Goal: Task Accomplishment & Management: Manage account settings

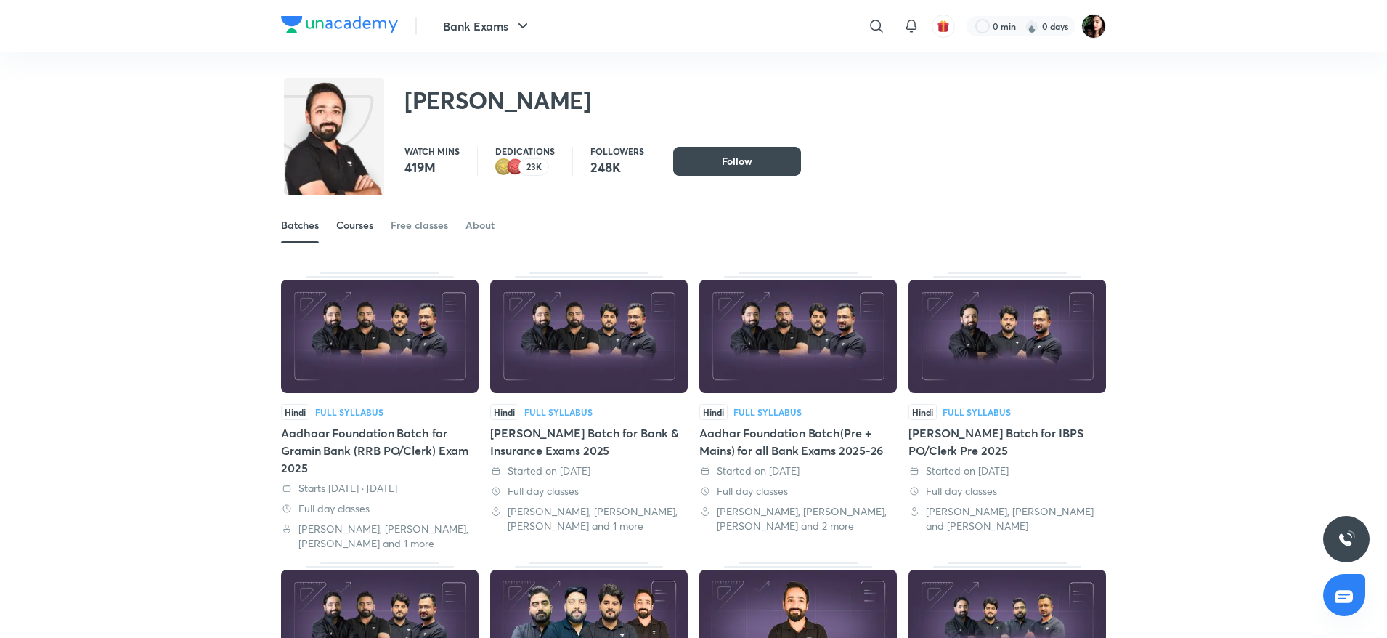
click at [368, 215] on link "Courses" at bounding box center [354, 225] width 37 height 35
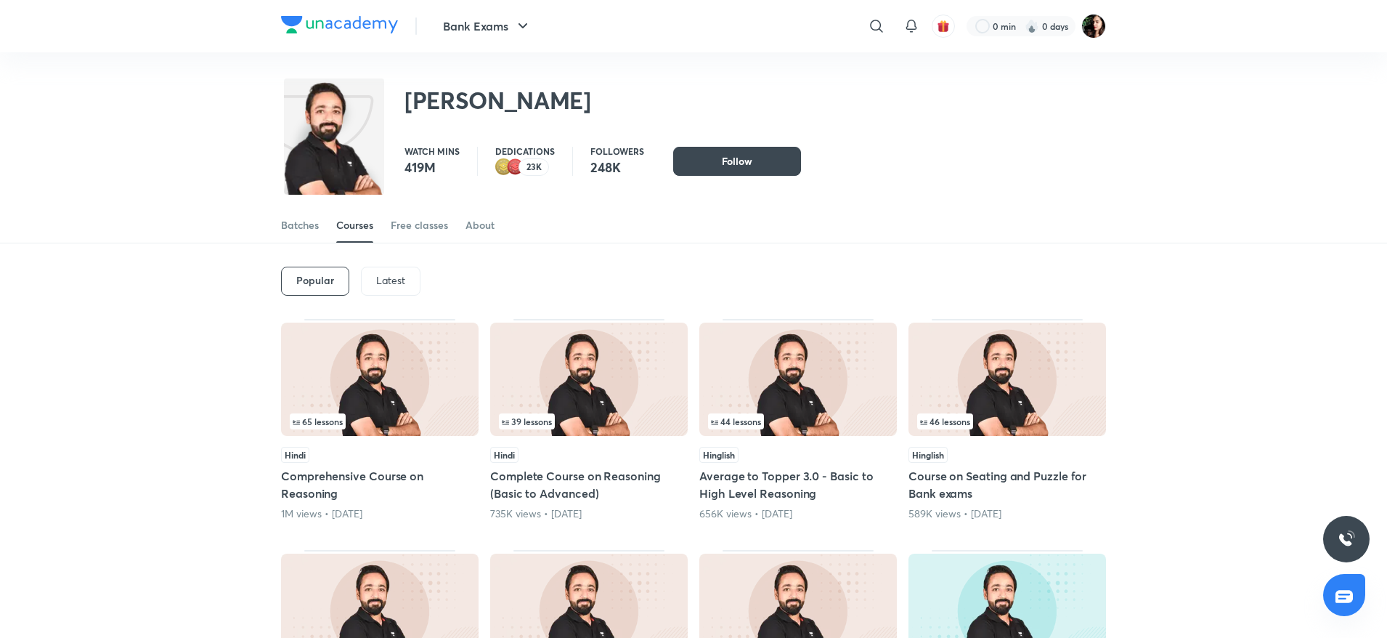
click at [390, 276] on p "Latest" at bounding box center [390, 280] width 29 height 12
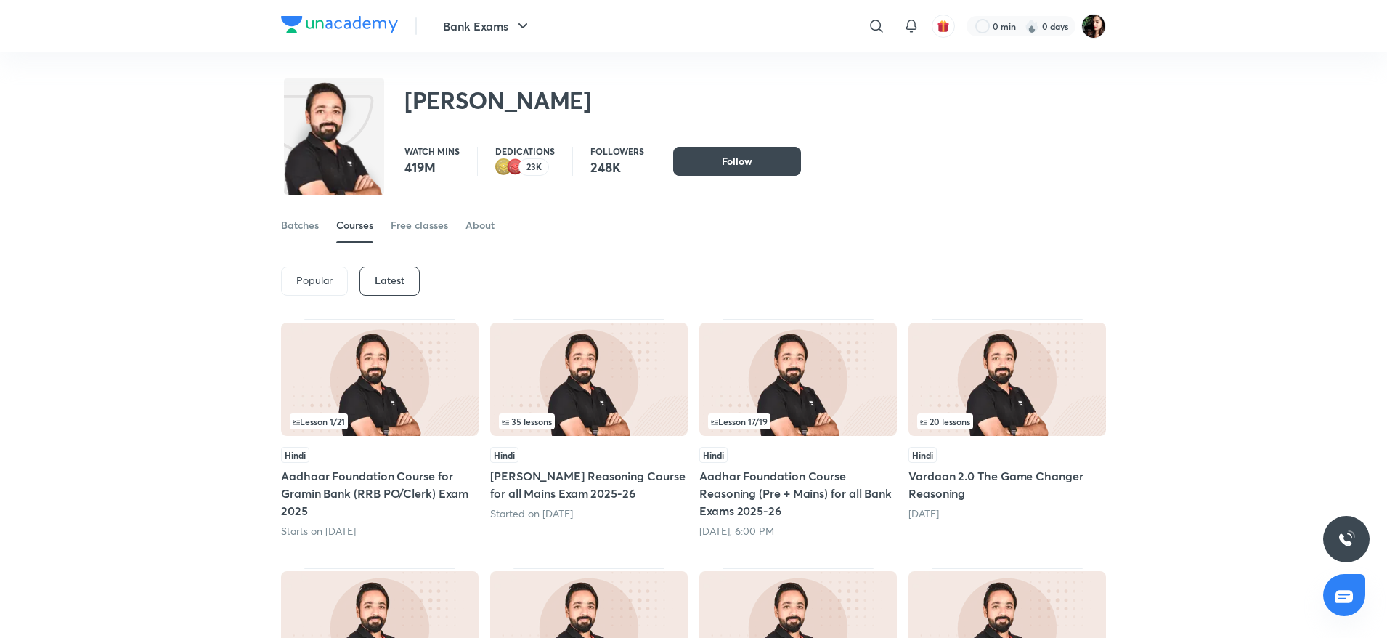
click at [761, 397] on img at bounding box center [798, 378] width 198 height 113
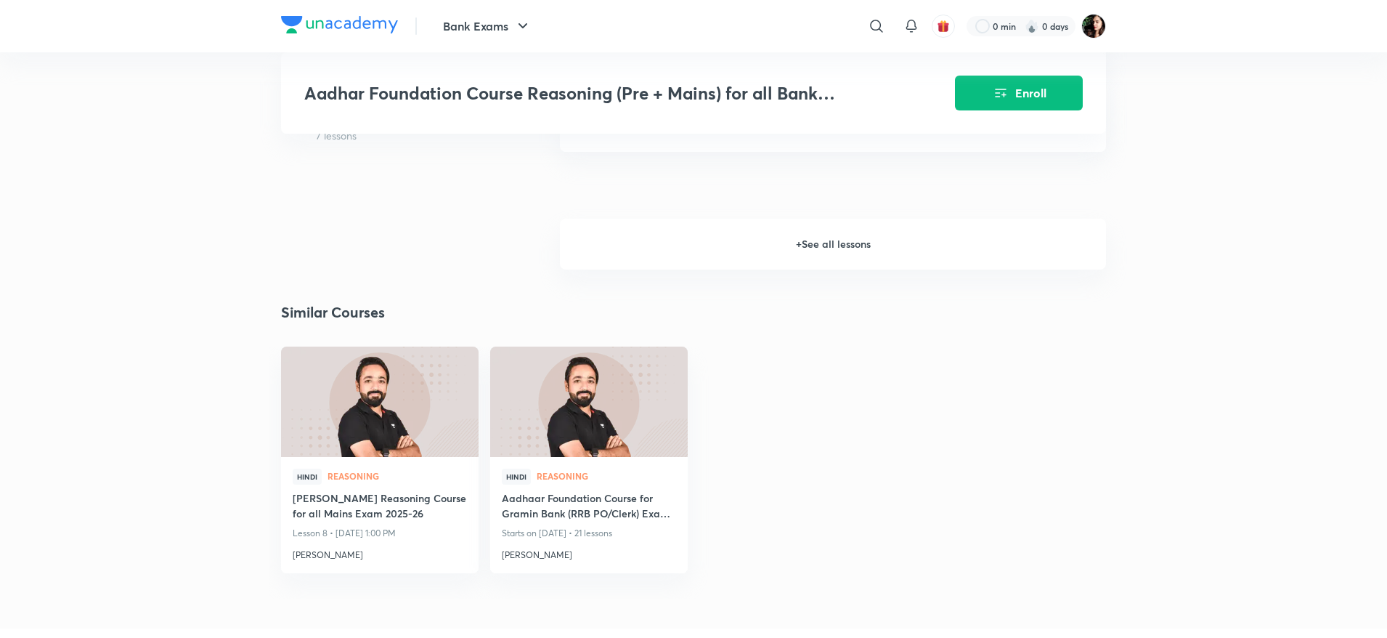
scroll to position [2152, 0]
click at [814, 251] on h6 "+ See all lessons" at bounding box center [833, 244] width 546 height 51
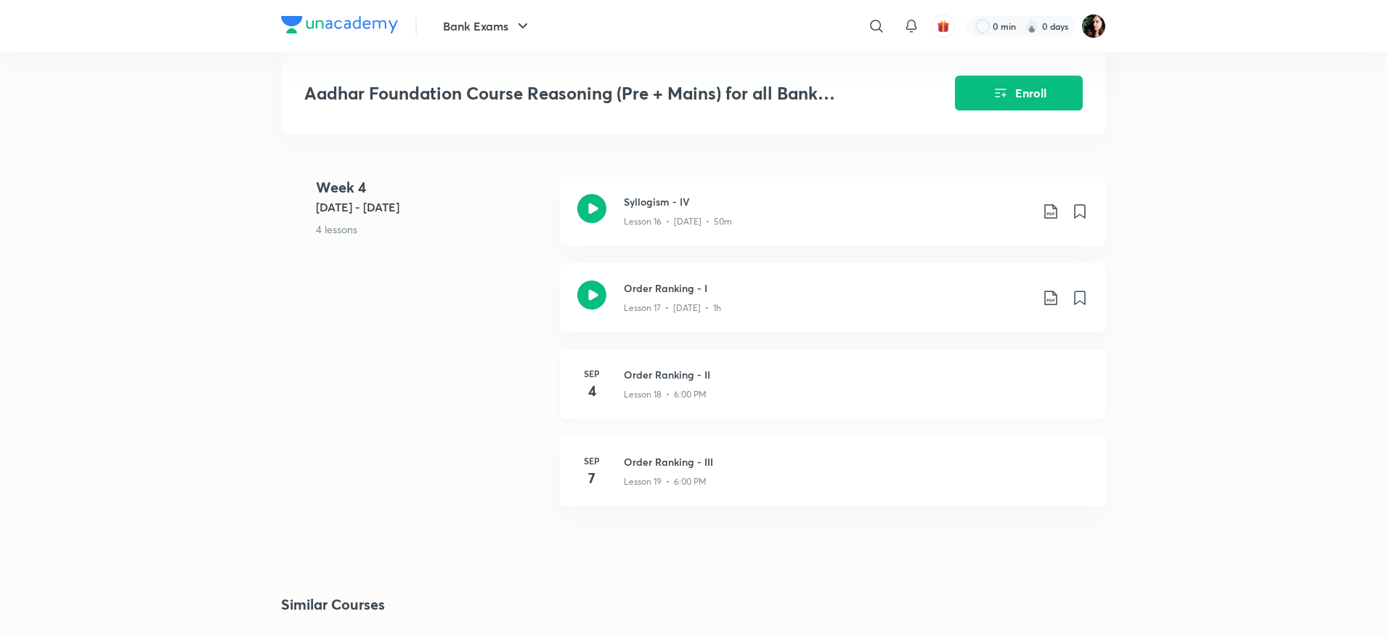
scroll to position [2222, 0]
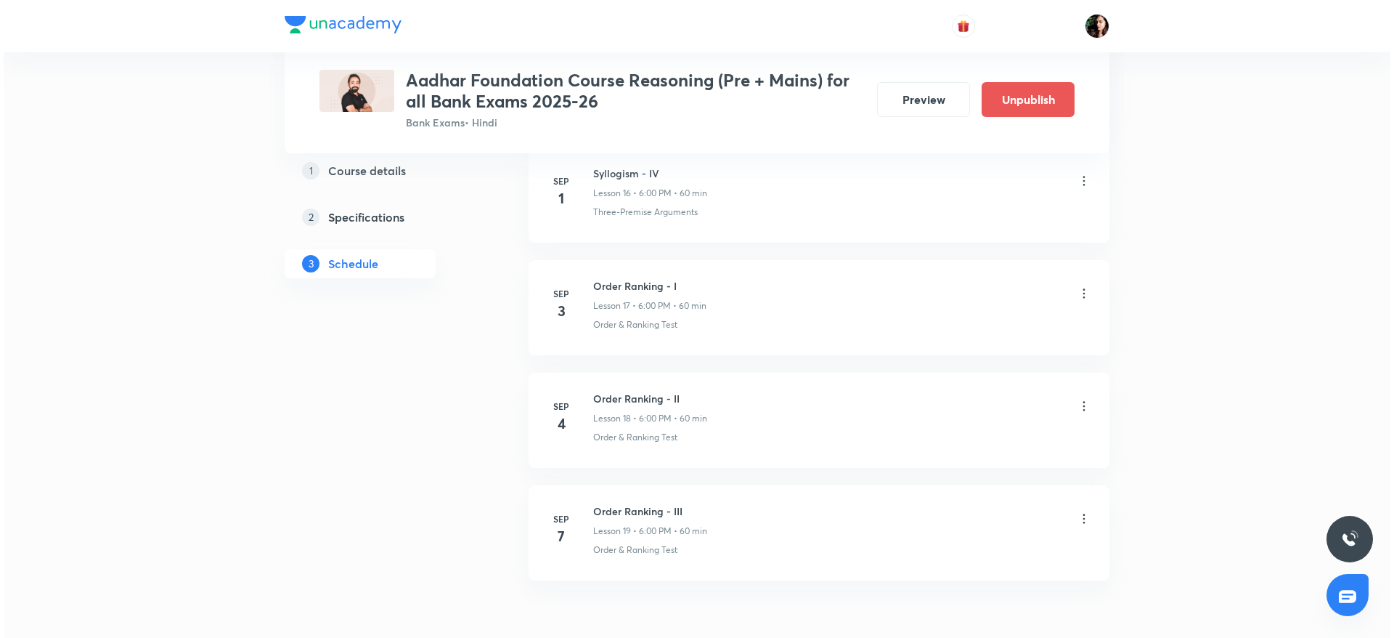
scroll to position [2534, 0]
click at [1081, 411] on icon at bounding box center [1081, 407] width 2 height 9
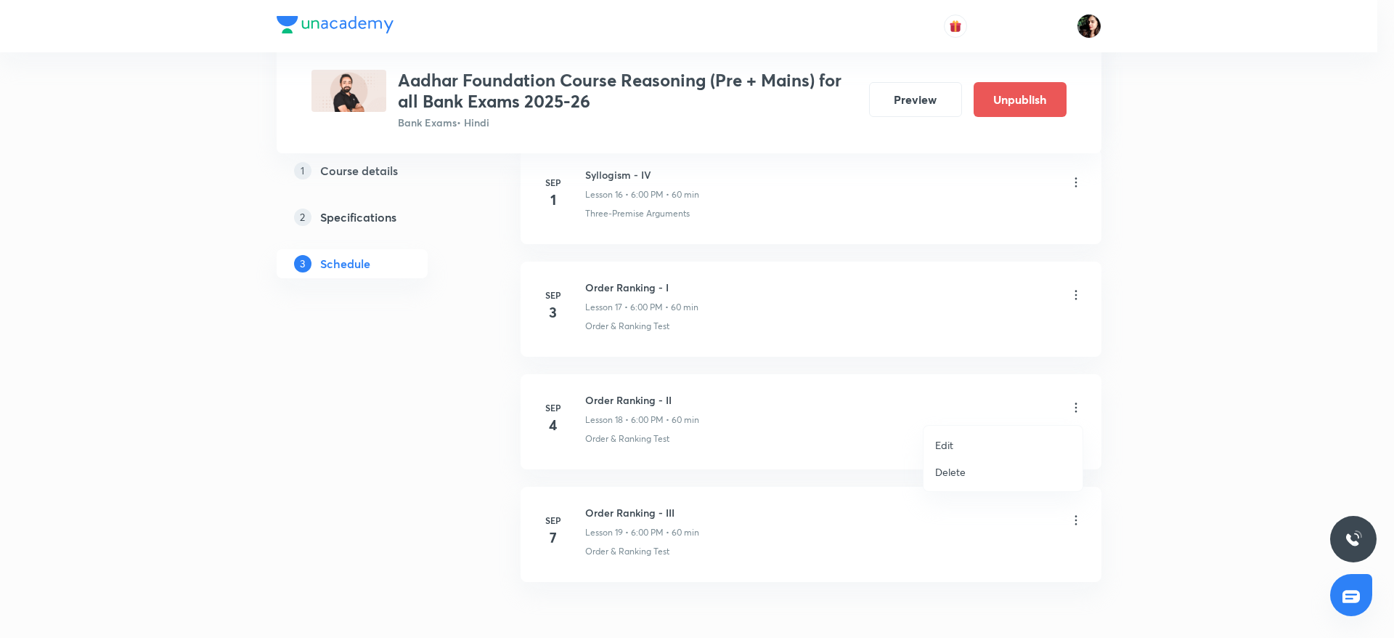
click at [951, 441] on p "Edit" at bounding box center [944, 444] width 18 height 15
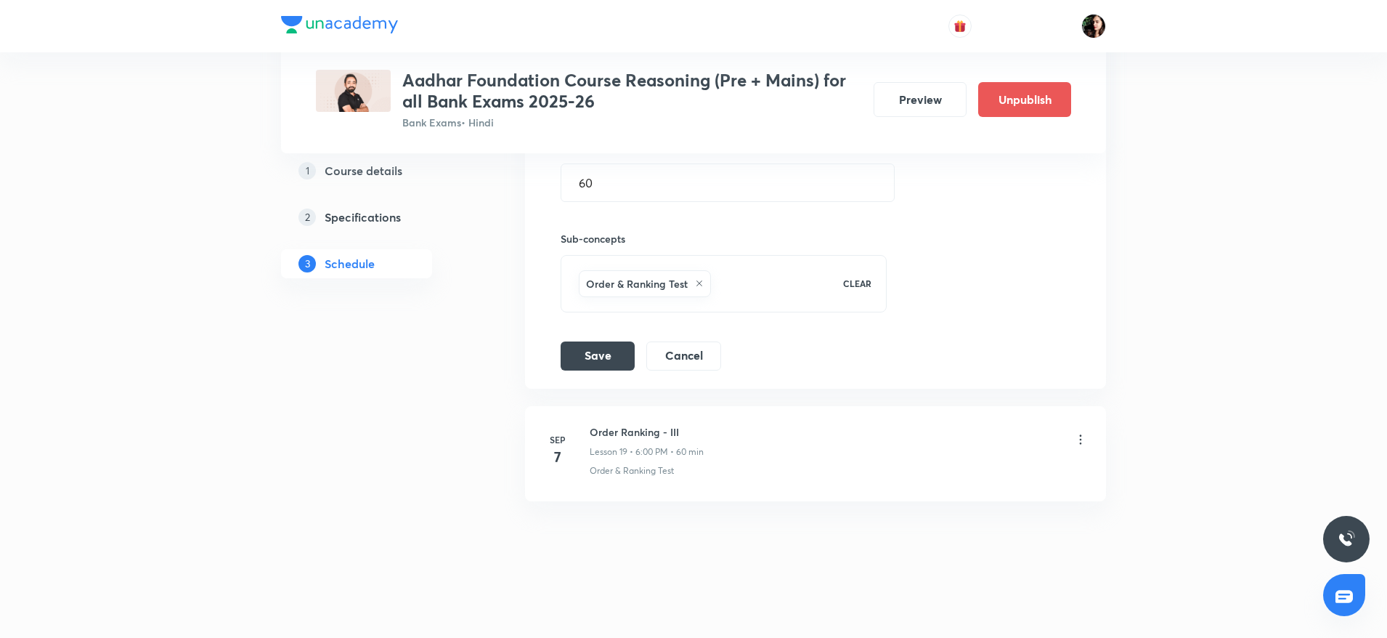
scroll to position [2216, 0]
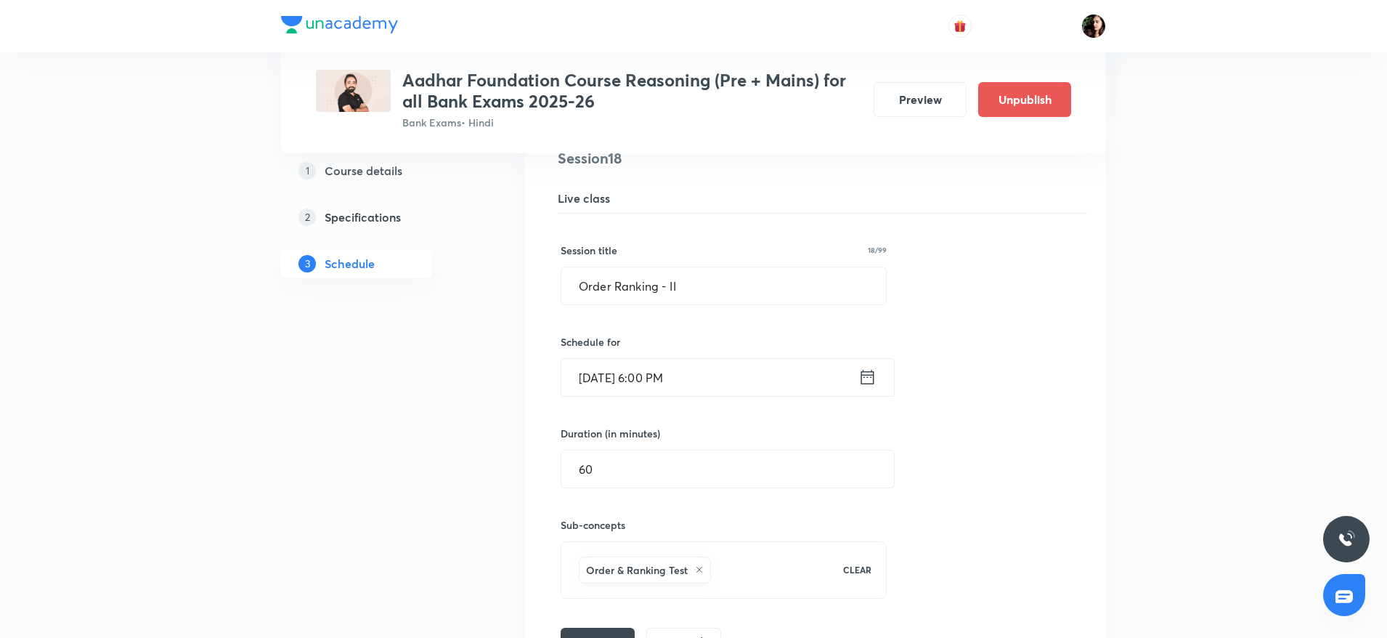
click at [603, 373] on input "Sep 4, 2025, 6:00 PM" at bounding box center [709, 377] width 297 height 37
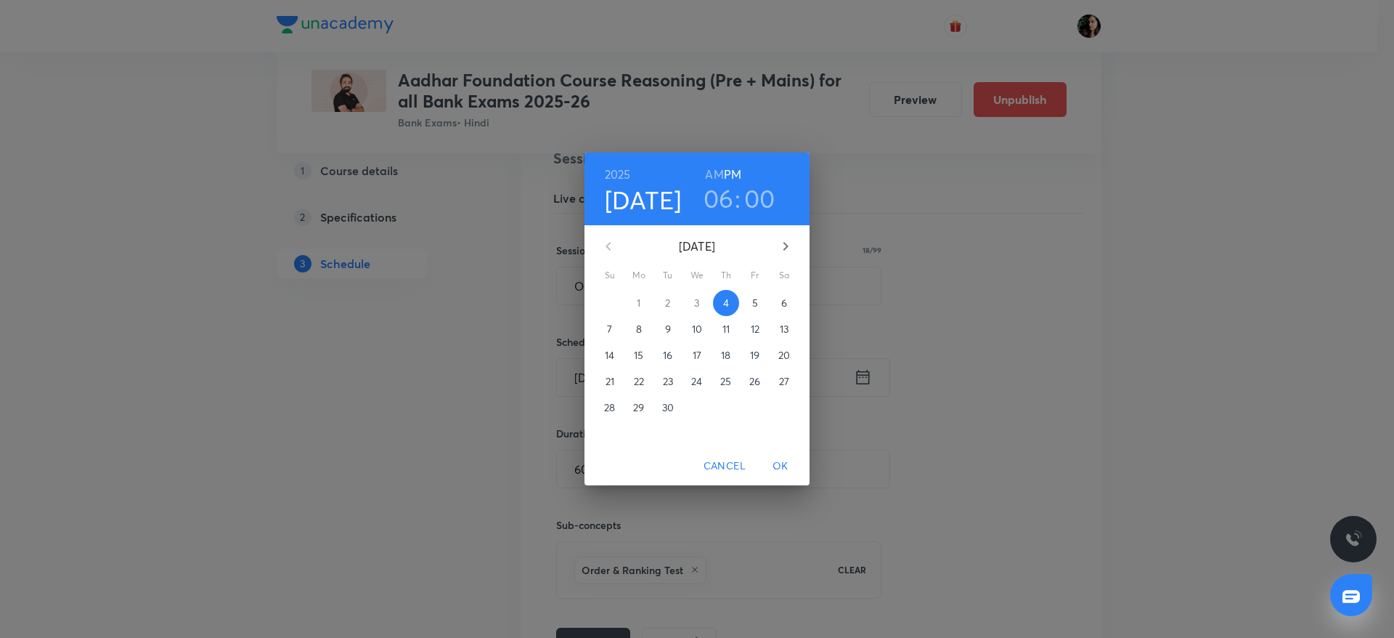
click at [613, 325] on span "7" at bounding box center [610, 329] width 26 height 15
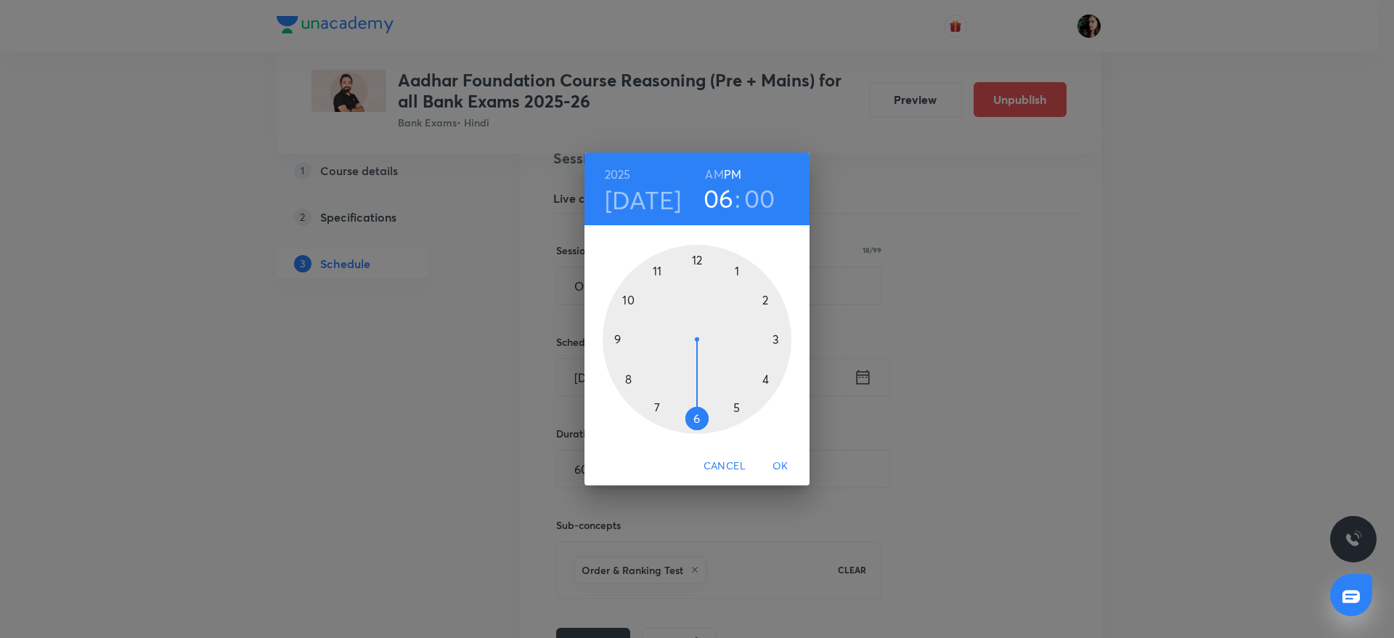
click at [785, 463] on span "OK" at bounding box center [780, 466] width 35 height 18
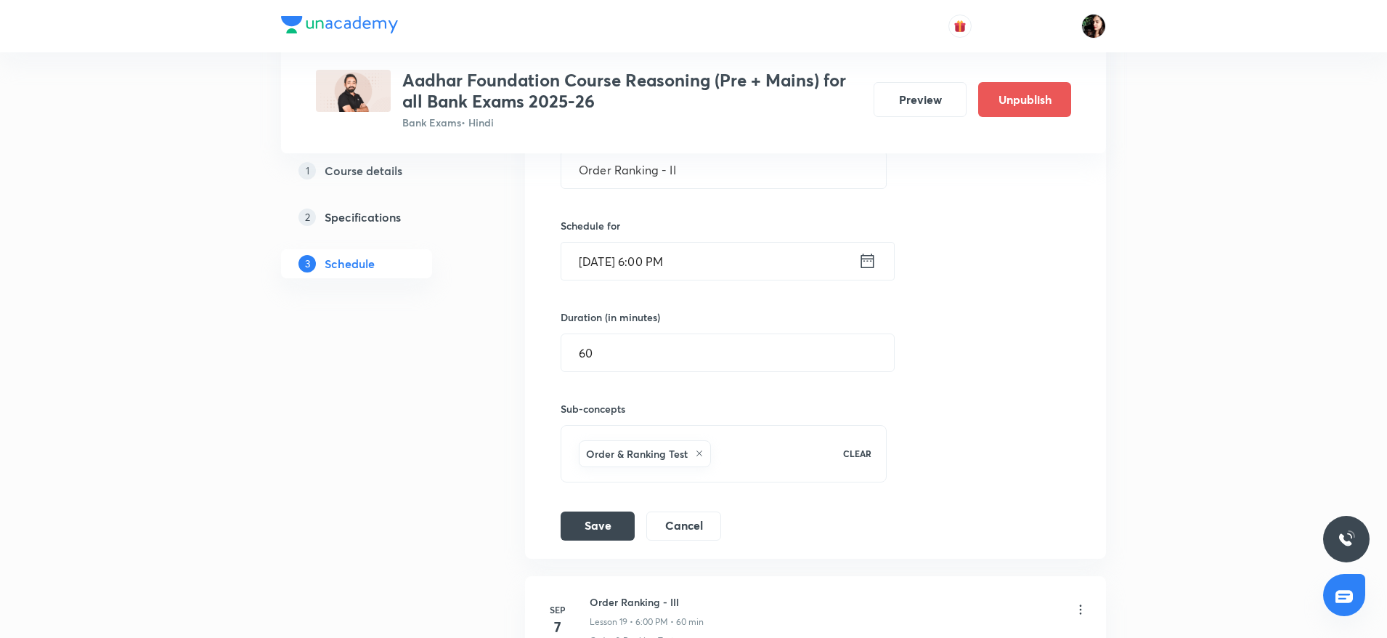
scroll to position [2334, 0]
click at [678, 519] on button "Cancel" at bounding box center [683, 522] width 75 height 29
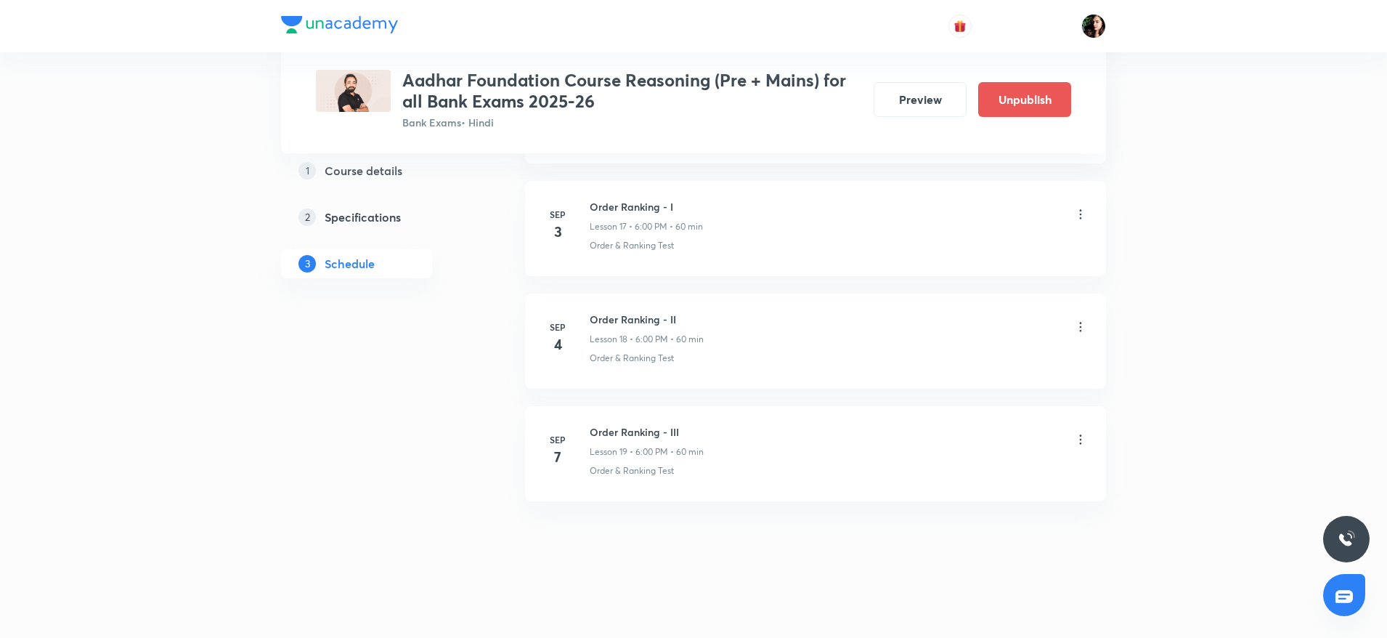
click at [1079, 442] on icon at bounding box center [1080, 439] width 15 height 15
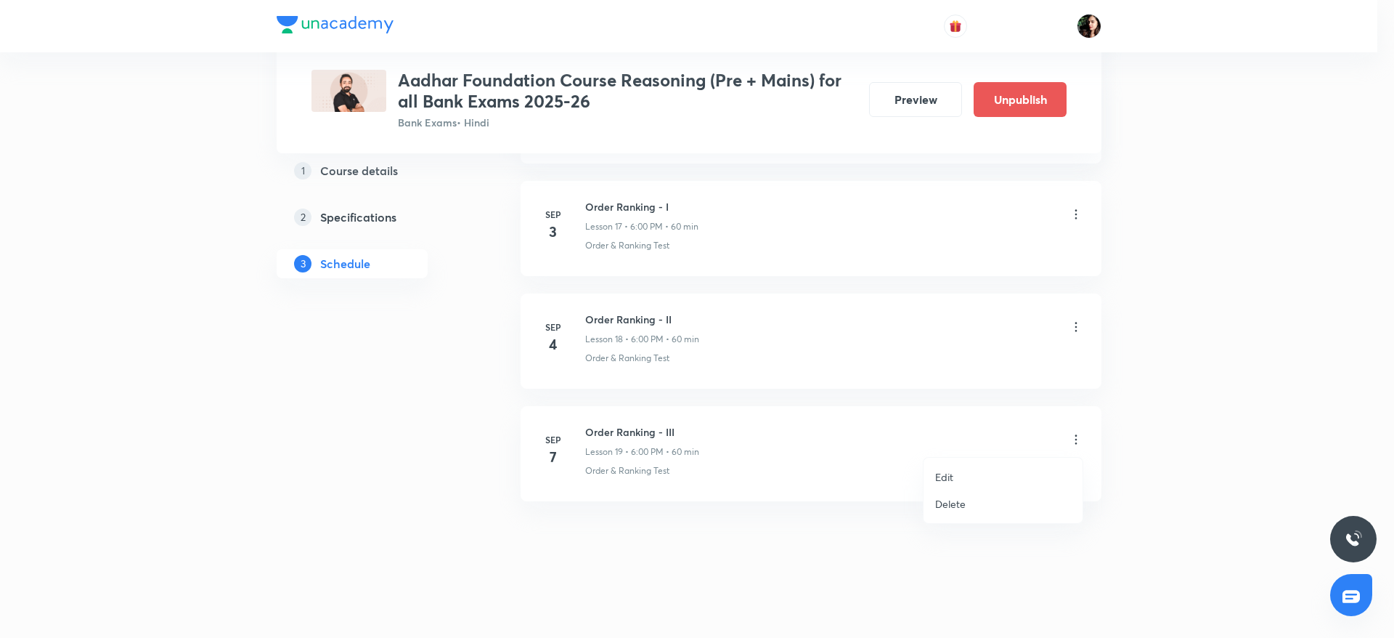
click at [1007, 500] on li "Delete" at bounding box center [1003, 503] width 159 height 27
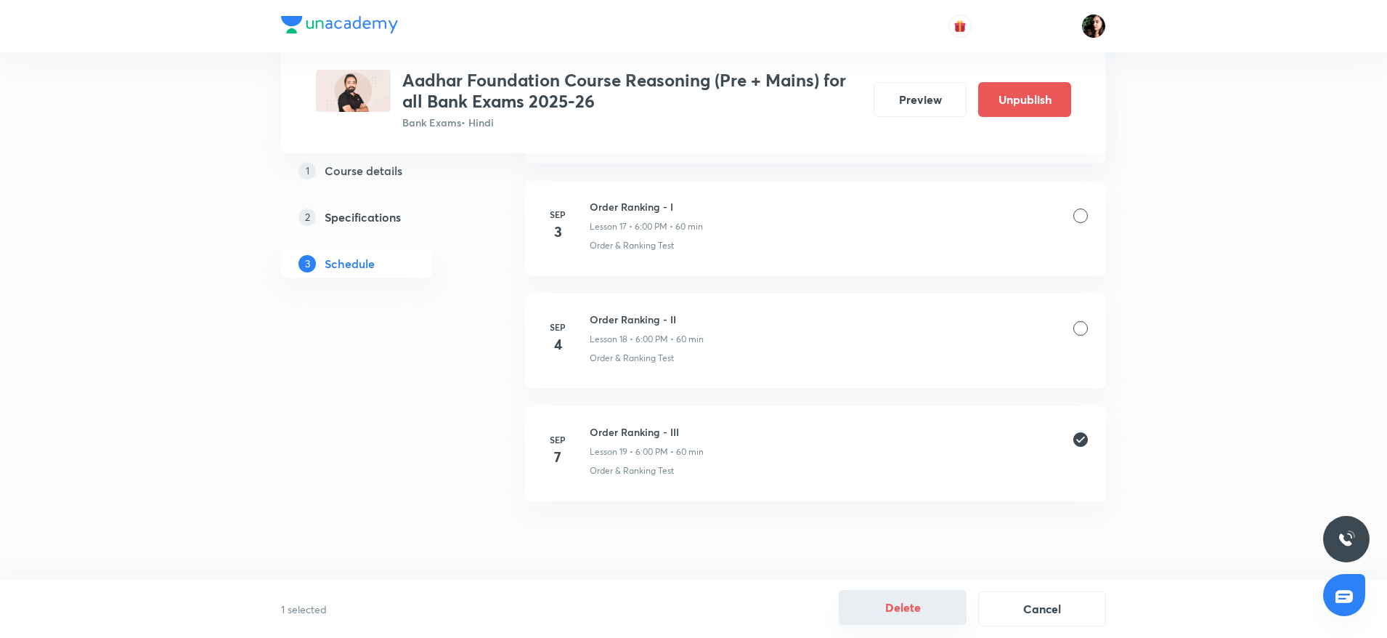
click at [887, 605] on button "Delete" at bounding box center [903, 607] width 128 height 35
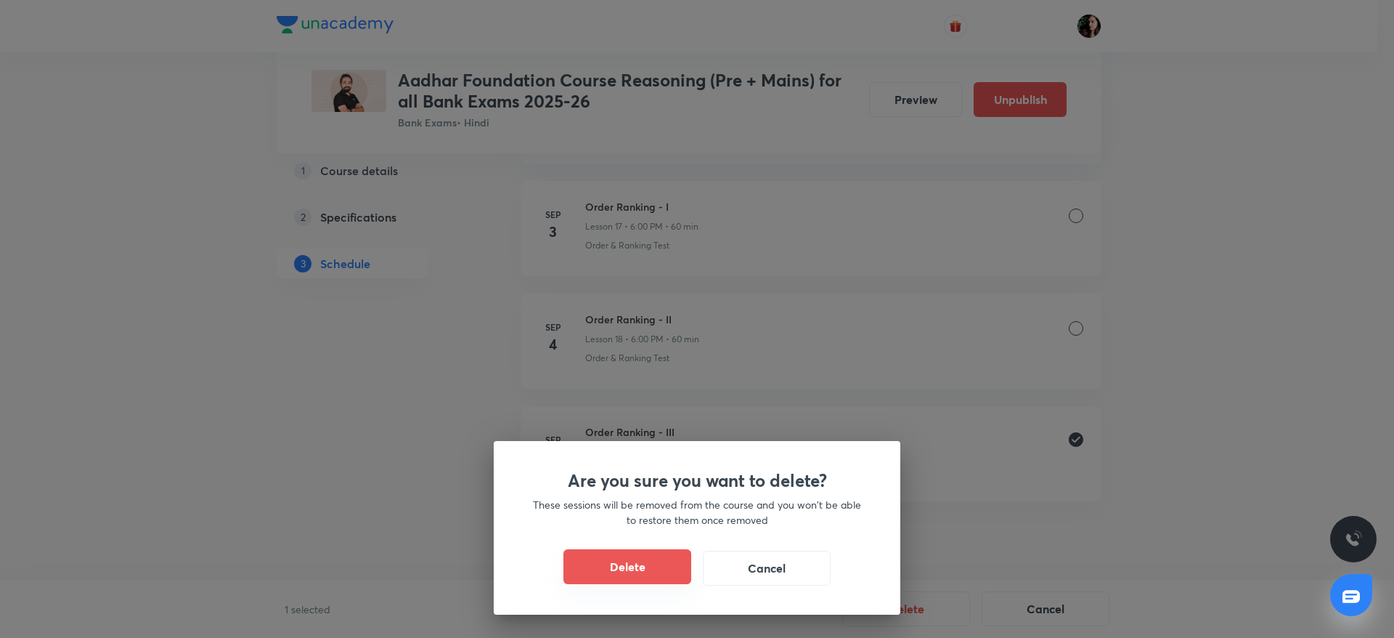
click at [630, 559] on button "Delete" at bounding box center [627, 566] width 128 height 35
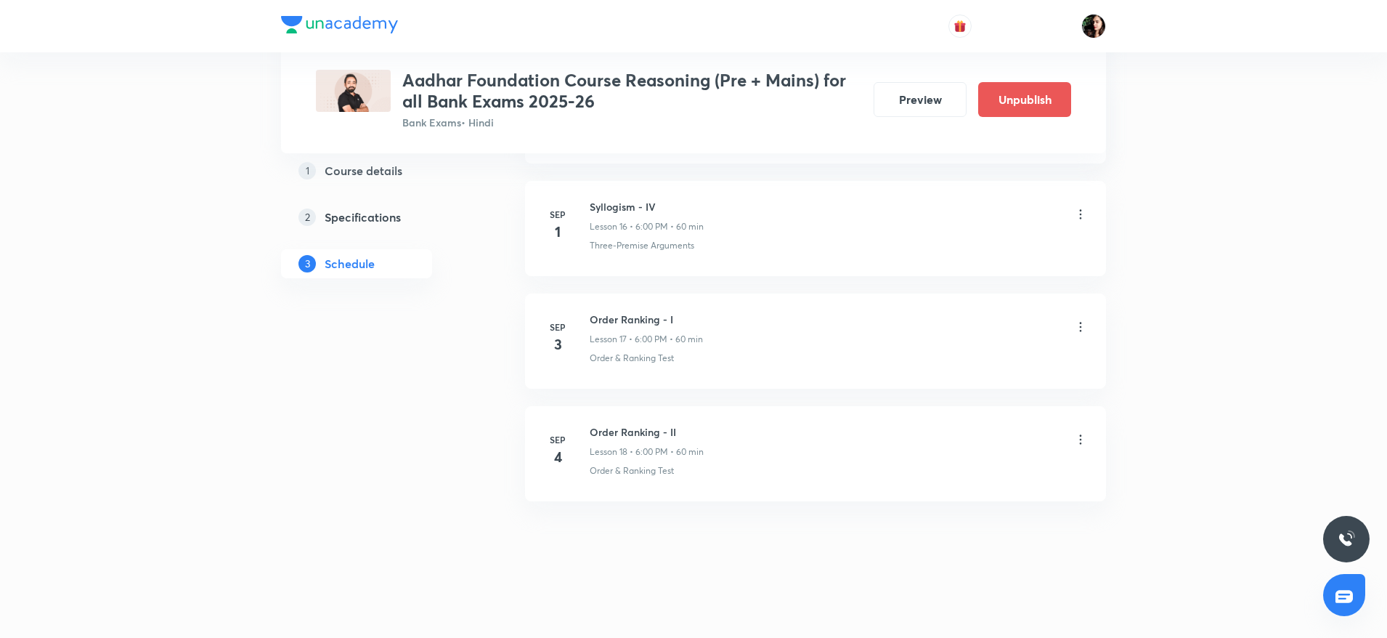
scroll to position [2021, 0]
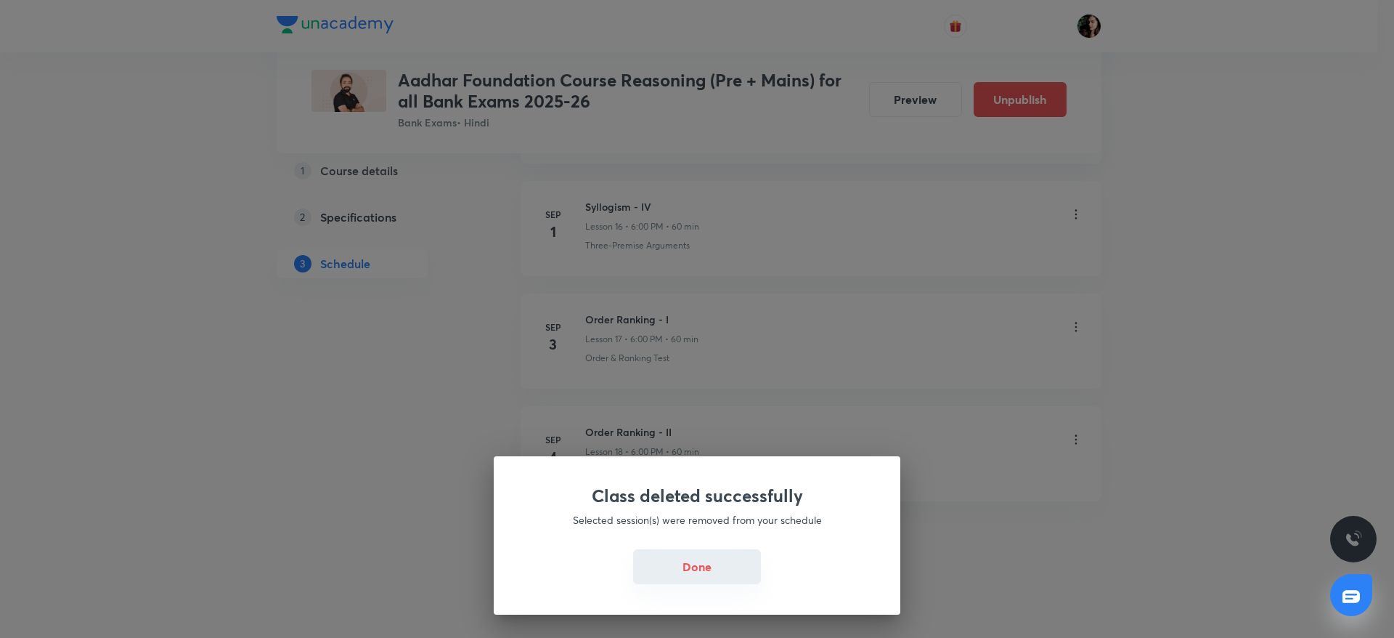
click at [685, 563] on button "Done" at bounding box center [697, 566] width 128 height 35
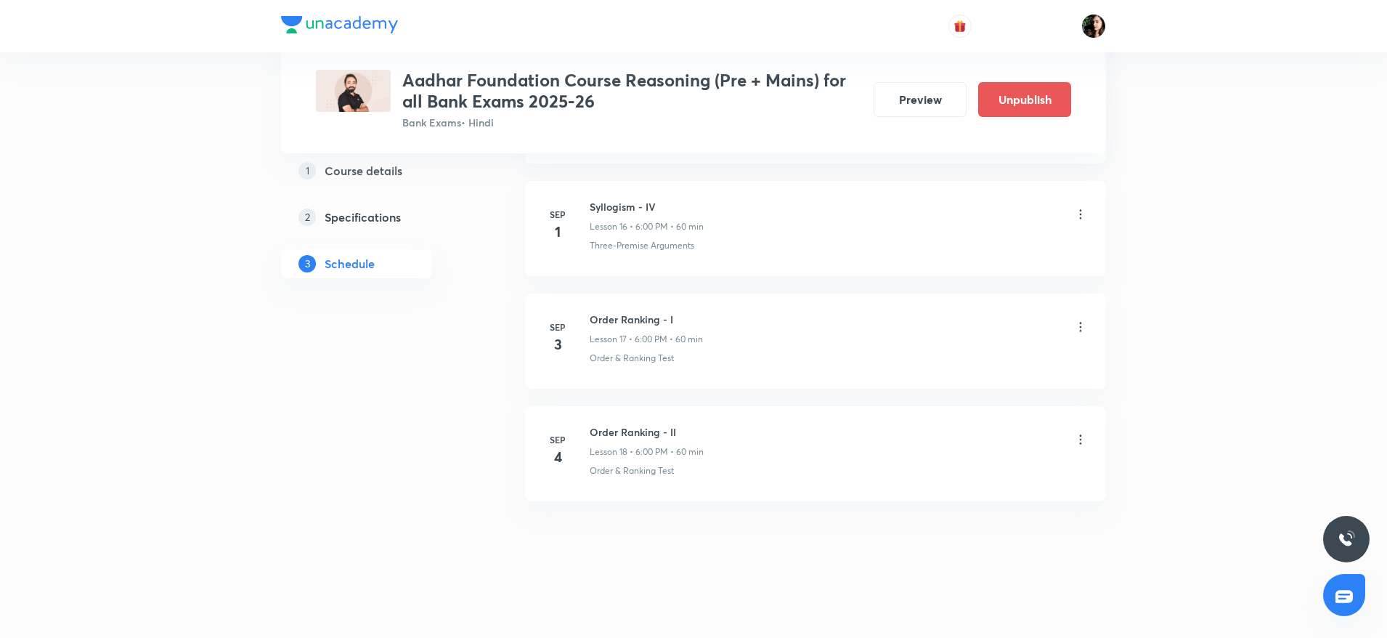
click at [1083, 437] on icon at bounding box center [1080, 439] width 15 height 15
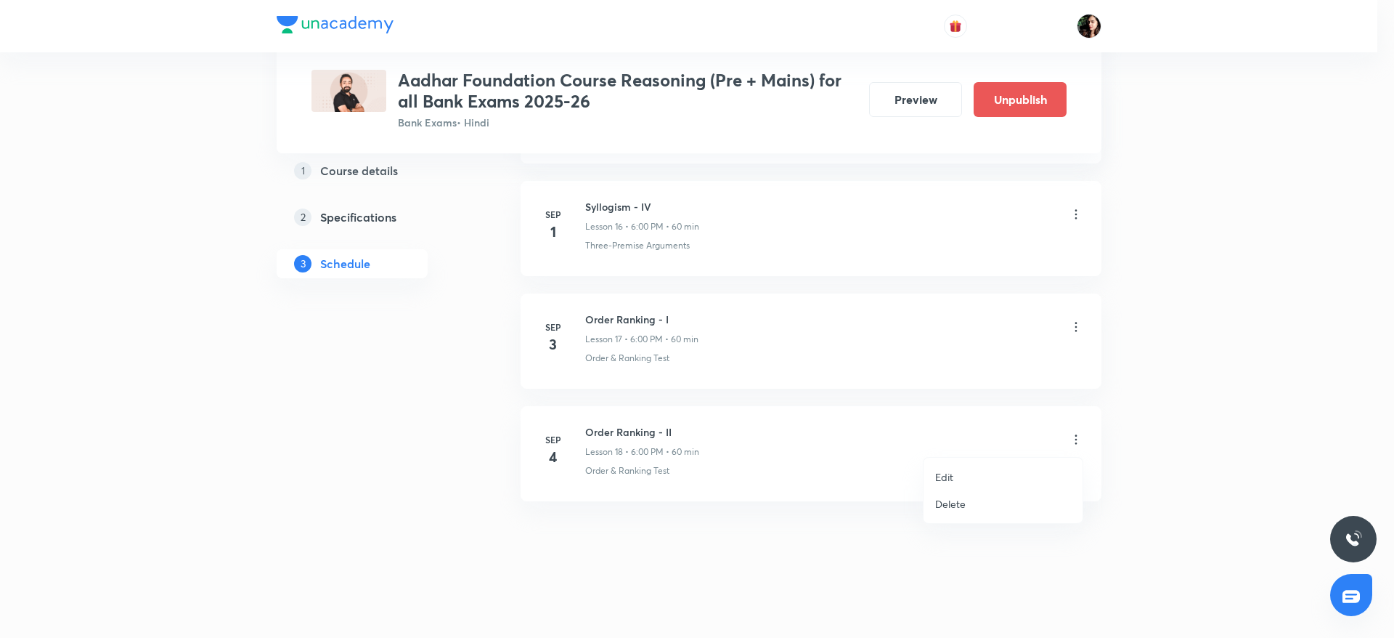
click at [977, 469] on li "Edit" at bounding box center [1003, 476] width 159 height 27
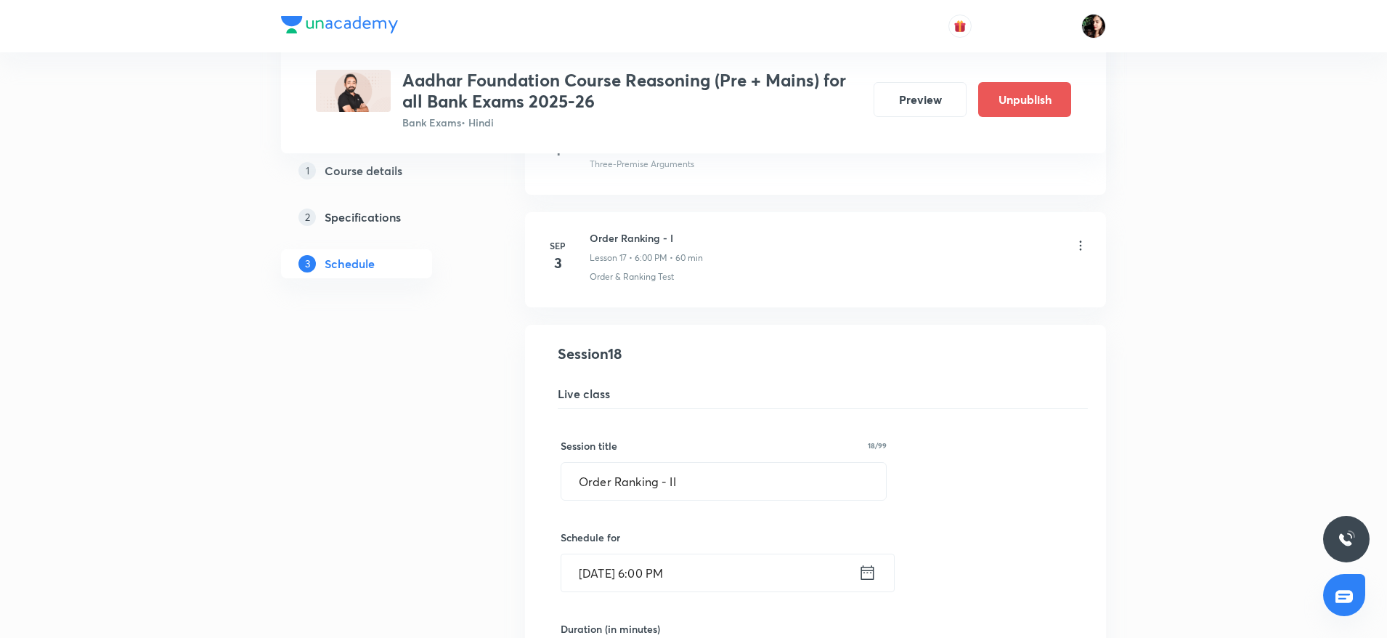
click at [603, 571] on input "Sep 4, 2025, 6:00 PM" at bounding box center [709, 572] width 297 height 37
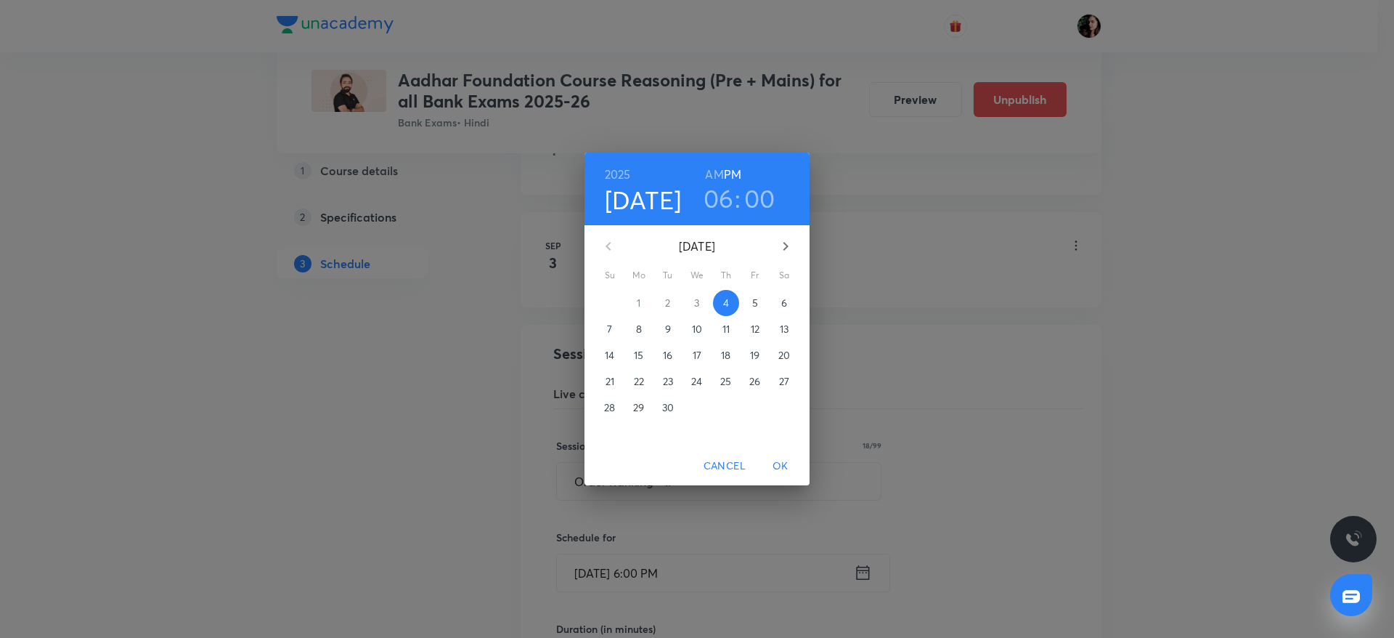
click at [606, 327] on span "7" at bounding box center [610, 329] width 26 height 15
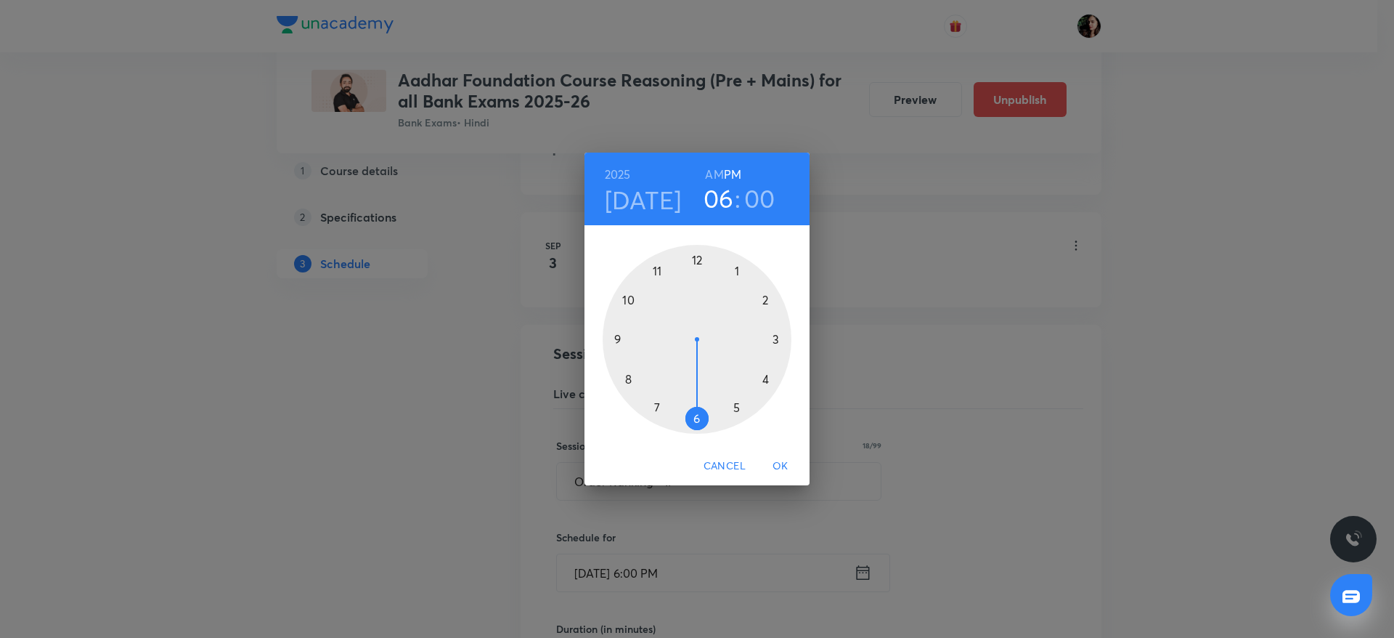
click at [786, 464] on span "OK" at bounding box center [780, 466] width 35 height 18
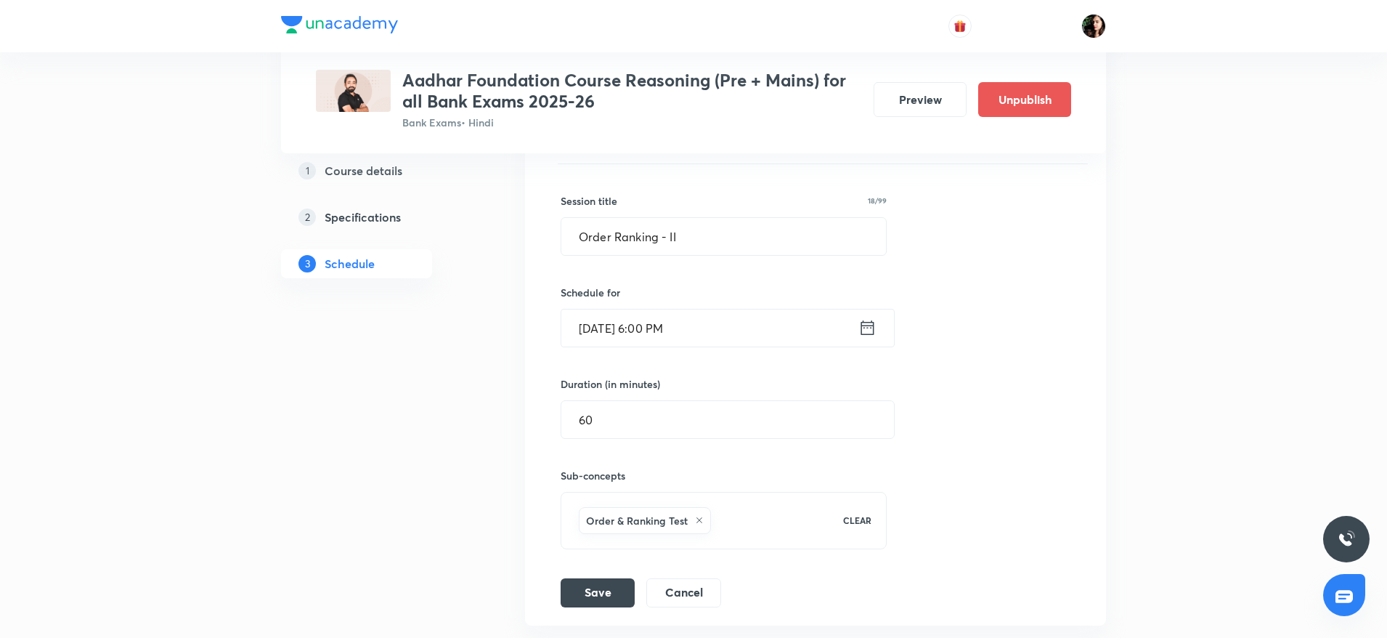
scroll to position [2274, 0]
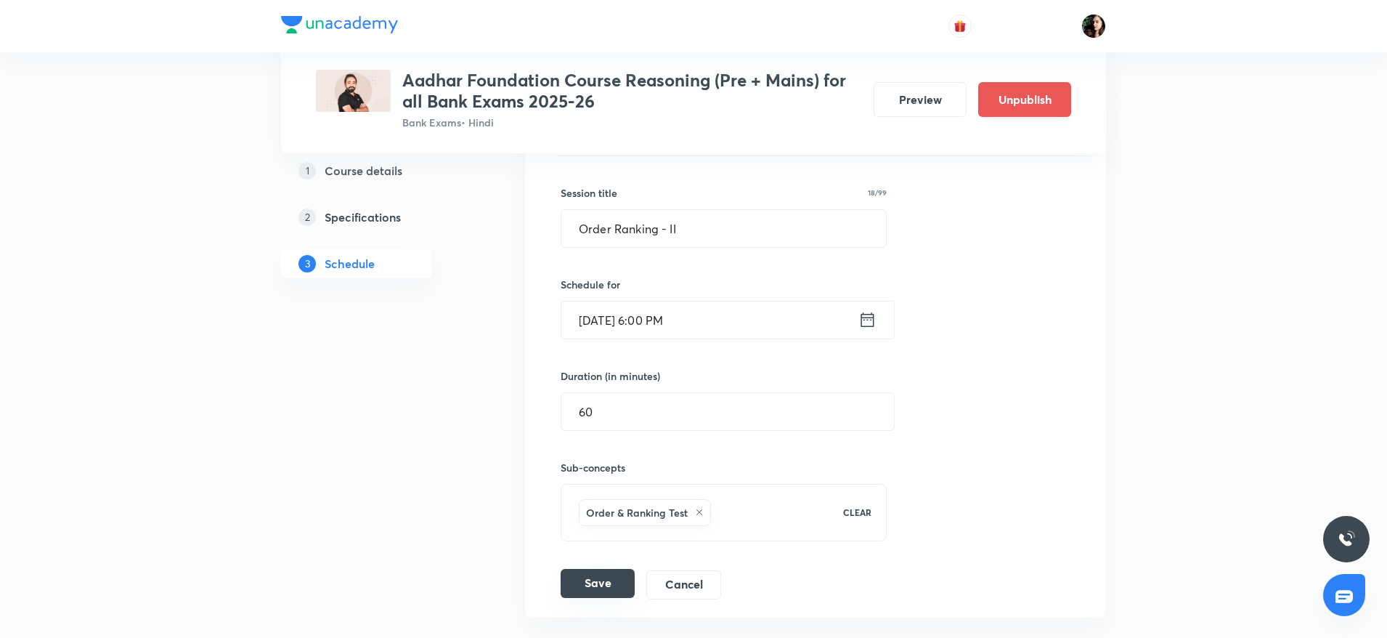
click at [597, 576] on button "Save" at bounding box center [598, 583] width 74 height 29
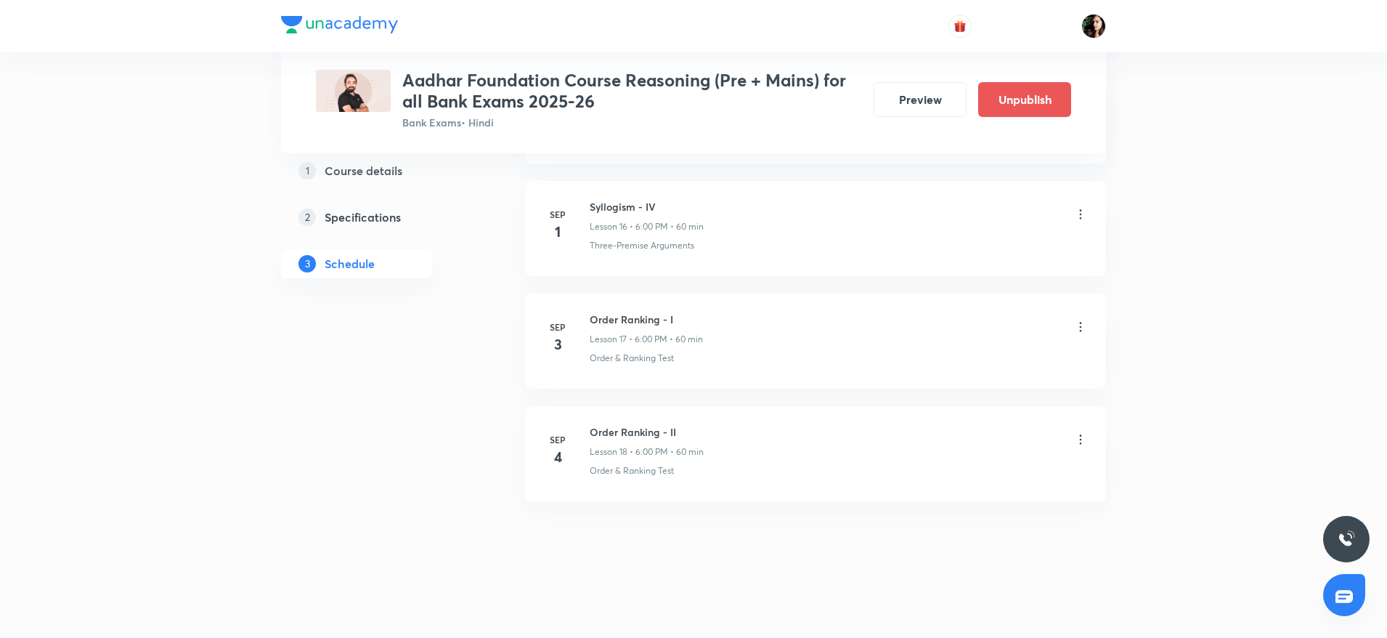
scroll to position [2021, 0]
click at [919, 106] on button "Preview" at bounding box center [920, 98] width 93 height 35
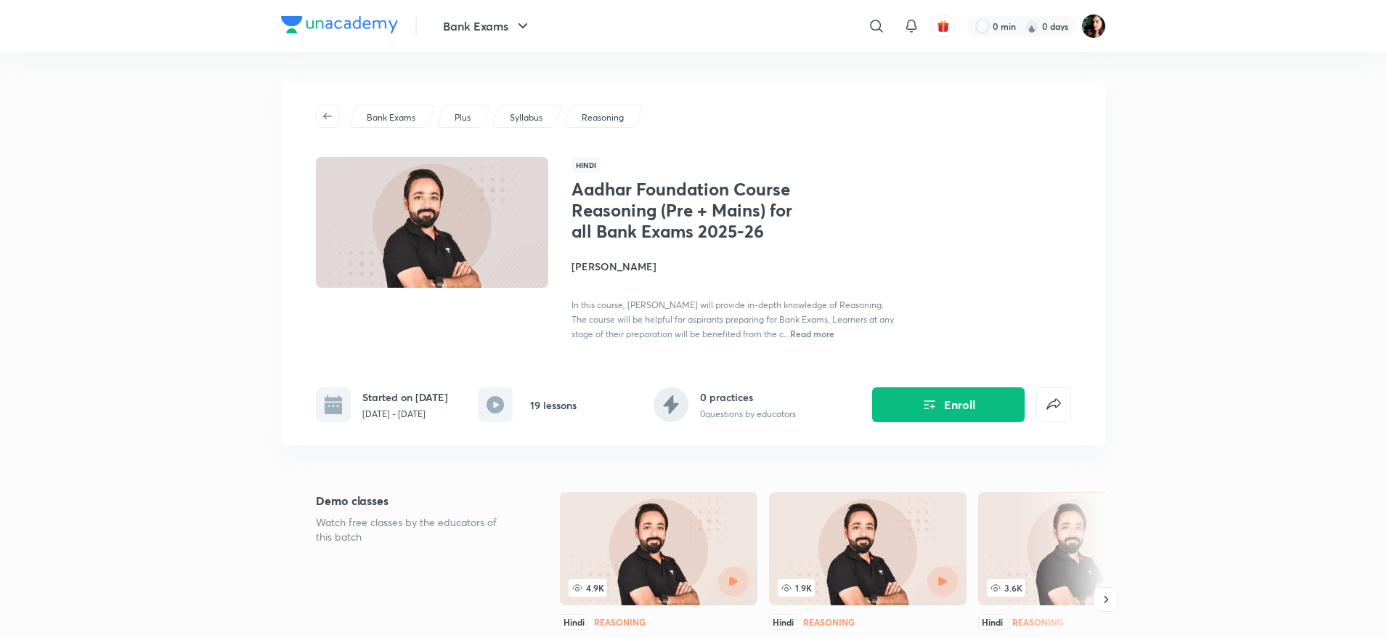
click at [620, 269] on h4 "[PERSON_NAME]" at bounding box center [733, 266] width 325 height 15
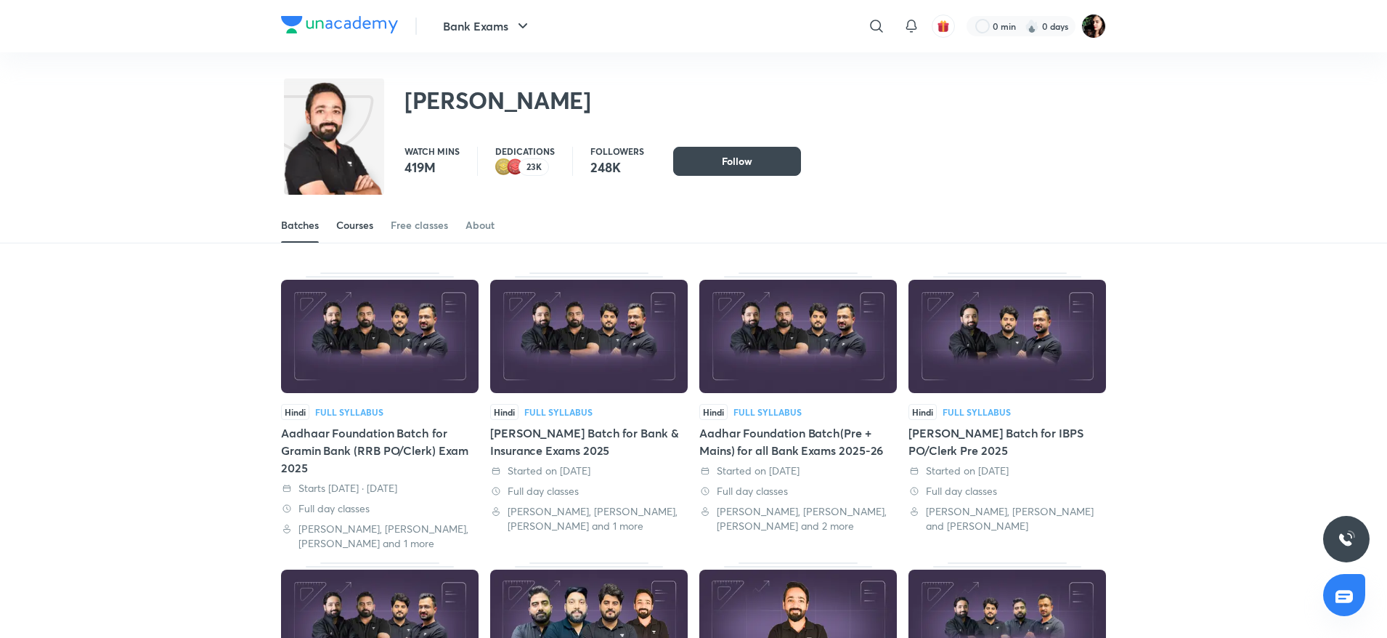
click at [363, 218] on div "Courses" at bounding box center [354, 225] width 37 height 15
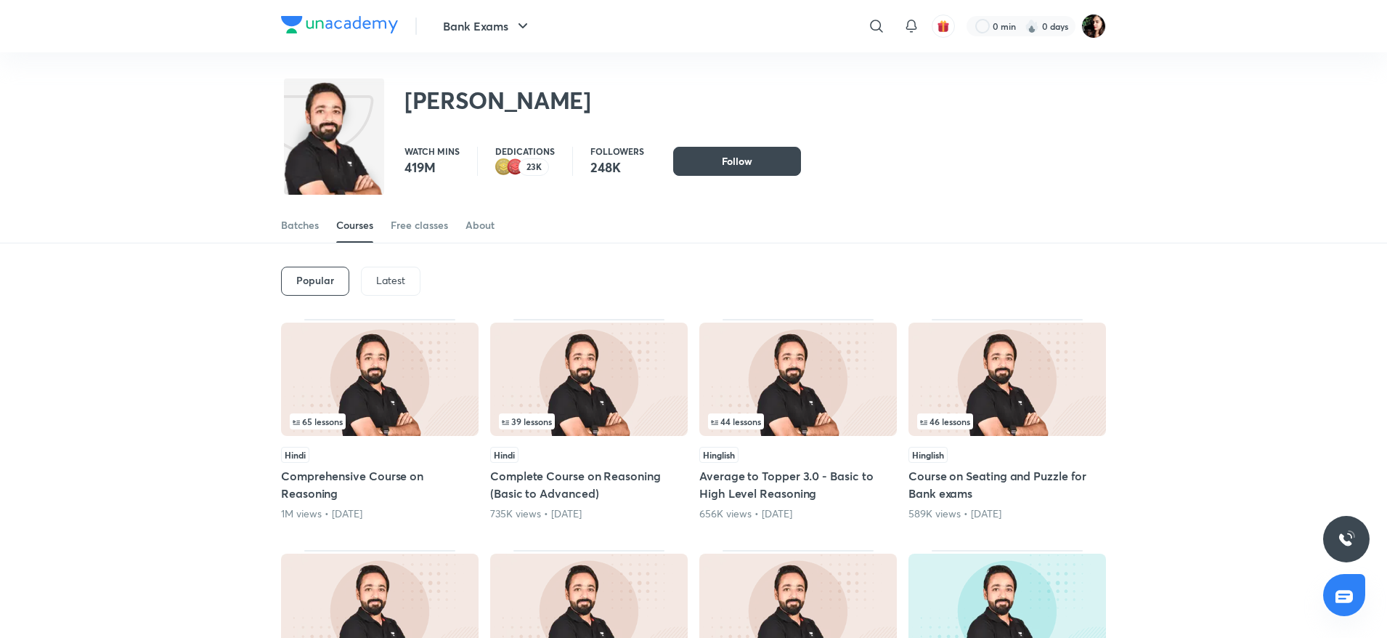
click at [393, 274] on p "Latest" at bounding box center [390, 280] width 29 height 12
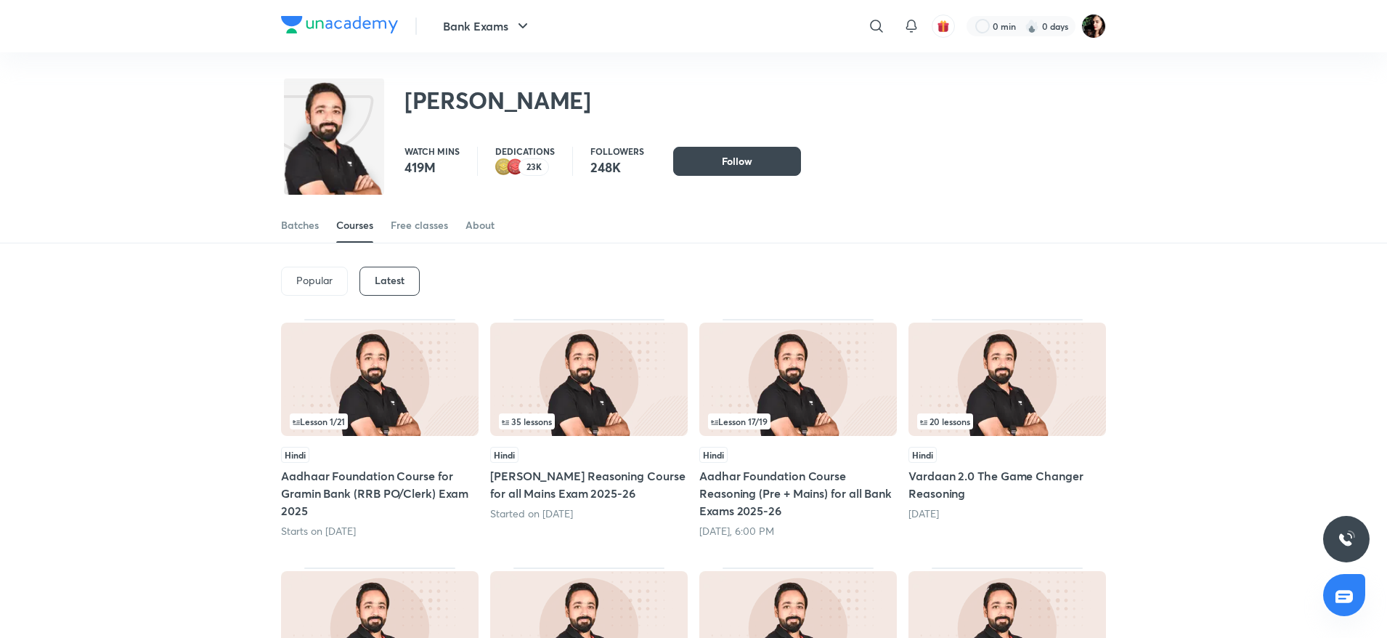
click at [588, 406] on img at bounding box center [589, 378] width 198 height 113
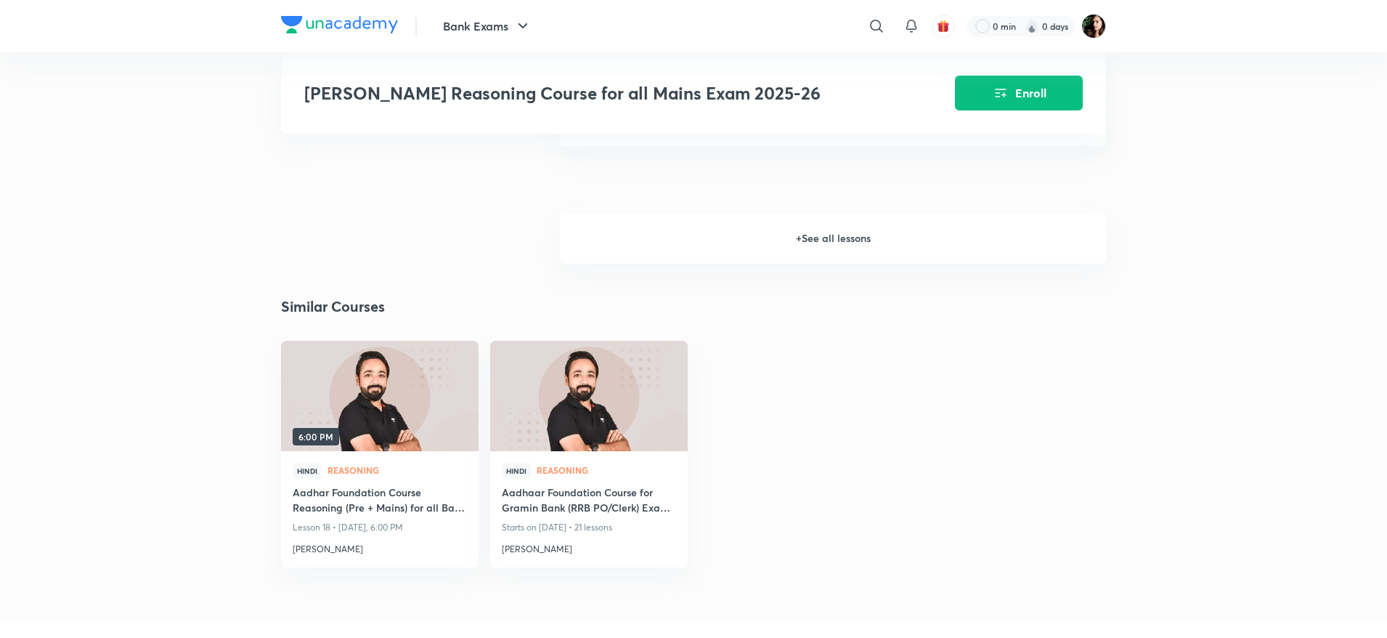
scroll to position [1182, 0]
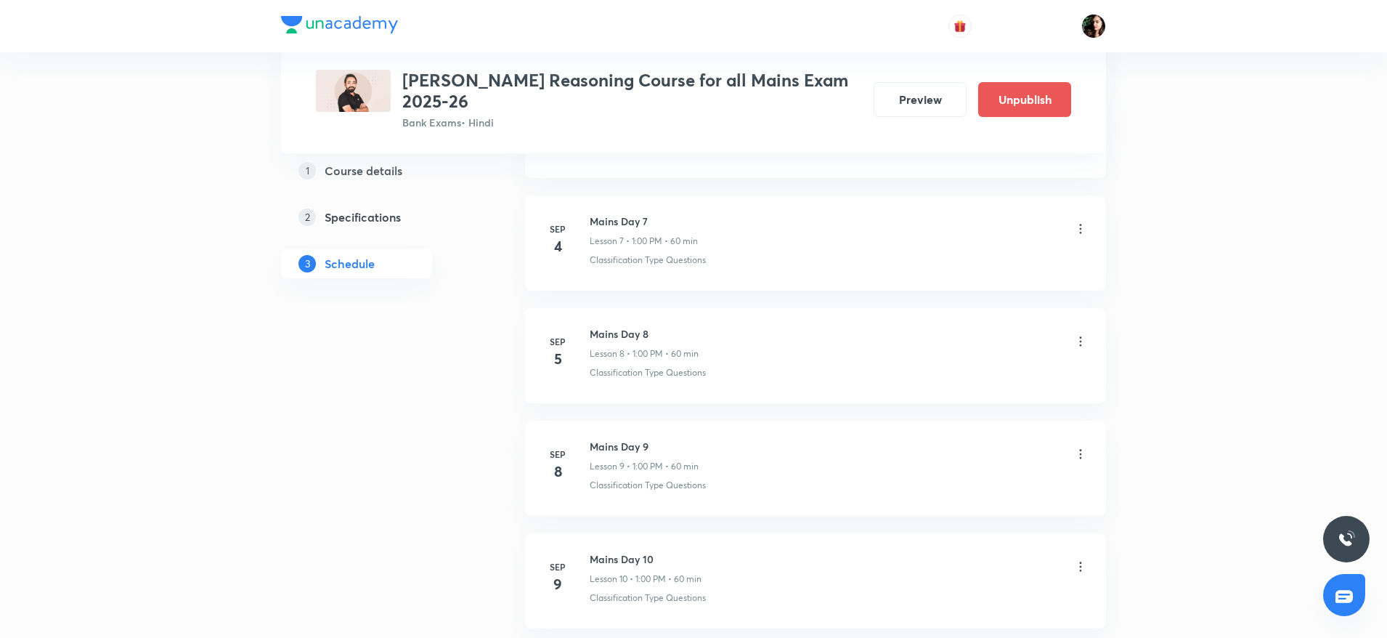
scroll to position [1472, 0]
click at [1078, 229] on icon at bounding box center [1080, 229] width 15 height 15
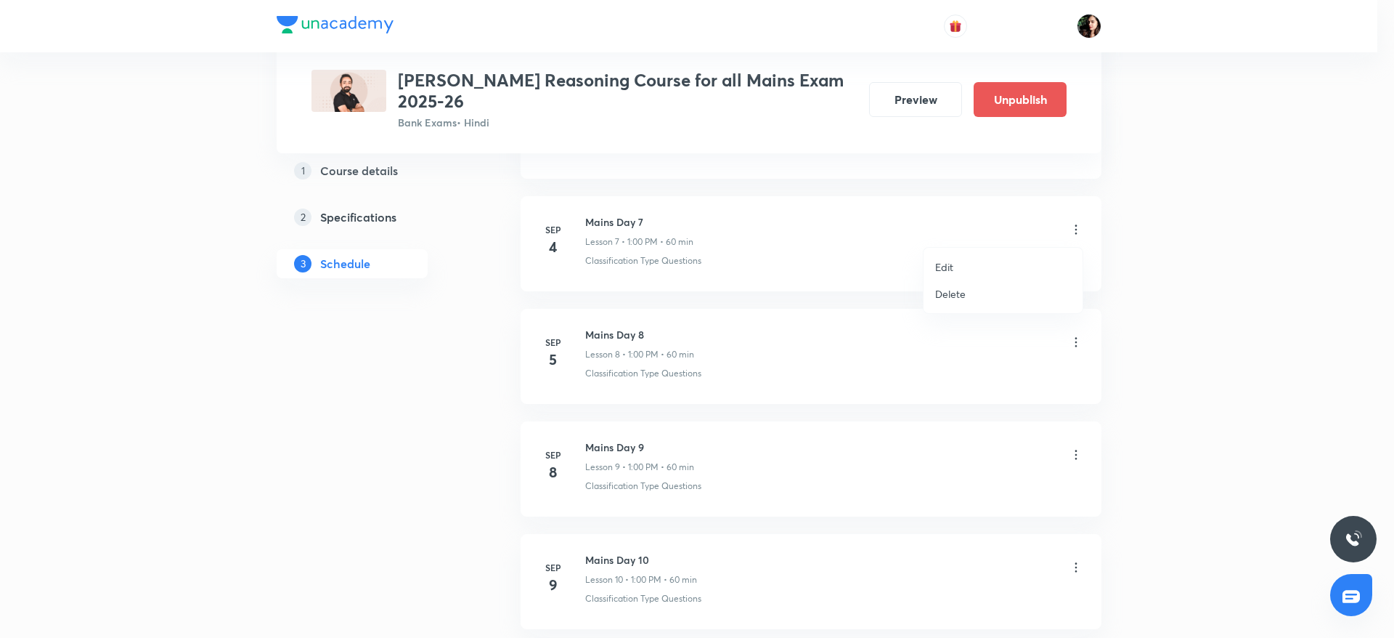
click at [953, 270] on p "Edit" at bounding box center [944, 266] width 18 height 15
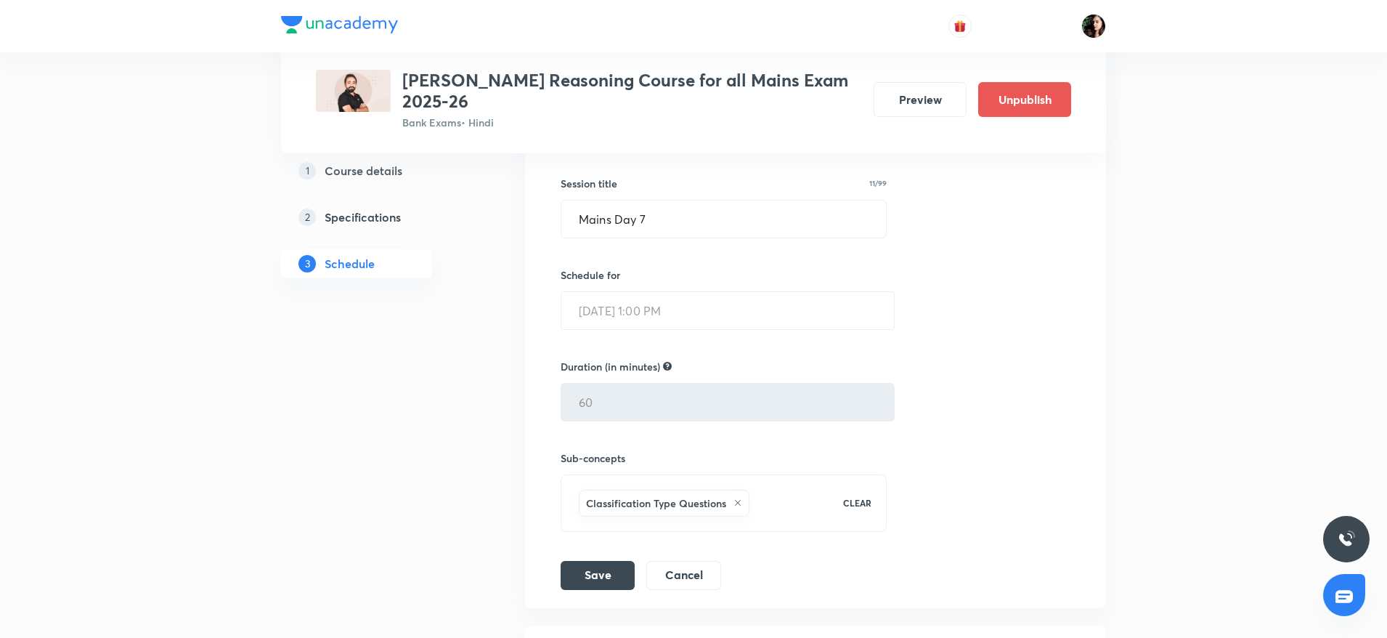
scroll to position [1043, 0]
click at [678, 575] on button "Cancel" at bounding box center [683, 574] width 75 height 29
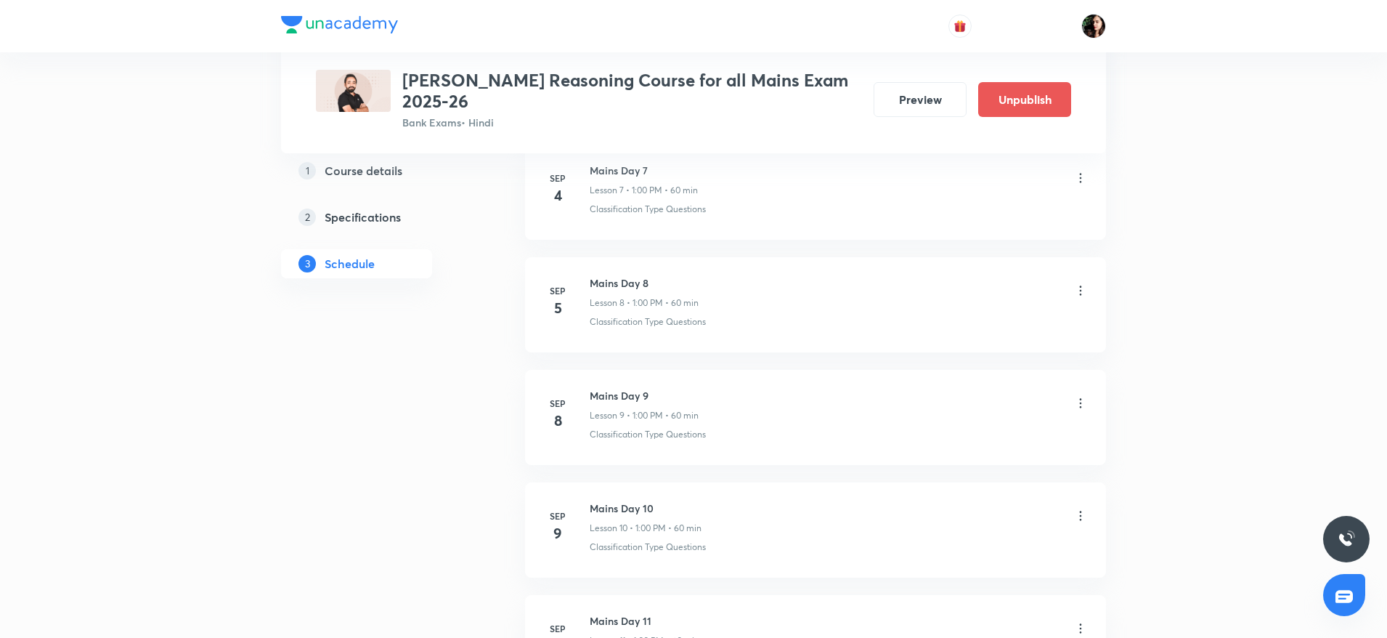
scroll to position [1062, 0]
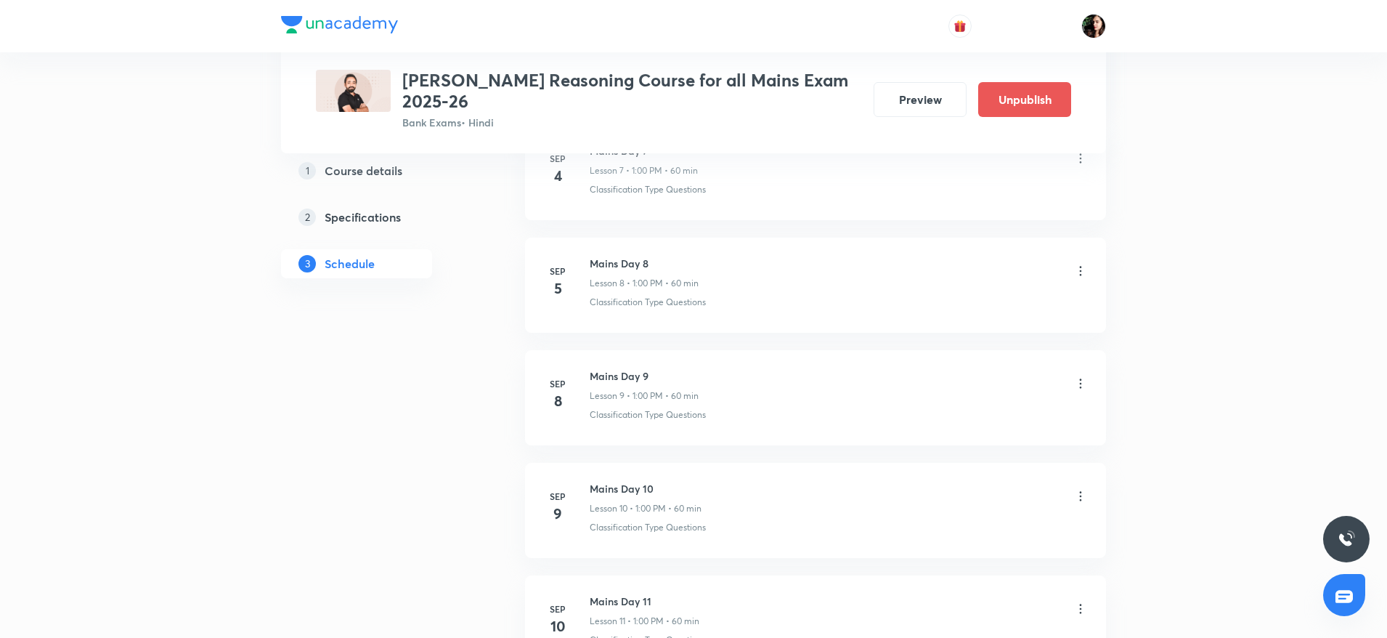
click at [1078, 271] on icon at bounding box center [1080, 271] width 15 height 15
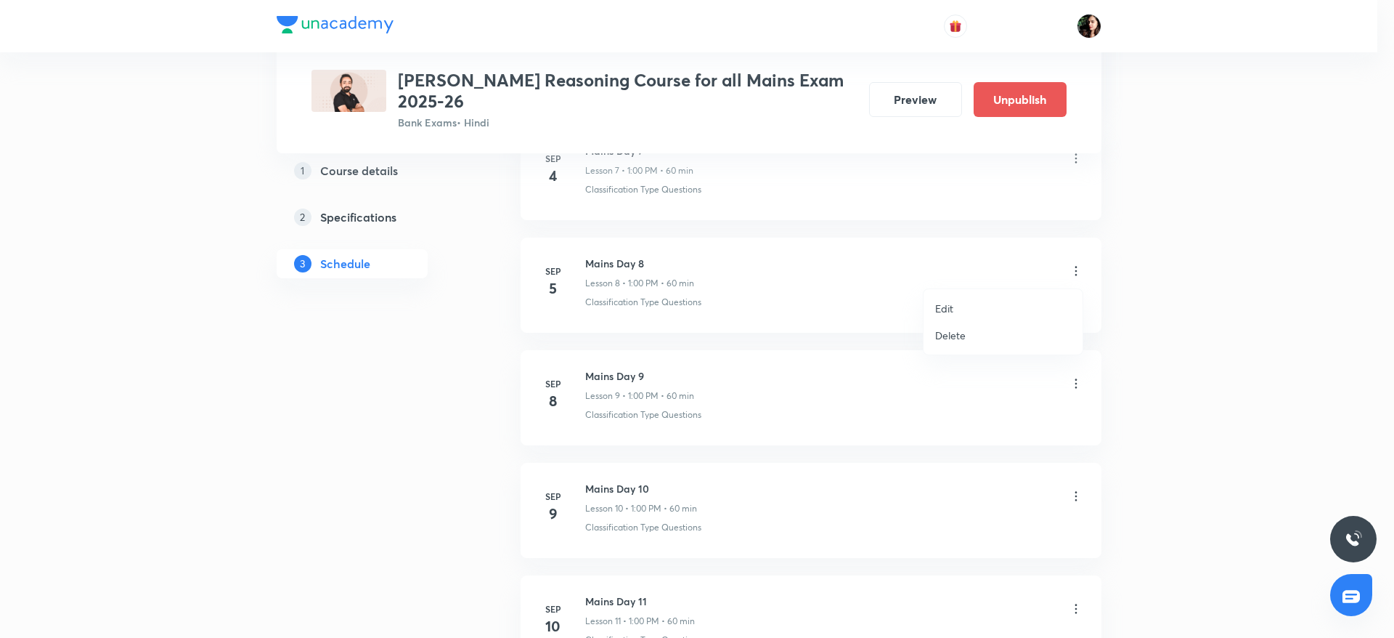
click at [974, 309] on li "Edit" at bounding box center [1003, 308] width 159 height 27
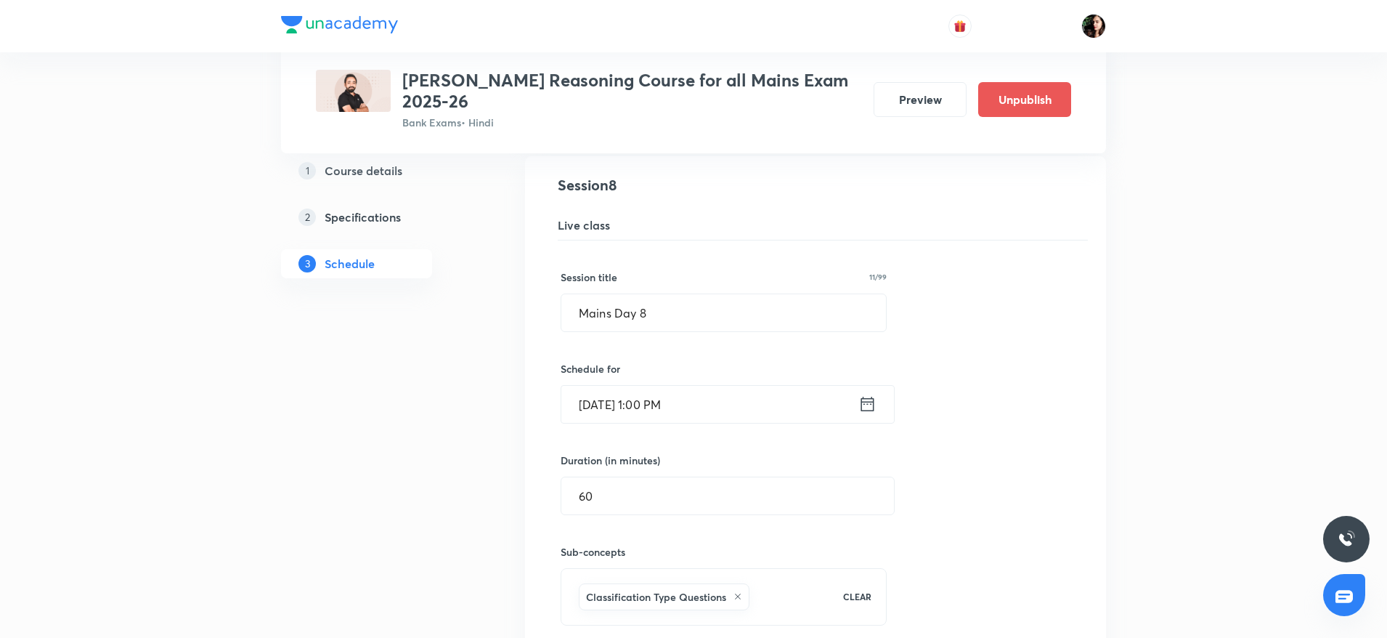
click at [652, 397] on input "Sep 5, 2025, 1:00 PM" at bounding box center [709, 404] width 297 height 37
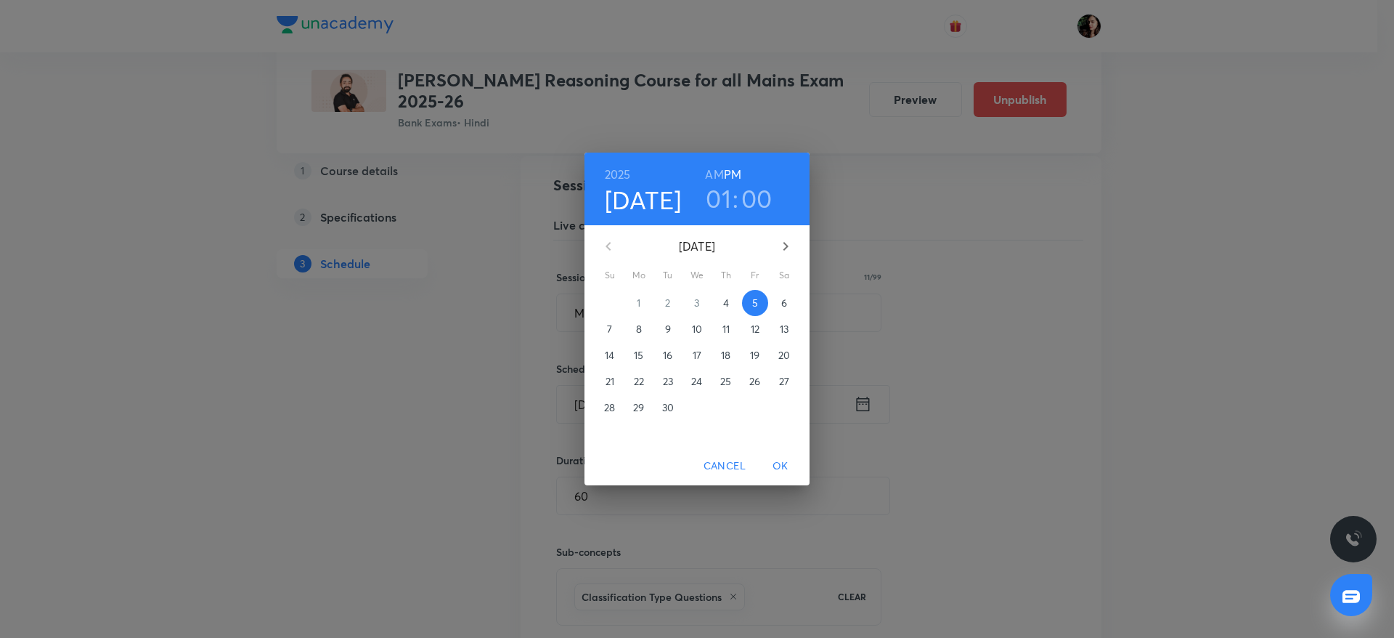
click at [717, 203] on h3 "01" at bounding box center [718, 198] width 25 height 30
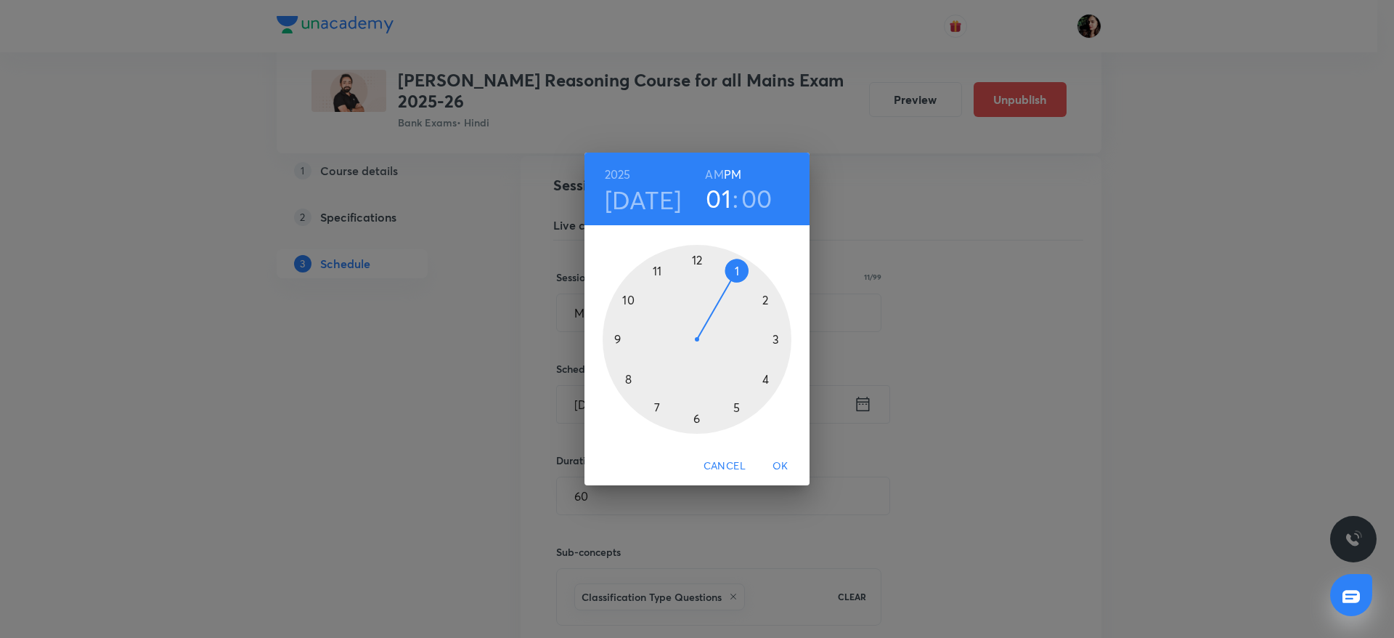
click at [770, 380] on div at bounding box center [697, 339] width 189 height 189
click at [778, 466] on span "OK" at bounding box center [780, 466] width 35 height 18
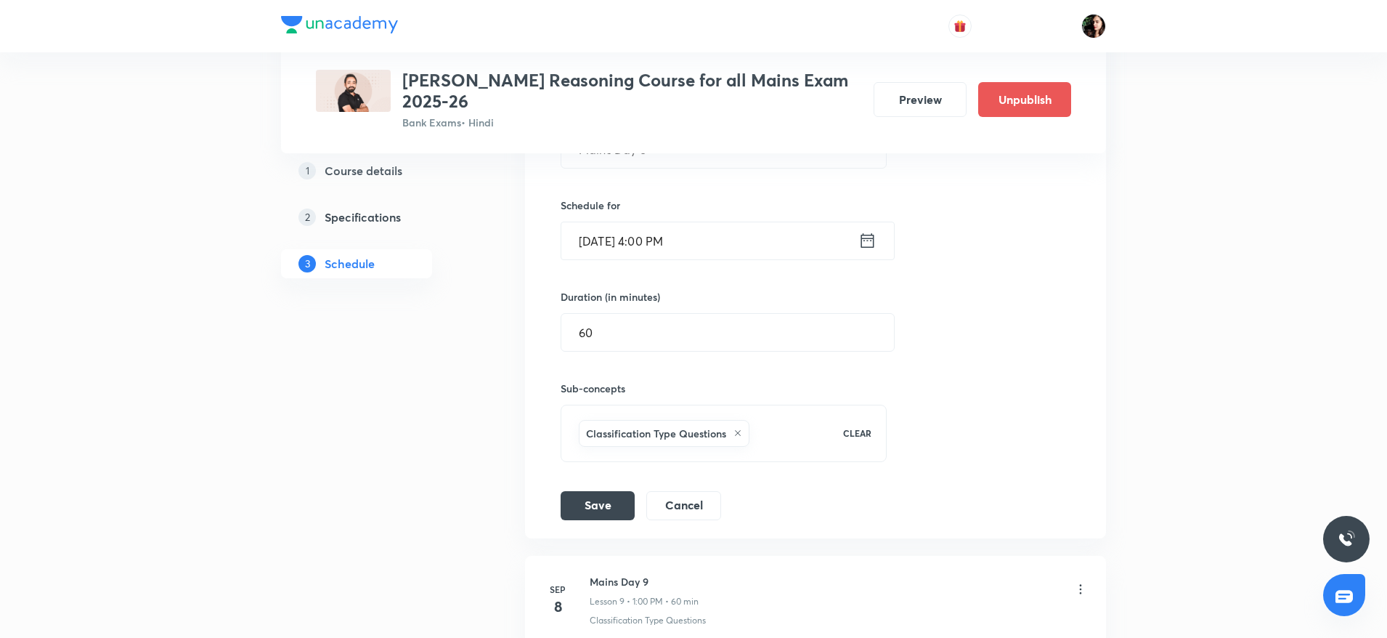
scroll to position [1263, 0]
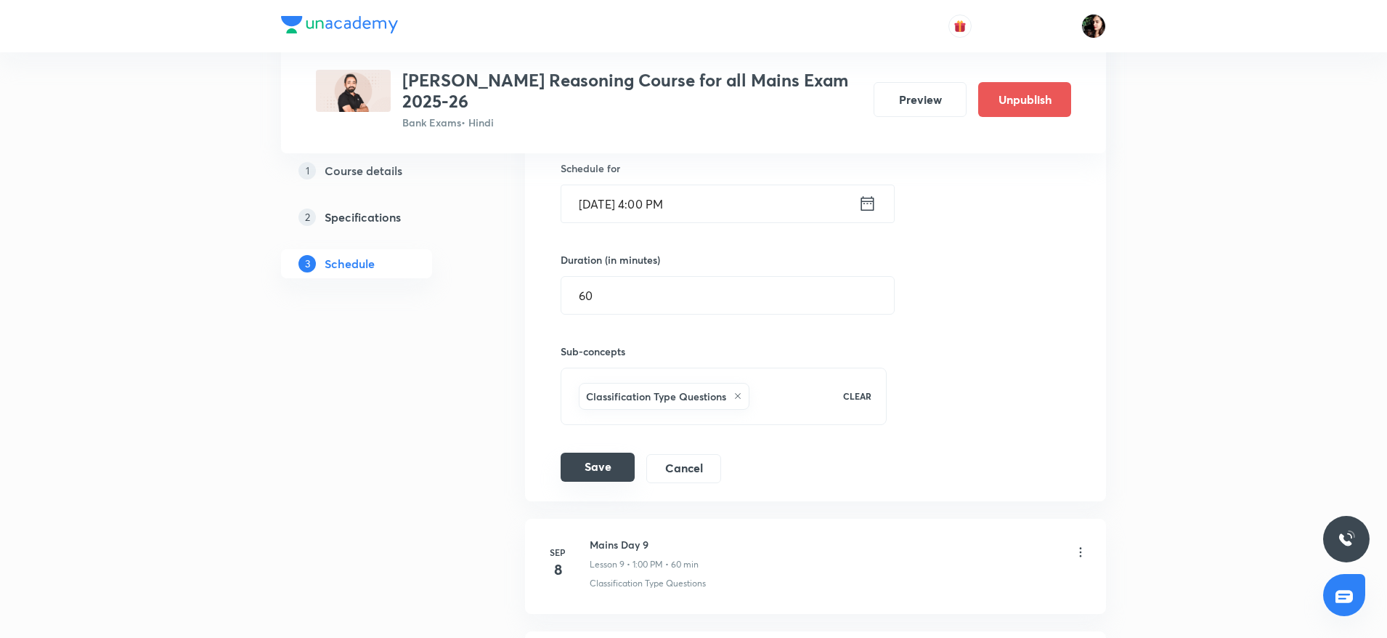
click at [593, 465] on button "Save" at bounding box center [598, 466] width 74 height 29
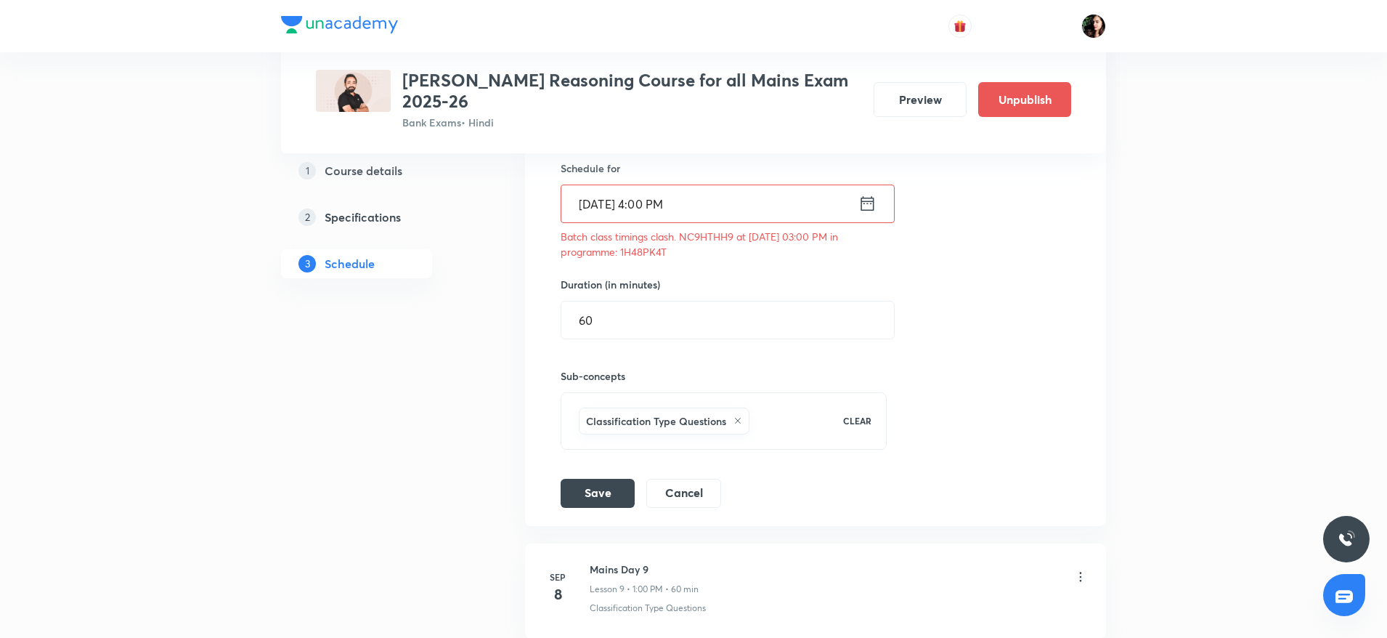
click at [659, 200] on input "Sep 5, 2025, 4:00 PM" at bounding box center [709, 203] width 297 height 37
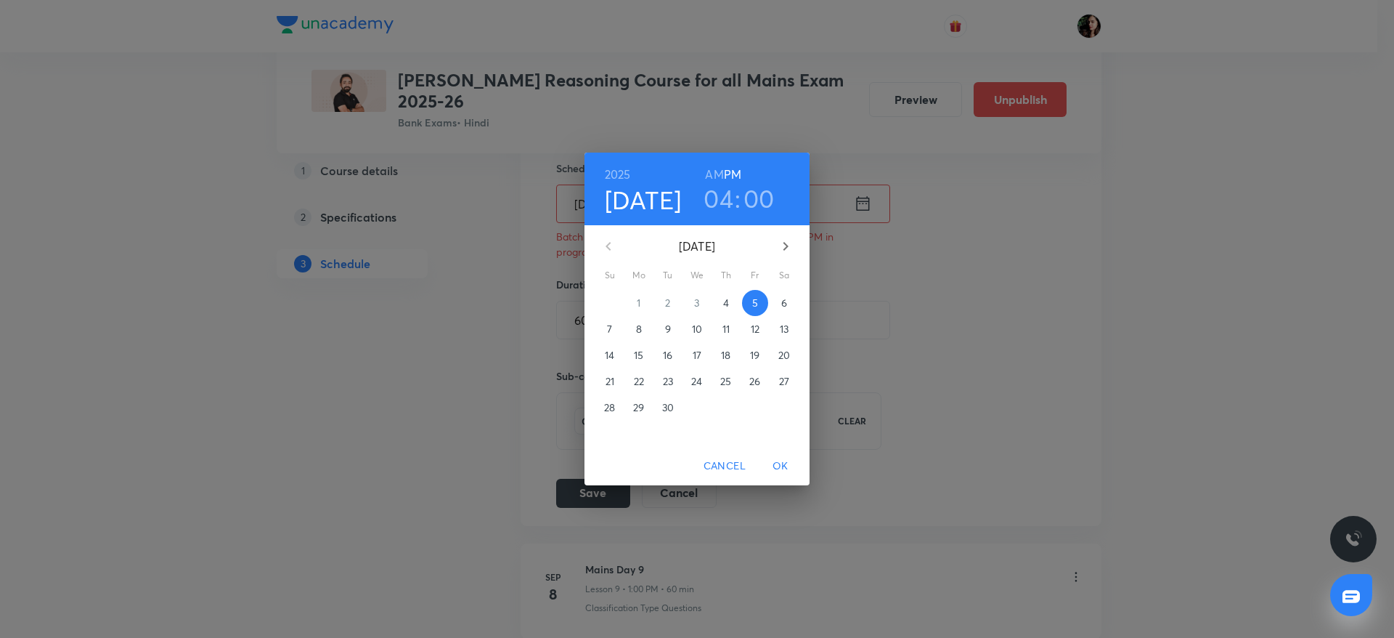
click at [745, 192] on h3 "00" at bounding box center [759, 198] width 31 height 30
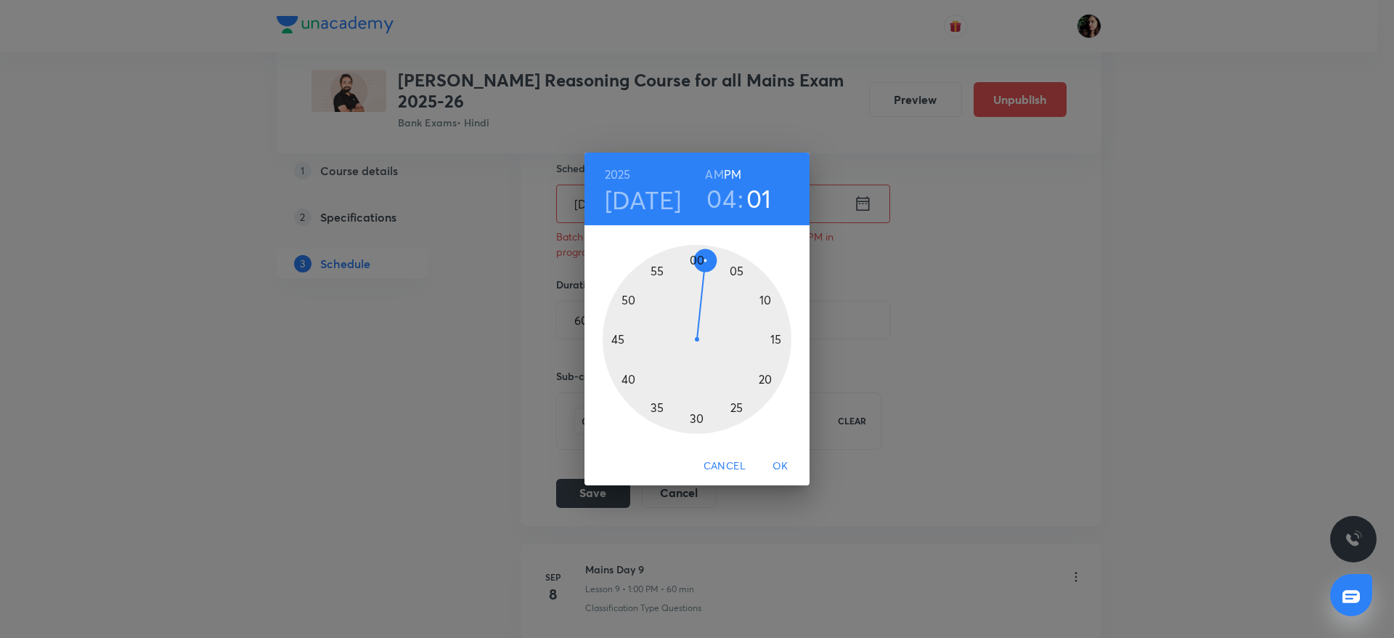
drag, startPoint x: 697, startPoint y: 255, endPoint x: 705, endPoint y: 261, distance: 9.9
click at [705, 261] on div at bounding box center [697, 339] width 189 height 189
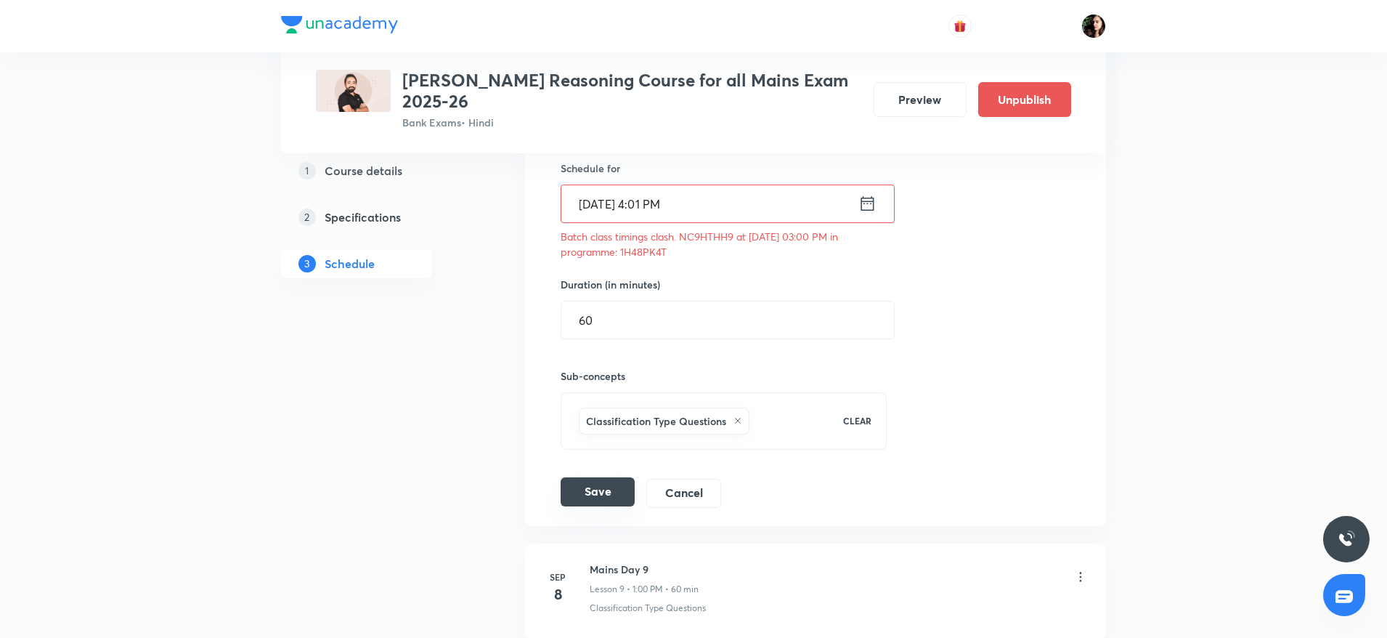
click at [603, 495] on button "Save" at bounding box center [598, 491] width 74 height 29
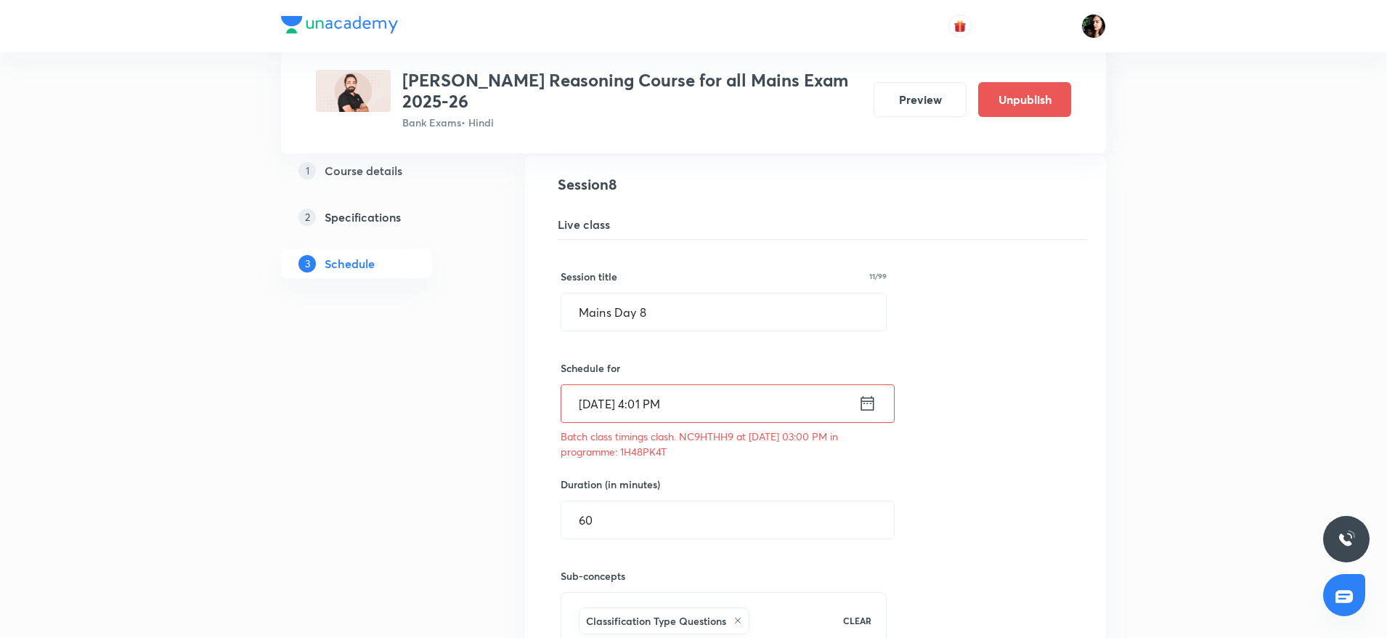
scroll to position [1054, 0]
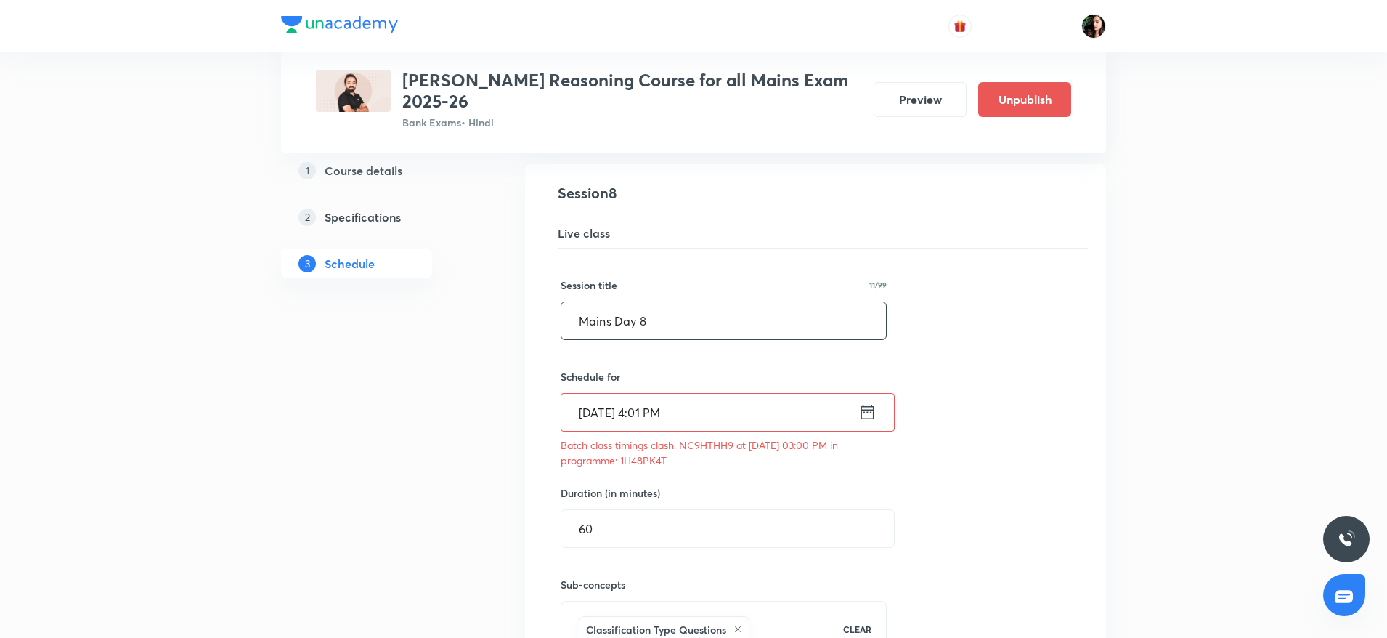
click at [616, 329] on input "Mains Day 8" at bounding box center [723, 320] width 325 height 37
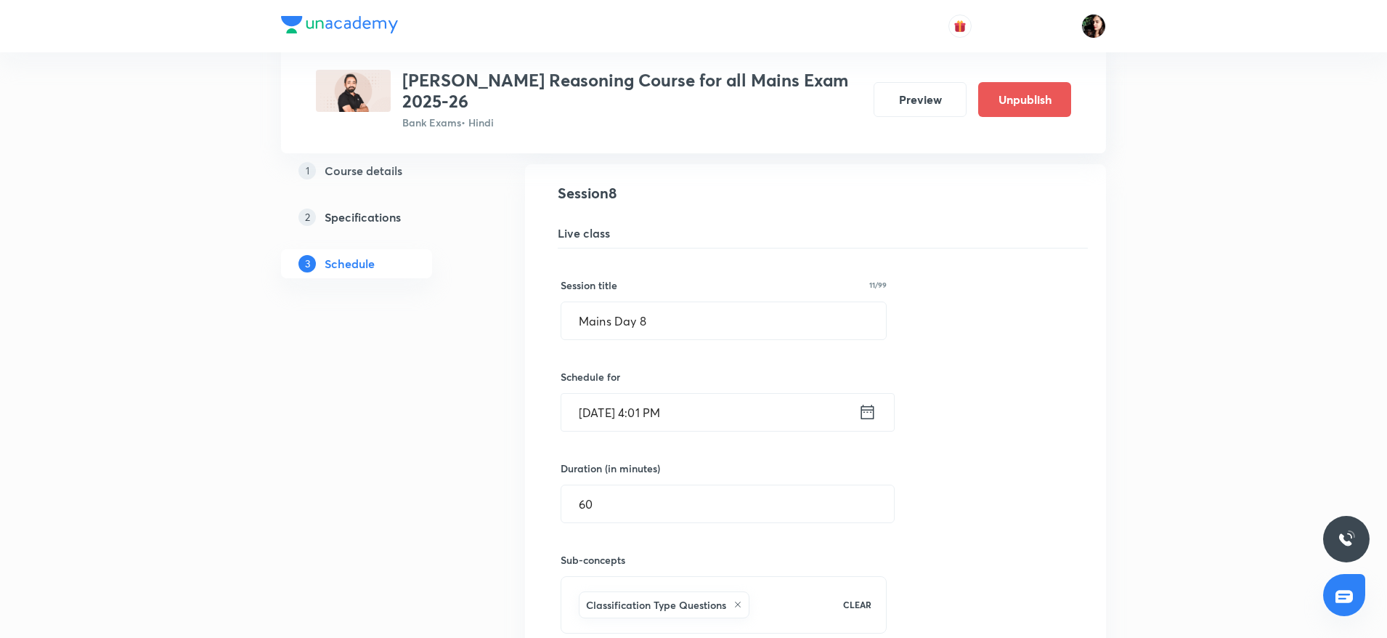
scroll to position [1263, 0]
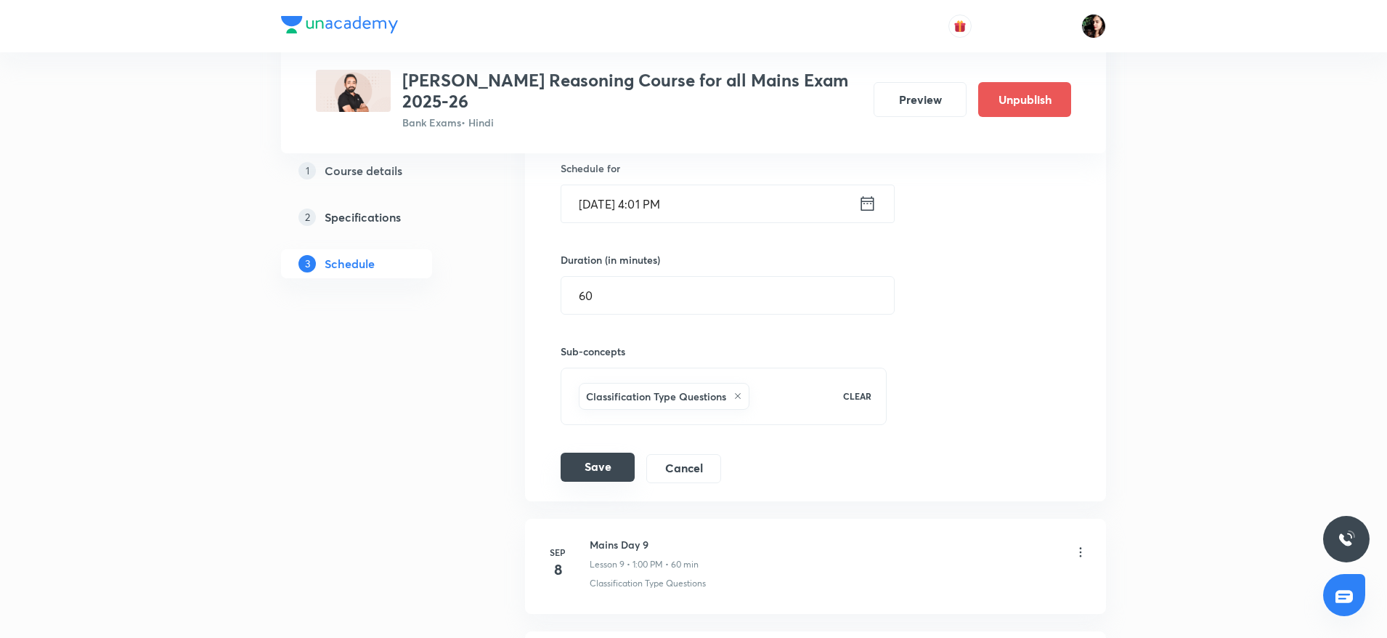
click at [609, 469] on button "Save" at bounding box center [598, 466] width 74 height 29
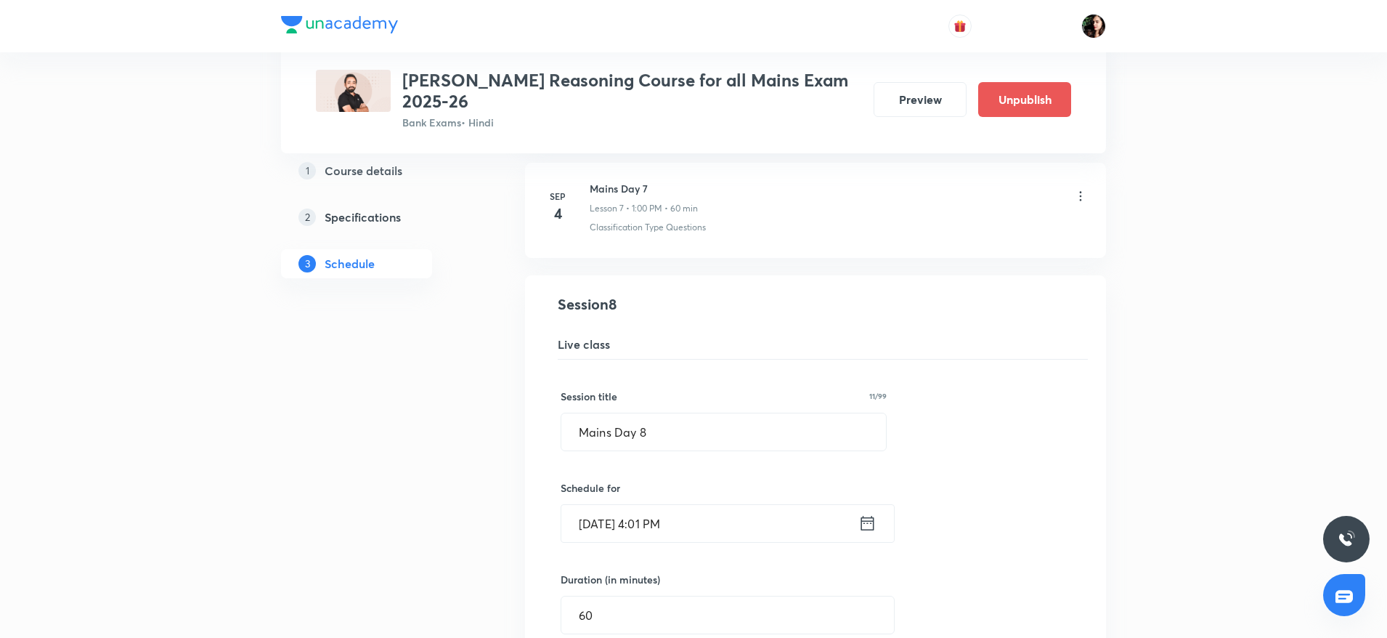
scroll to position [941, 0]
click at [616, 441] on input "Mains Day 8" at bounding box center [723, 433] width 325 height 37
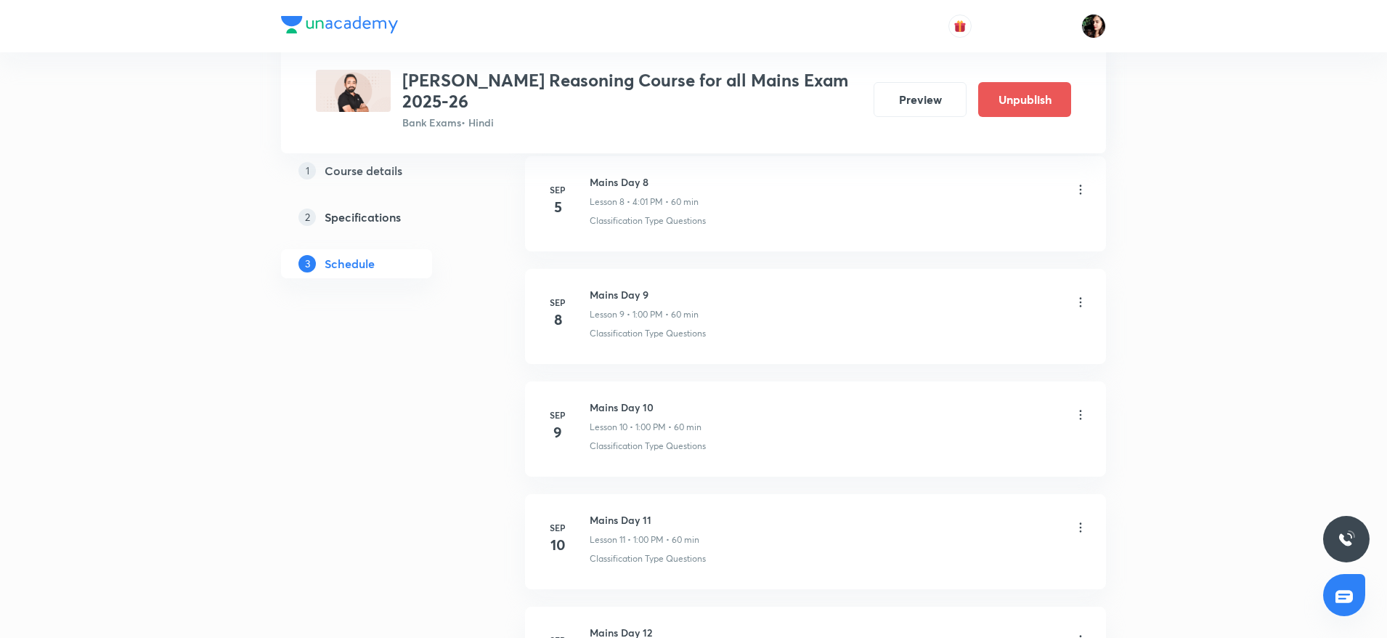
scroll to position [1505, 0]
click at [905, 100] on button "Preview" at bounding box center [920, 98] width 93 height 35
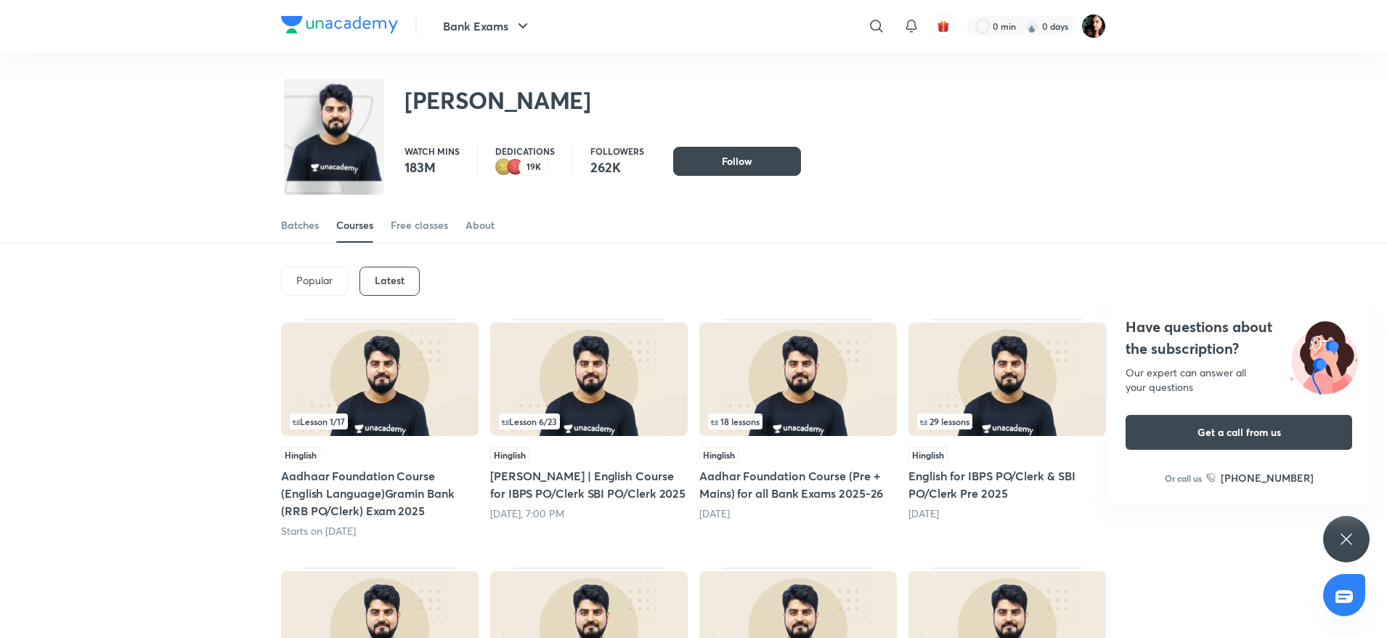
click at [1356, 548] on div "Have questions about the subscription? Our expert can answer all your questions…" at bounding box center [1346, 539] width 46 height 46
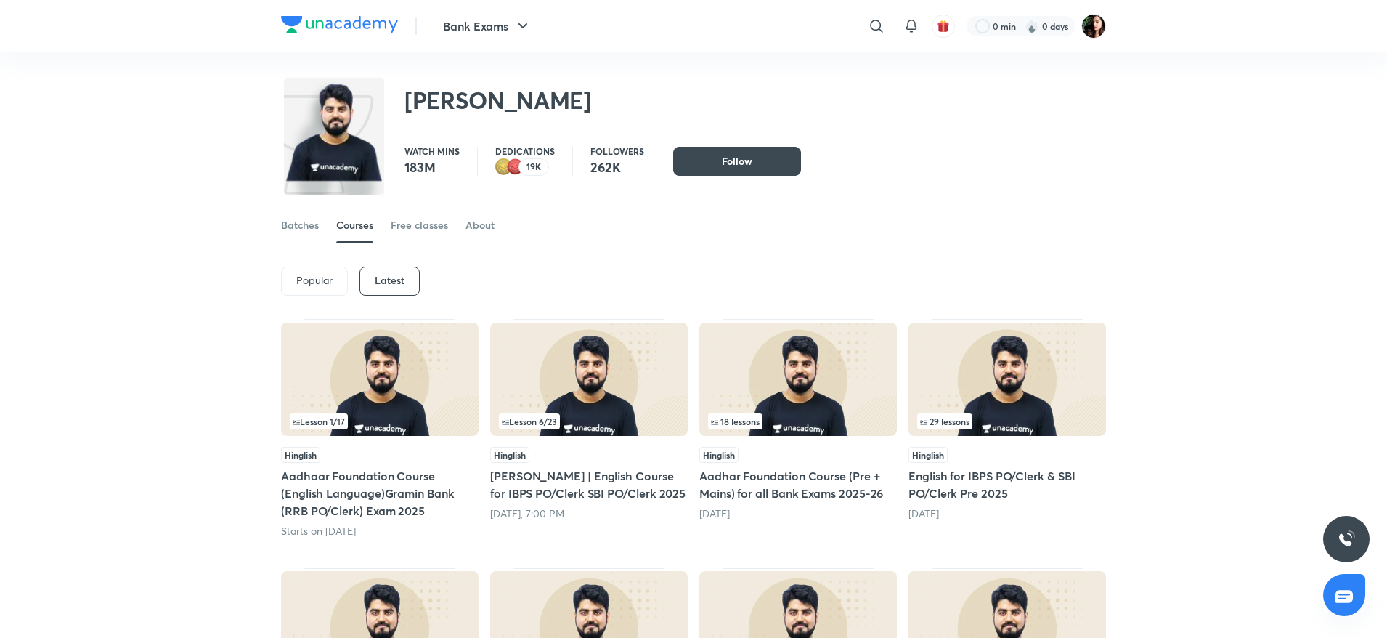
click at [545, 407] on img at bounding box center [589, 378] width 198 height 113
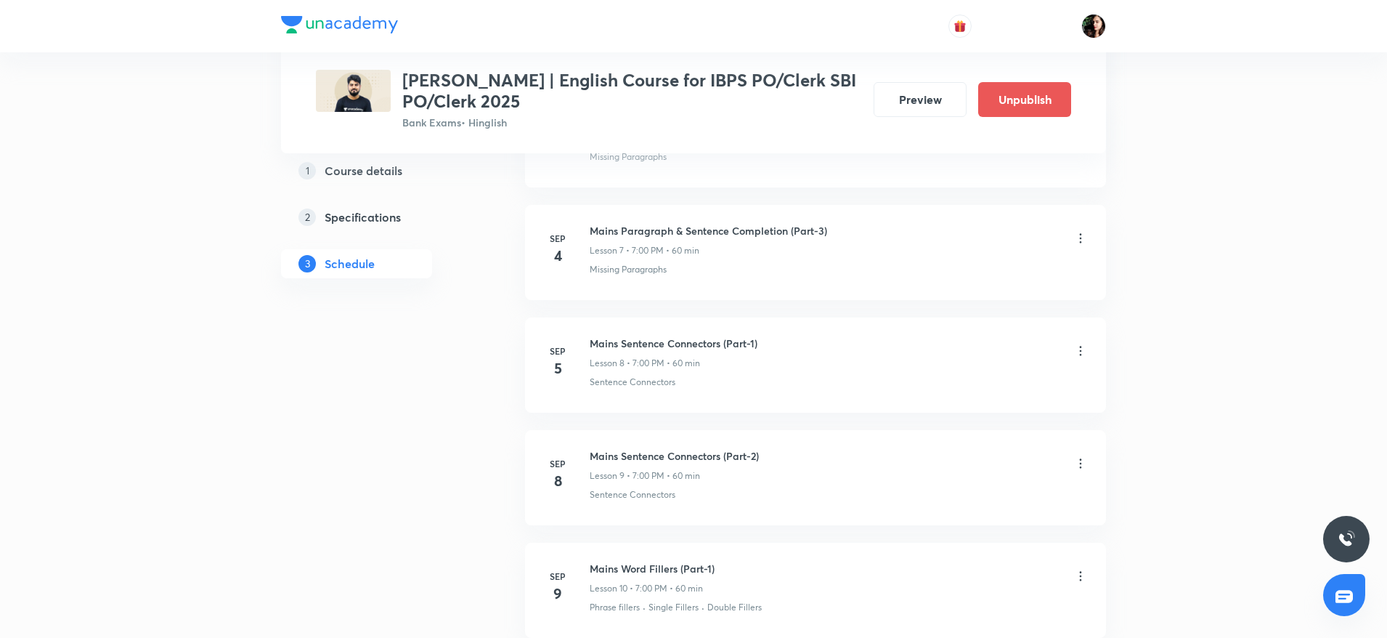
scroll to position [1468, 0]
click at [1085, 349] on icon at bounding box center [1080, 346] width 15 height 15
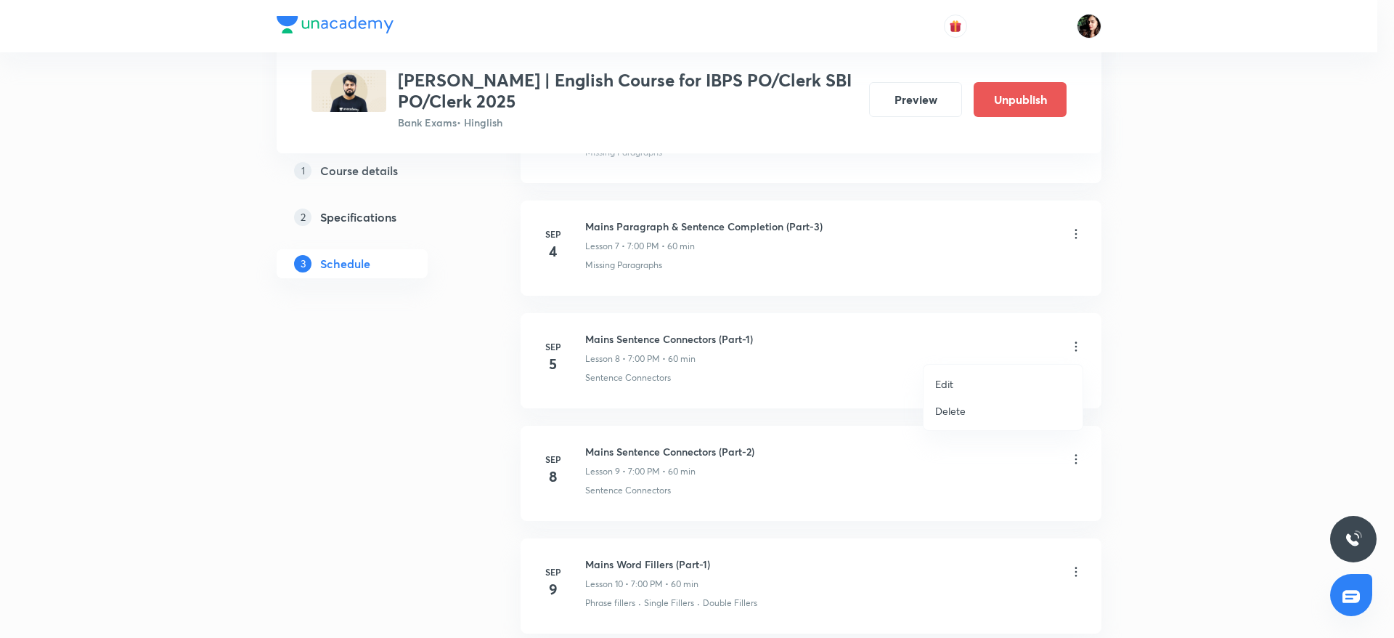
click at [977, 413] on li "Delete" at bounding box center [1003, 410] width 159 height 27
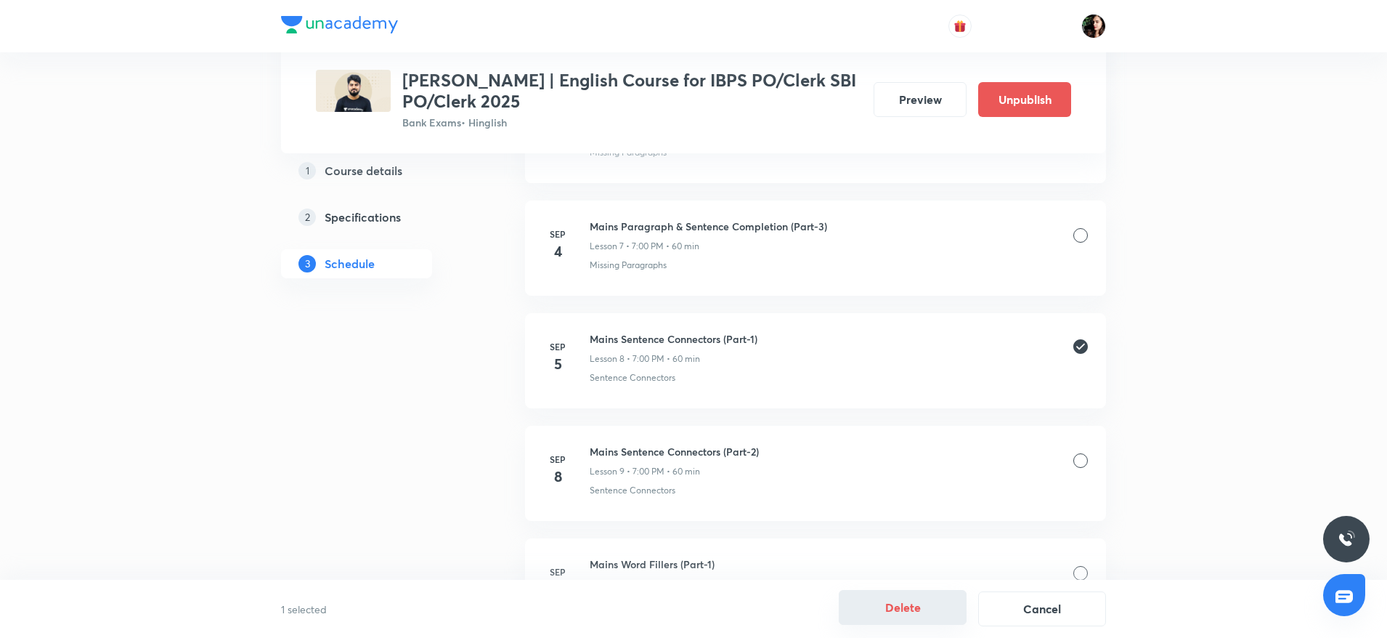
click at [898, 607] on button "Delete" at bounding box center [903, 607] width 128 height 35
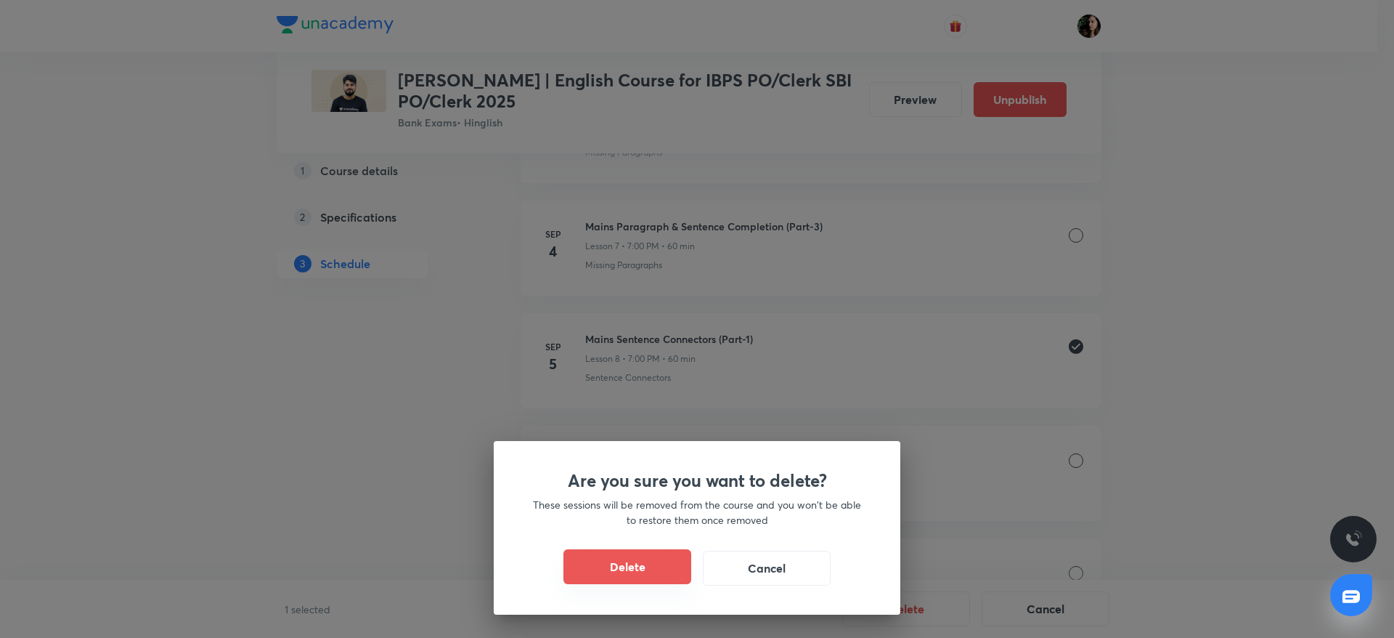
click at [638, 557] on button "Delete" at bounding box center [627, 566] width 128 height 35
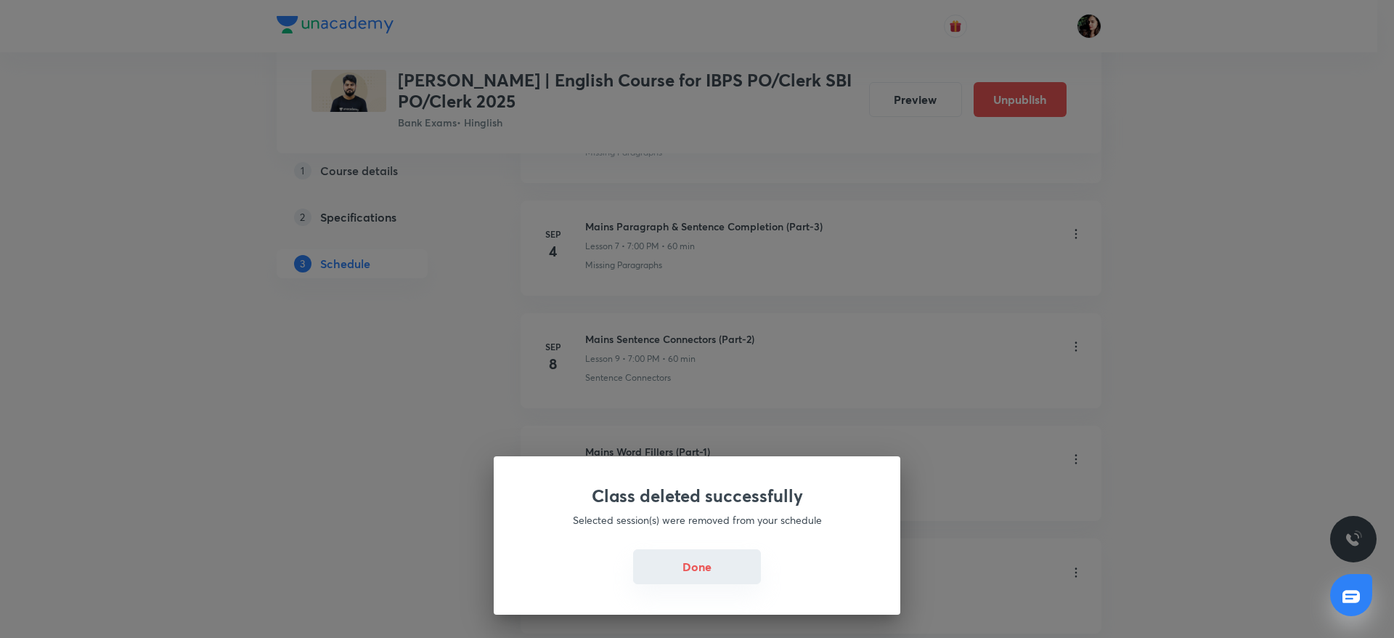
click at [693, 562] on button "Done" at bounding box center [697, 566] width 128 height 35
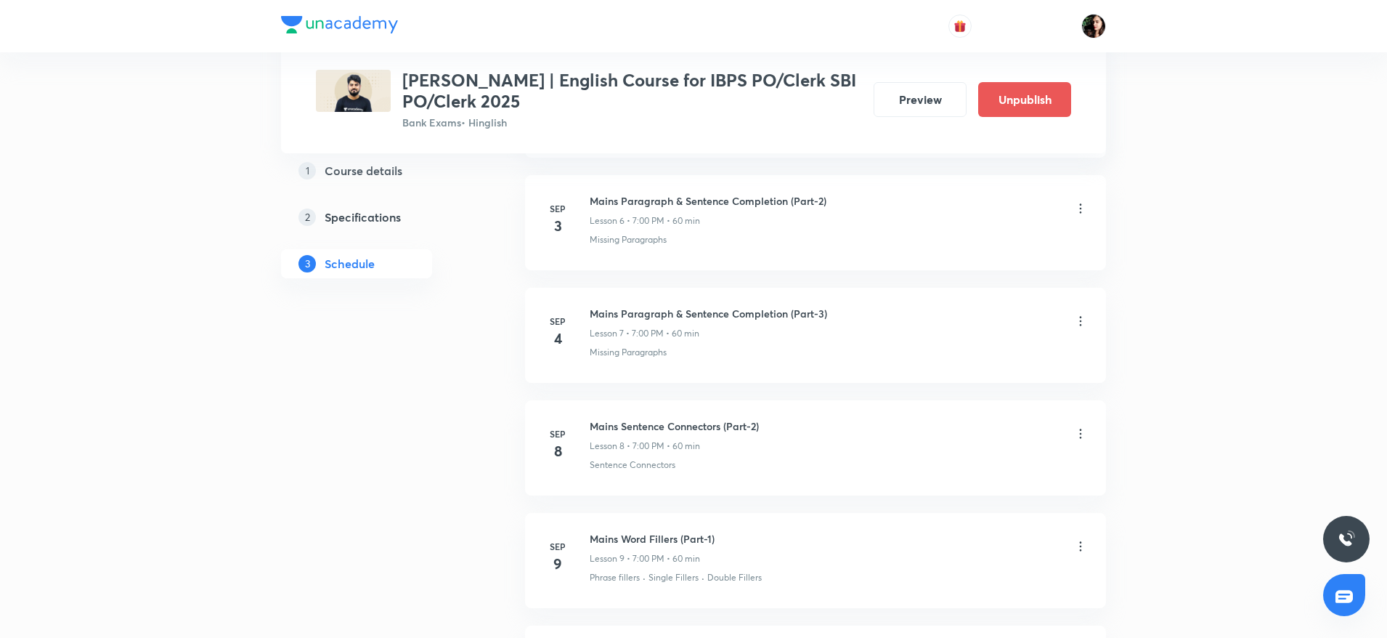
scroll to position [1374, 0]
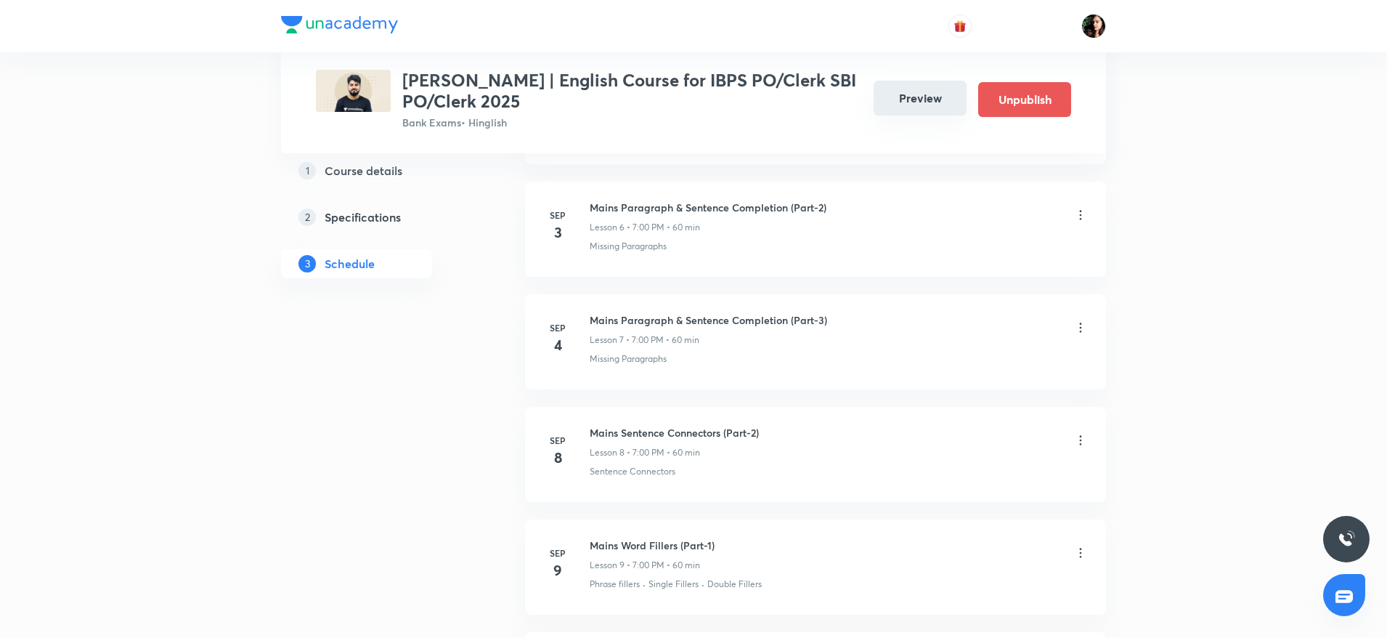
click at [900, 99] on button "Preview" at bounding box center [920, 98] width 93 height 35
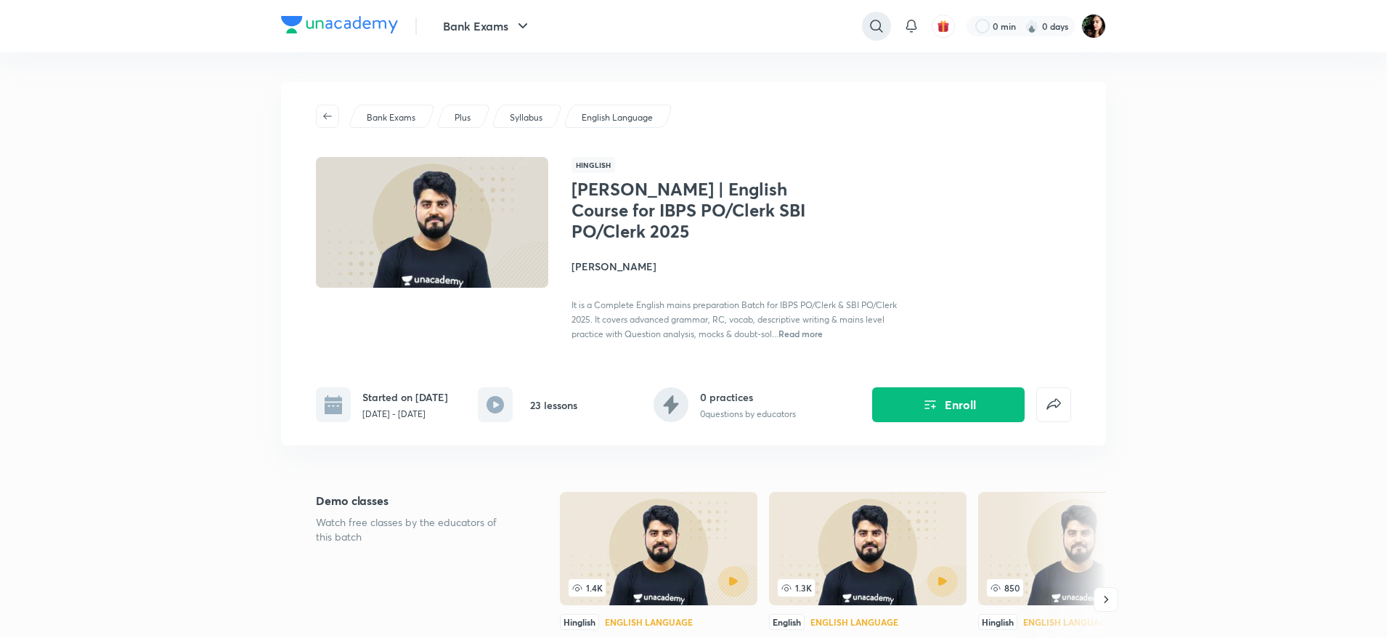
click at [871, 21] on icon at bounding box center [876, 25] width 17 height 17
type input "sumit kumar verma"
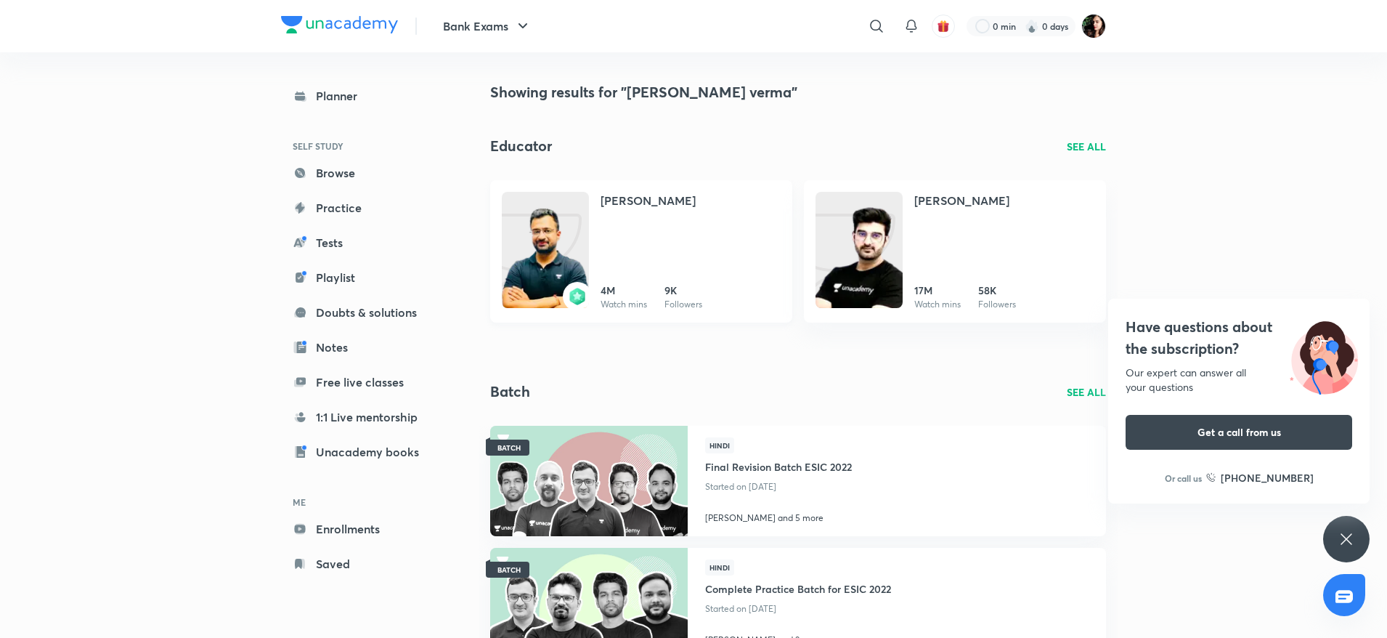
click at [550, 229] on img at bounding box center [545, 264] width 87 height 116
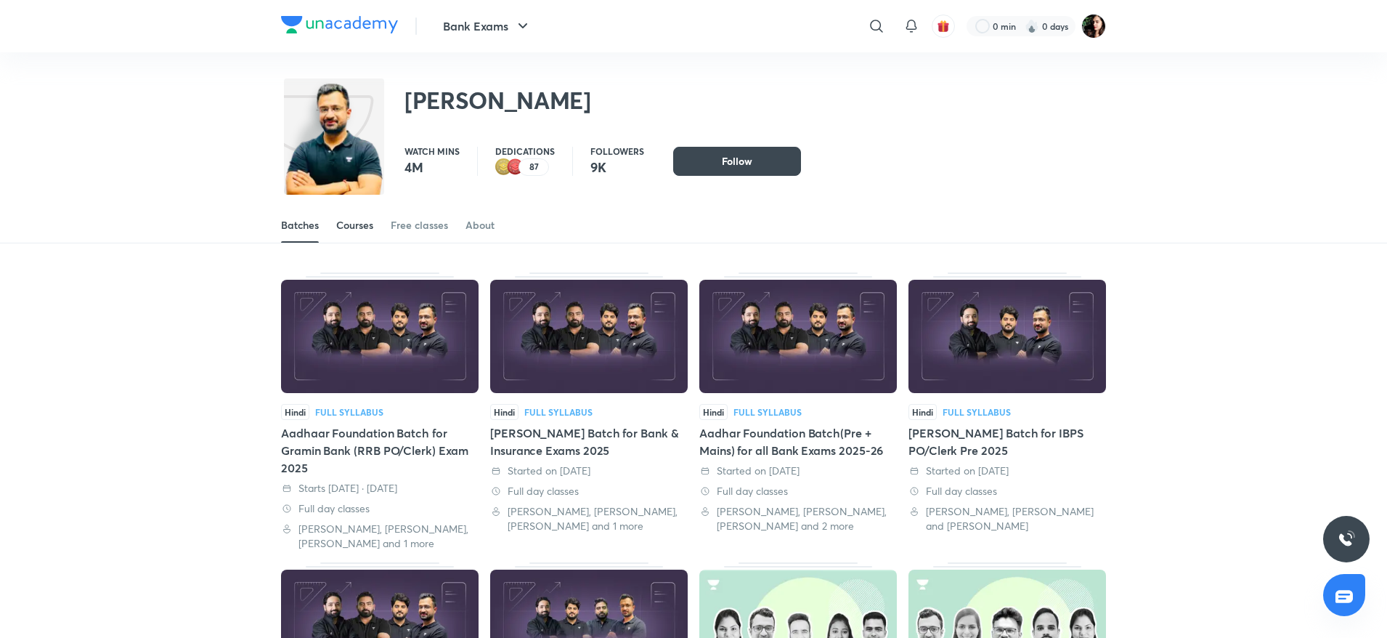
click at [343, 227] on div "Courses" at bounding box center [354, 225] width 37 height 15
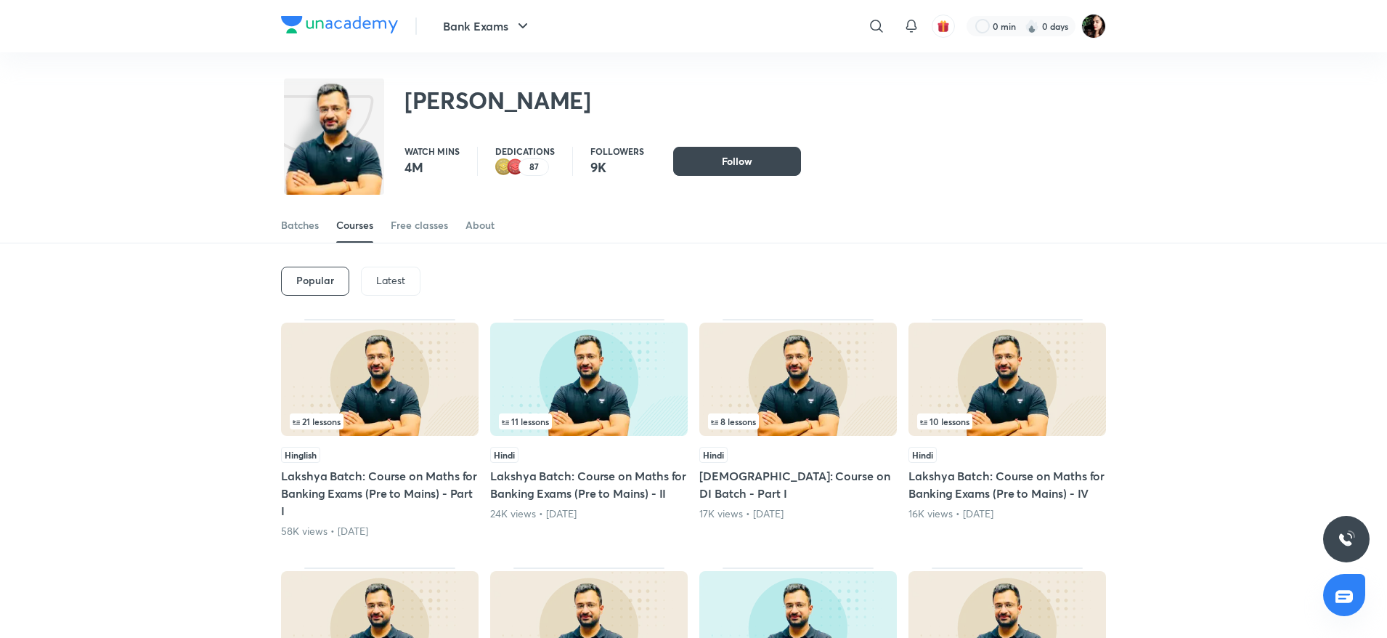
click at [394, 283] on p "Latest" at bounding box center [390, 280] width 29 height 12
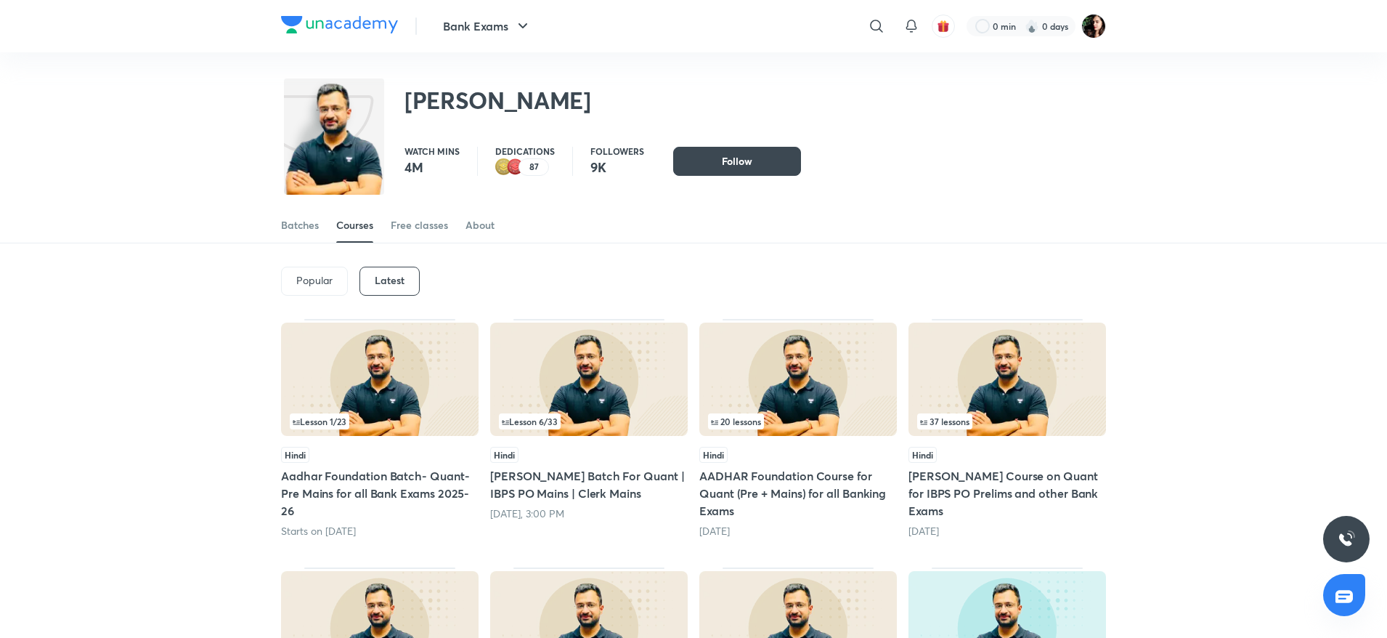
click at [577, 413] on div "Lesson 6 / 33" at bounding box center [589, 421] width 180 height 16
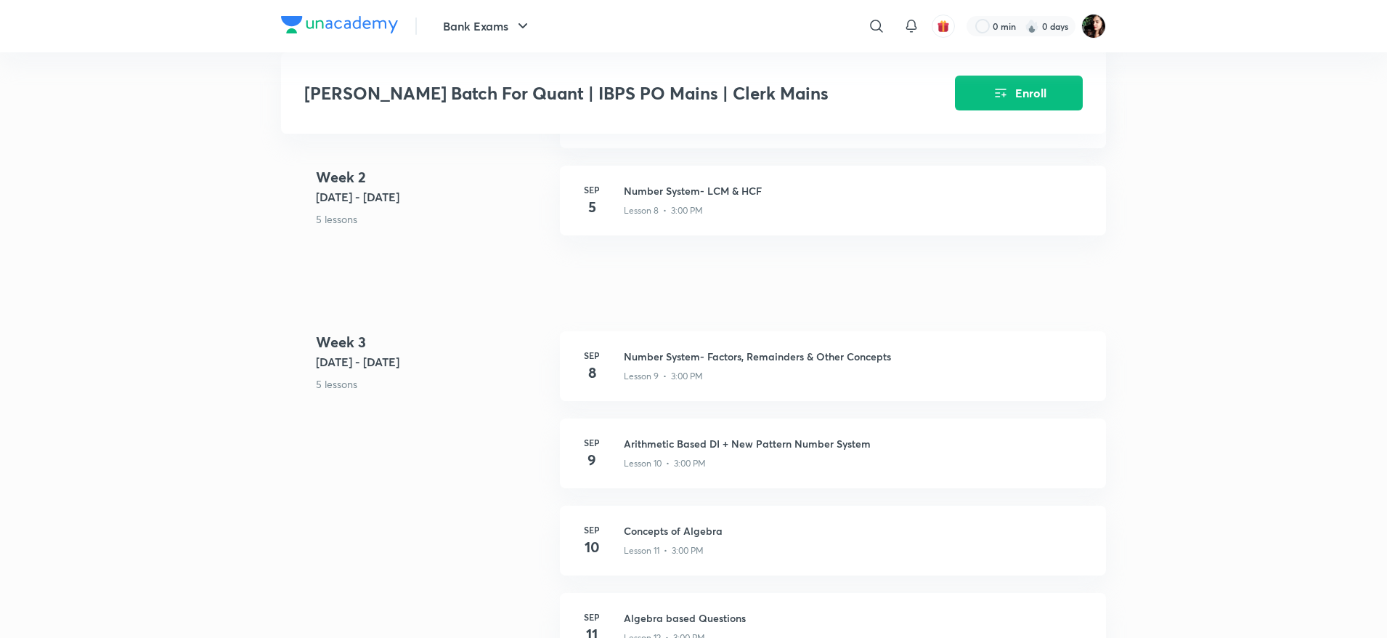
scroll to position [1015, 0]
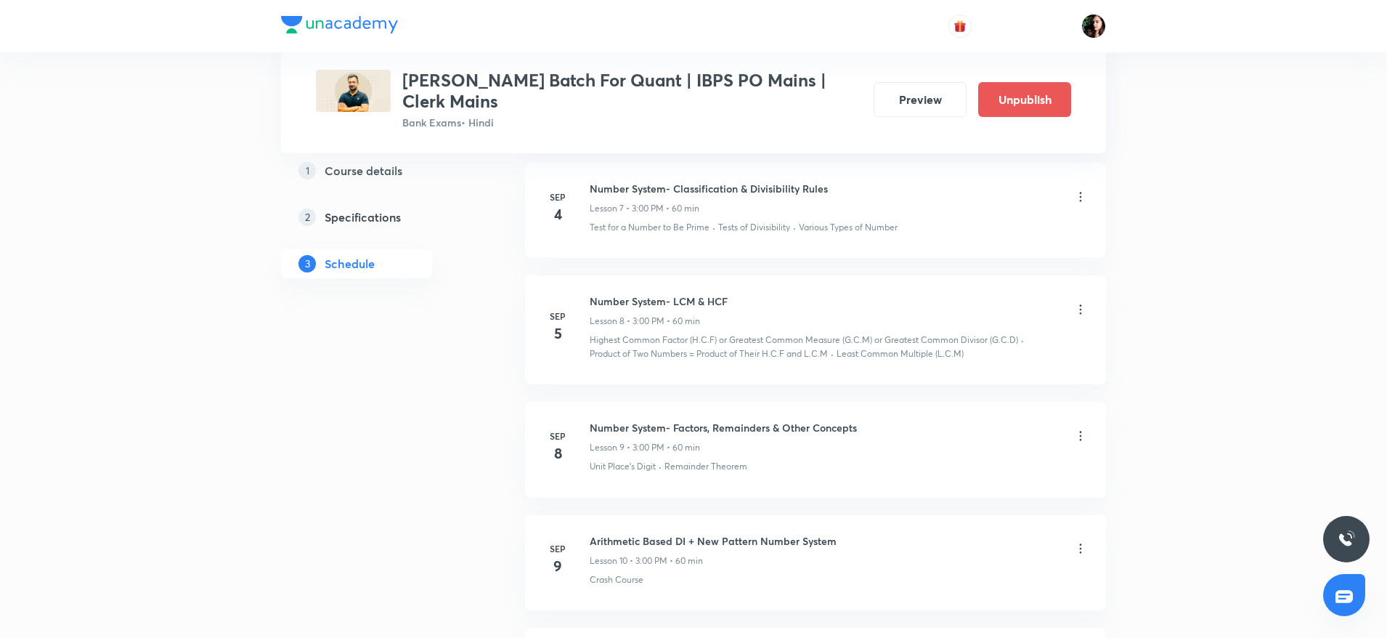
scroll to position [1507, 0]
click at [1081, 310] on icon at bounding box center [1080, 308] width 15 height 15
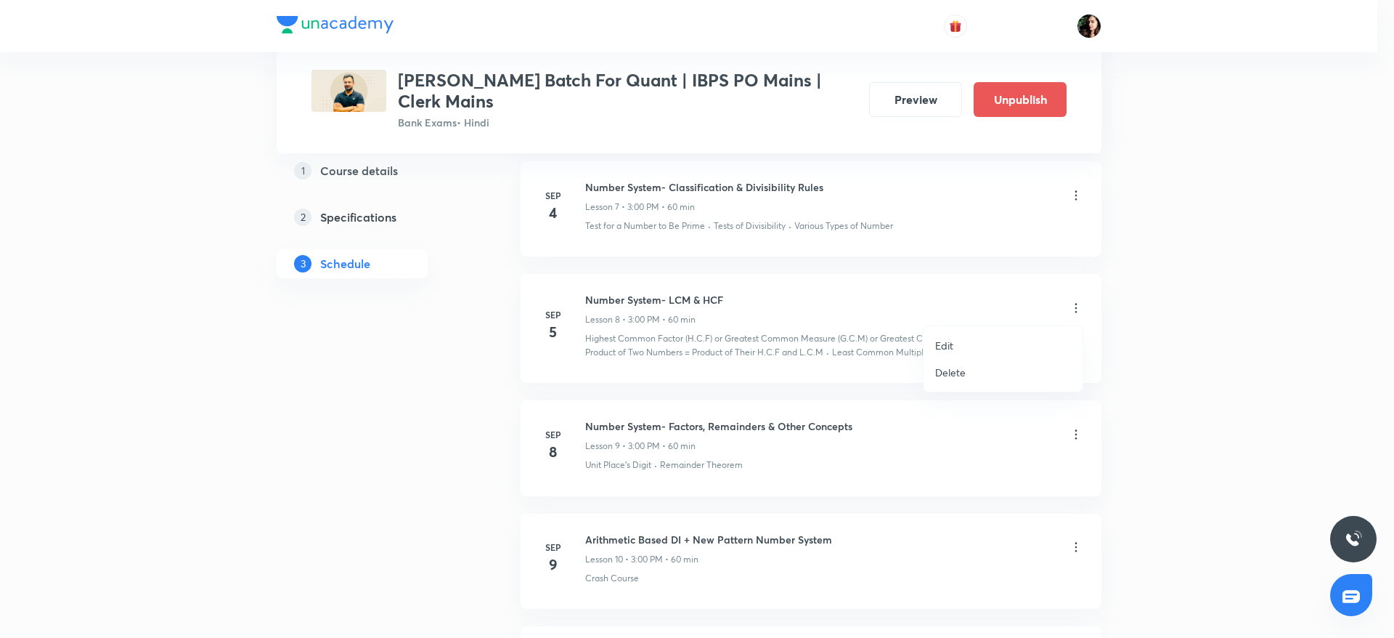
click at [960, 343] on li "Edit" at bounding box center [1003, 345] width 159 height 27
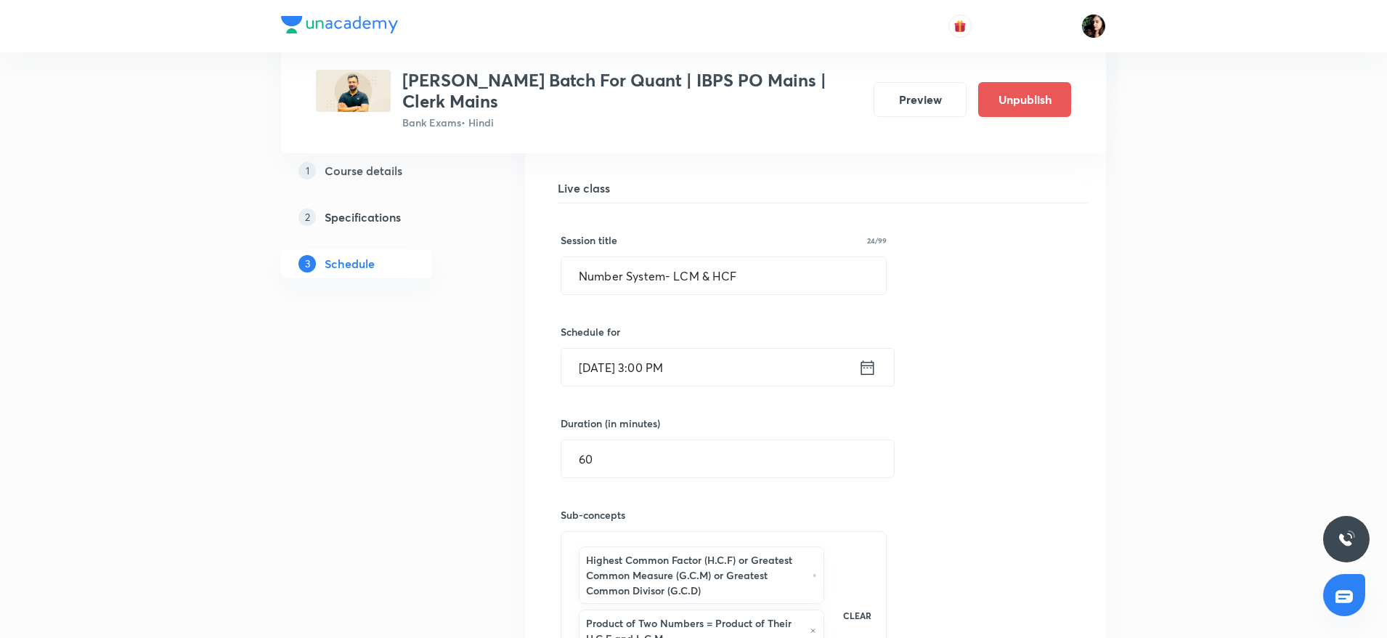
scroll to position [1102, 0]
click at [659, 362] on input "[DATE] 3:00 PM" at bounding box center [709, 364] width 297 height 37
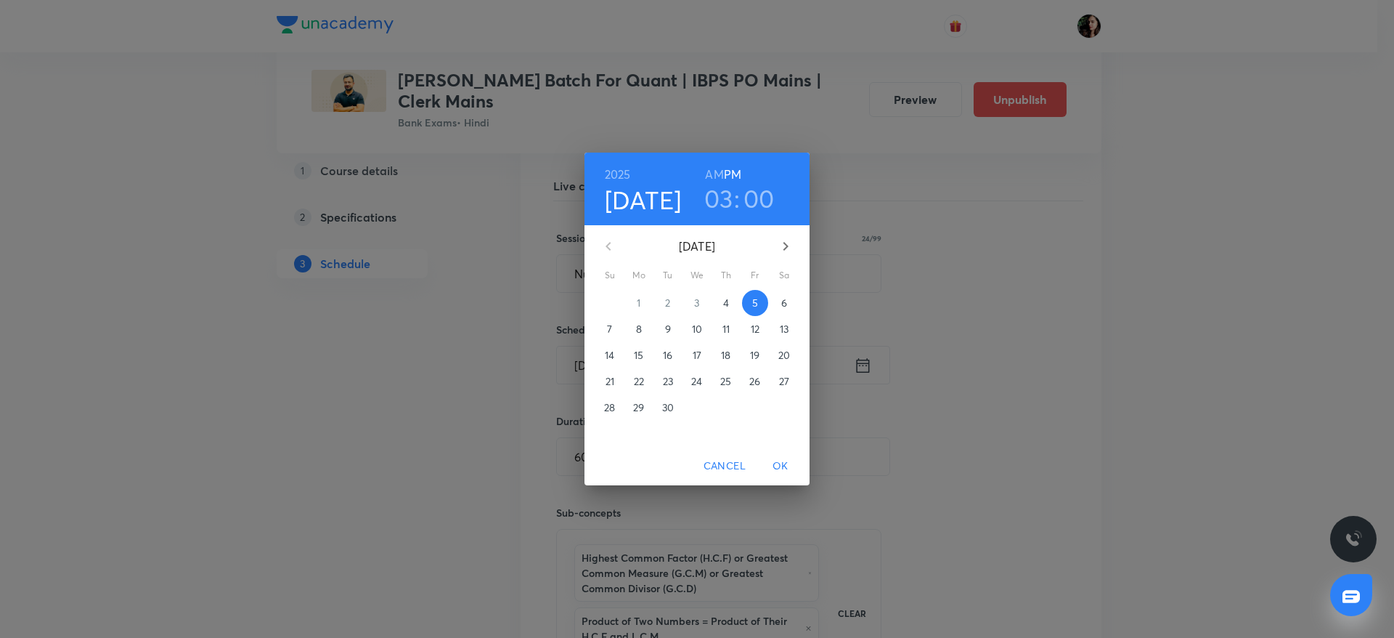
click at [784, 298] on p "6" at bounding box center [784, 303] width 6 height 15
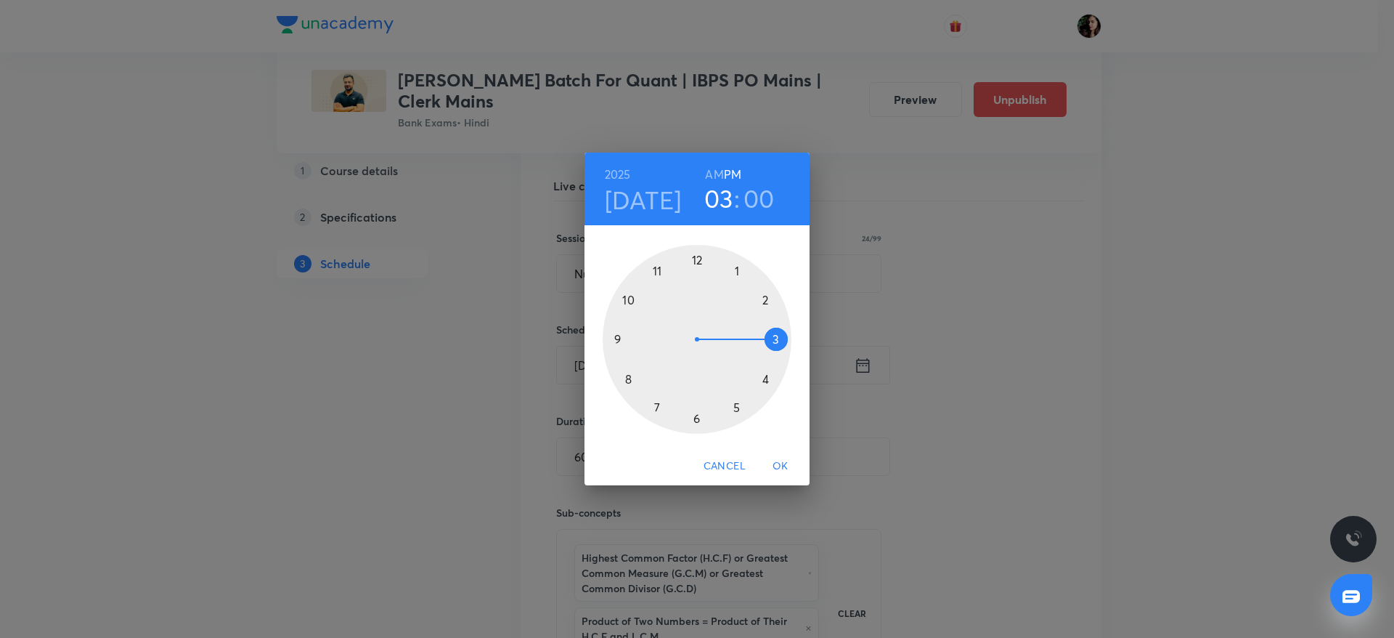
click at [630, 300] on div at bounding box center [697, 339] width 189 height 189
click at [709, 179] on h6 "AM" at bounding box center [714, 174] width 18 height 20
click at [778, 464] on span "OK" at bounding box center [780, 466] width 35 height 18
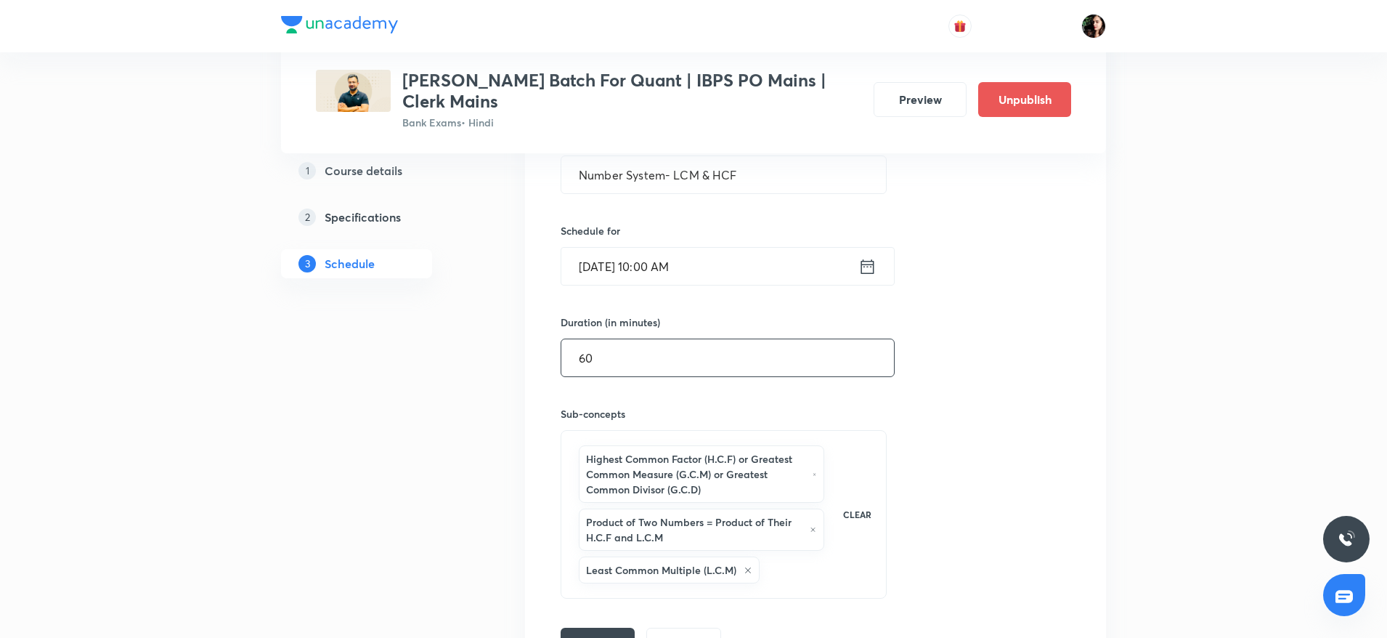
scroll to position [1274, 0]
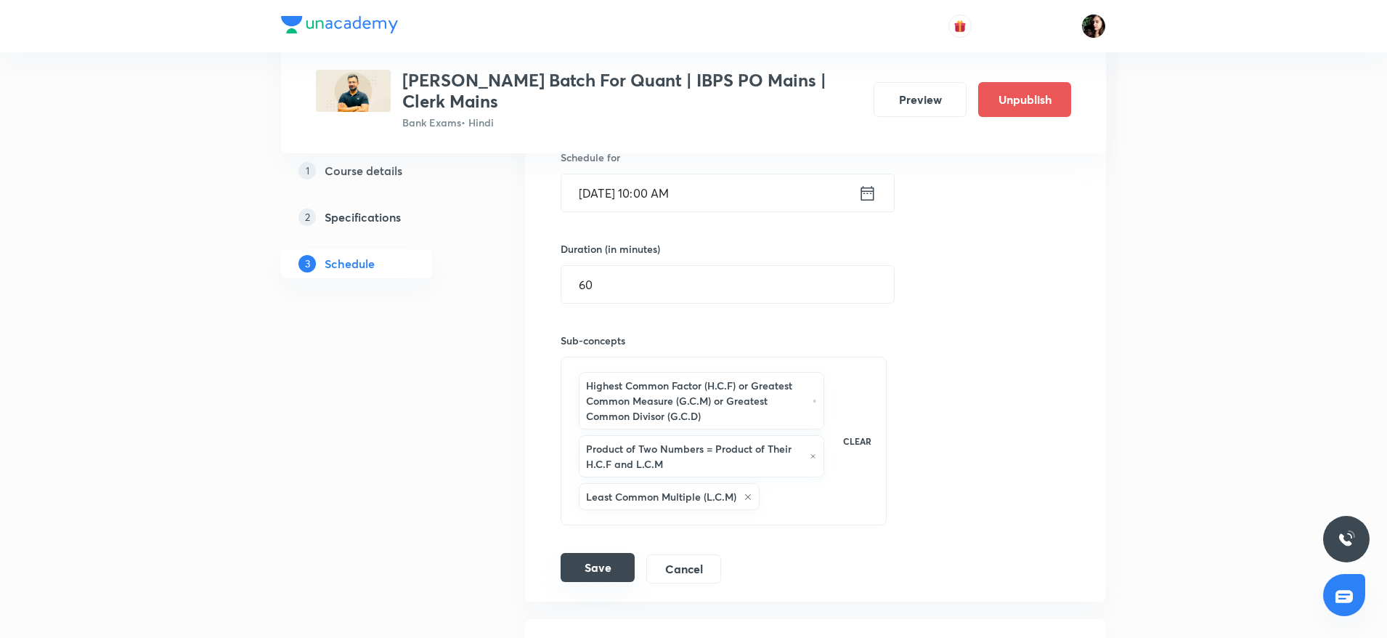
click at [606, 555] on button "Save" at bounding box center [598, 567] width 74 height 29
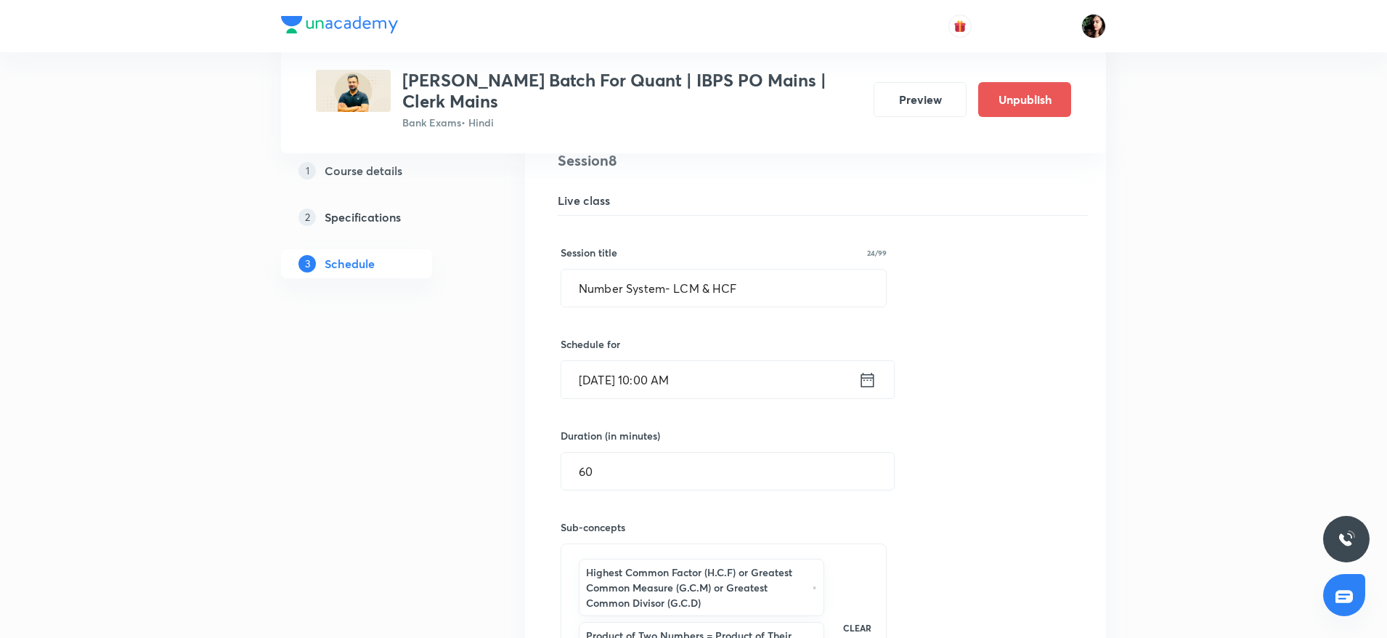
scroll to position [1086, 0]
click at [632, 288] on input "Number System- LCM & HCF" at bounding box center [723, 288] width 325 height 37
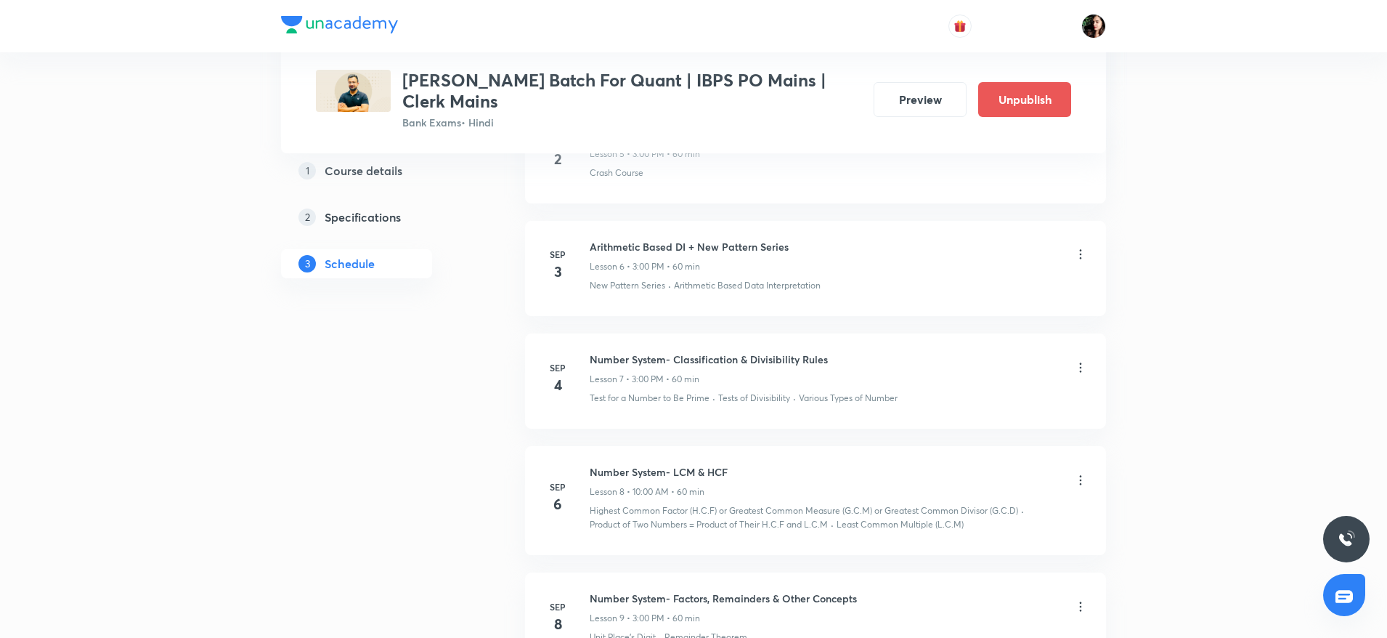
scroll to position [851, 0]
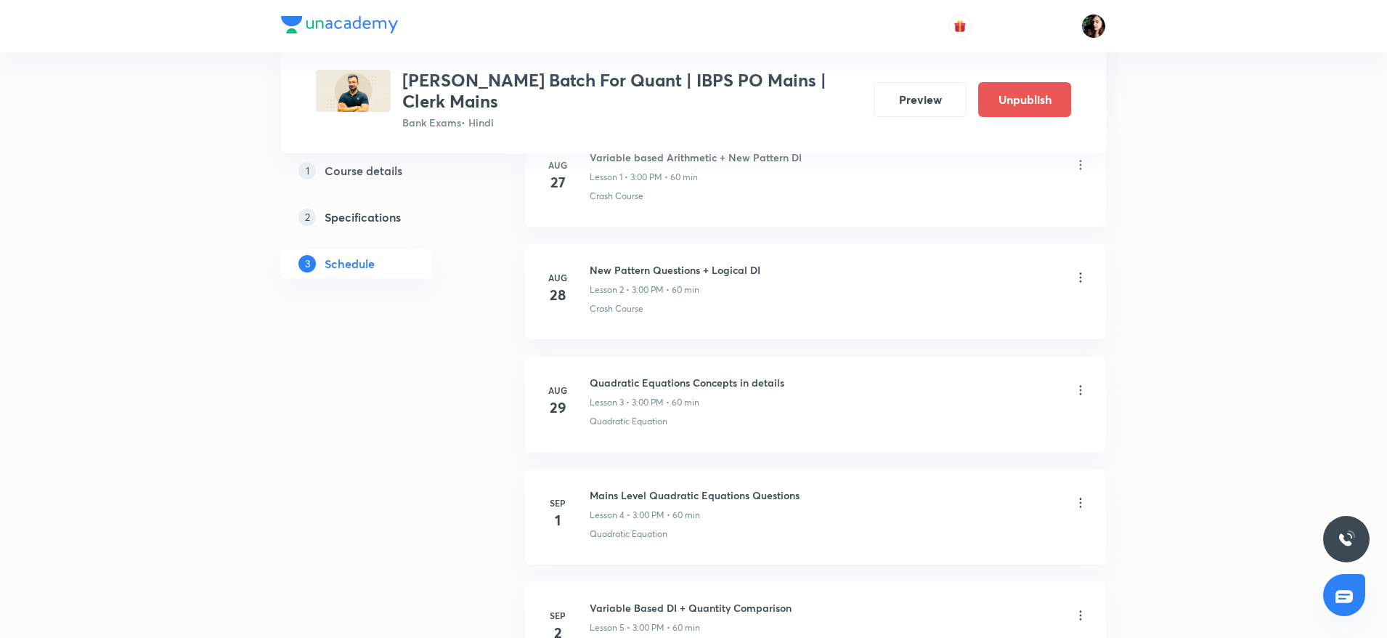
scroll to position [372, 0]
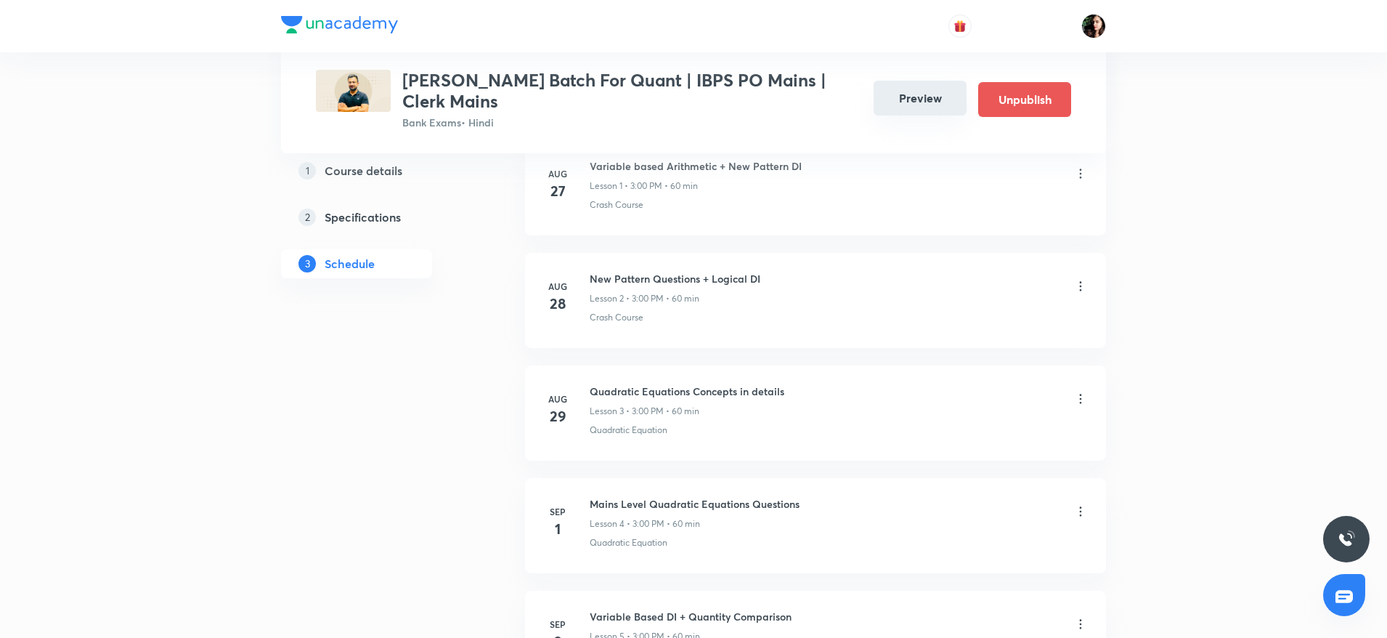
click at [924, 95] on button "Preview" at bounding box center [920, 98] width 93 height 35
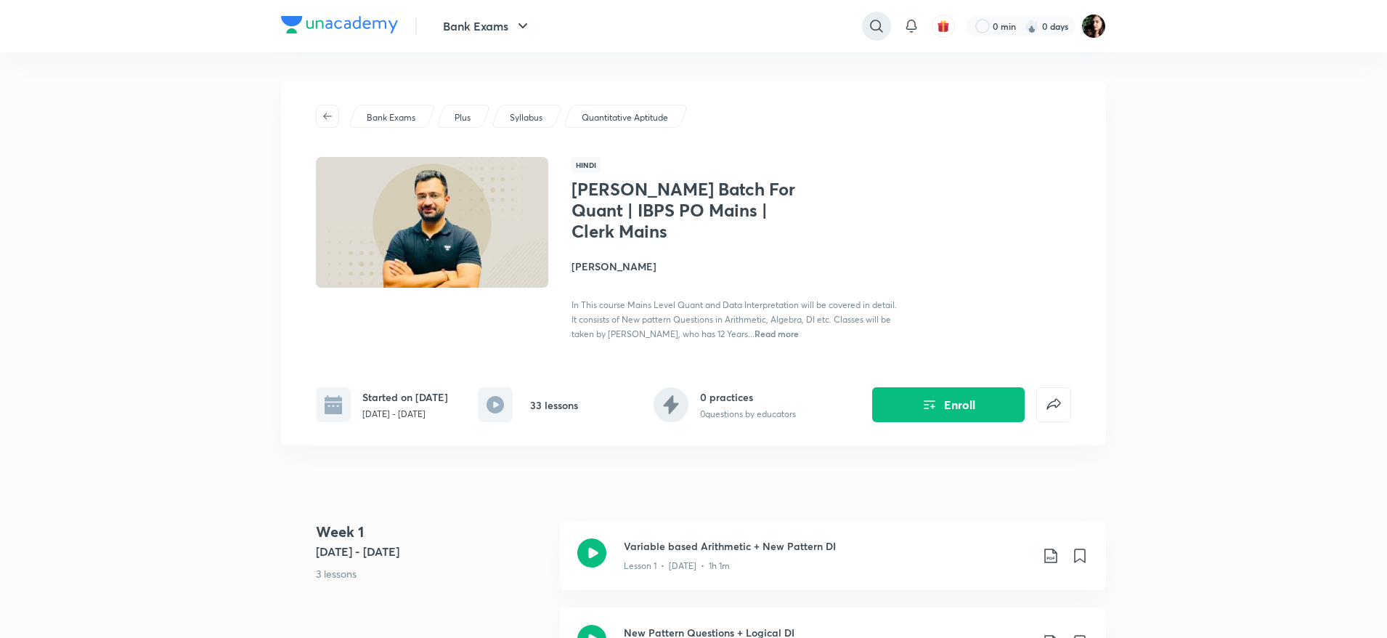
click at [878, 25] on icon at bounding box center [876, 25] width 17 height 17
type input "vishal parihar"
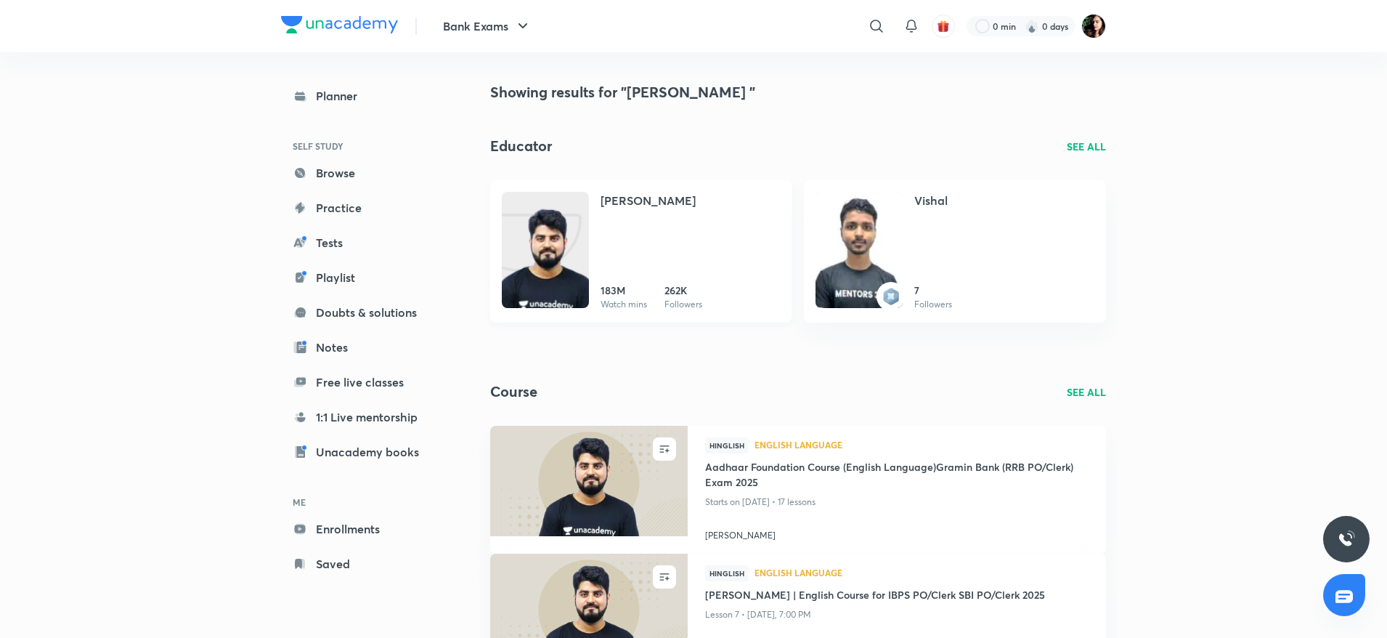
click at [531, 242] on img at bounding box center [545, 264] width 87 height 116
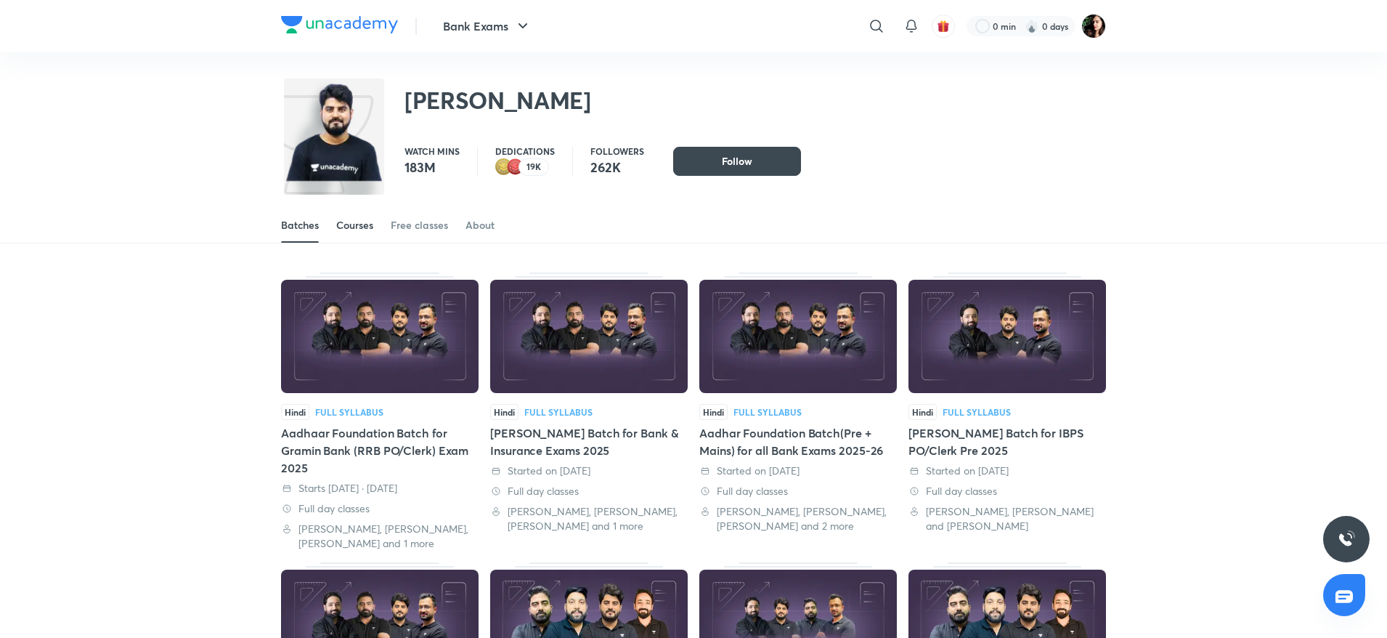
click at [361, 230] on div "Courses" at bounding box center [354, 225] width 37 height 15
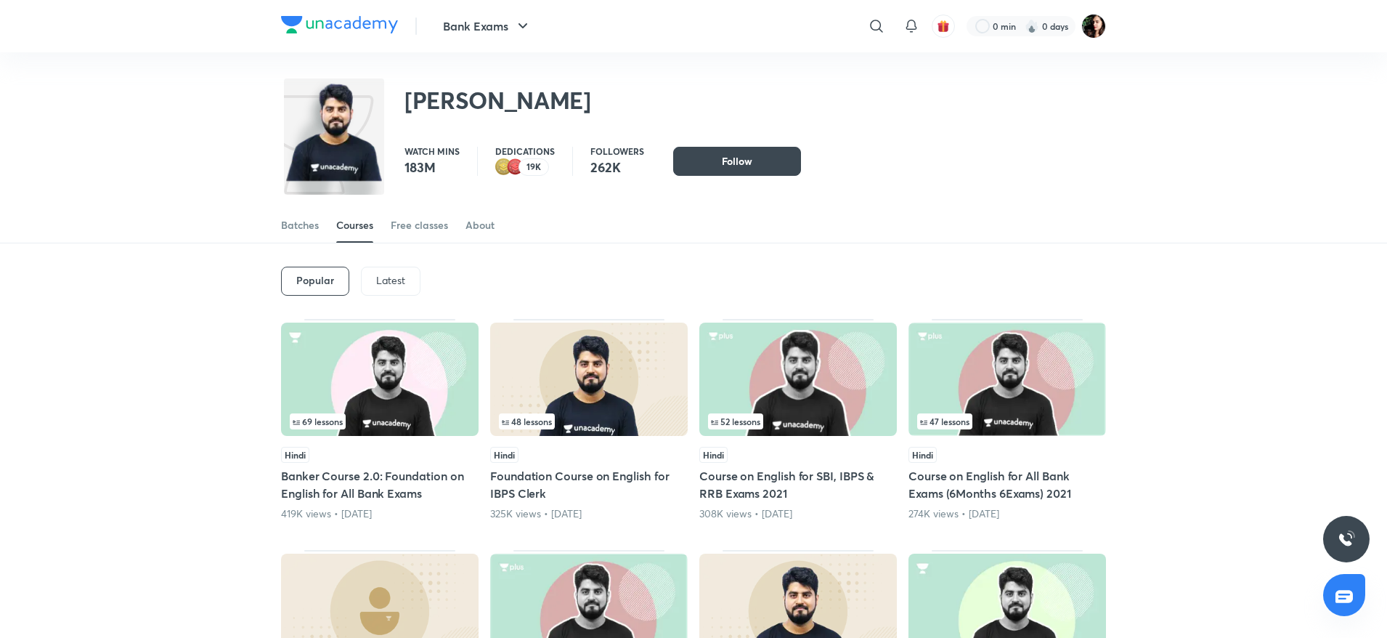
click at [396, 274] on p "Latest" at bounding box center [390, 280] width 29 height 12
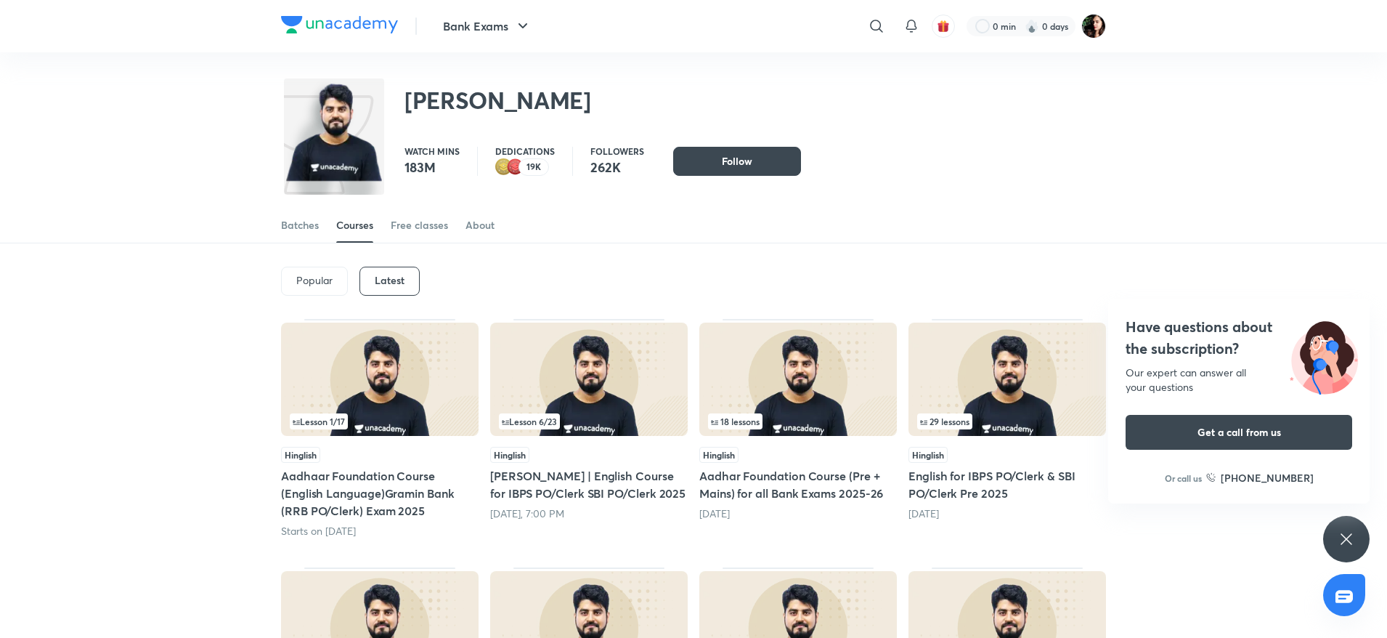
click at [563, 363] on img at bounding box center [589, 378] width 198 height 113
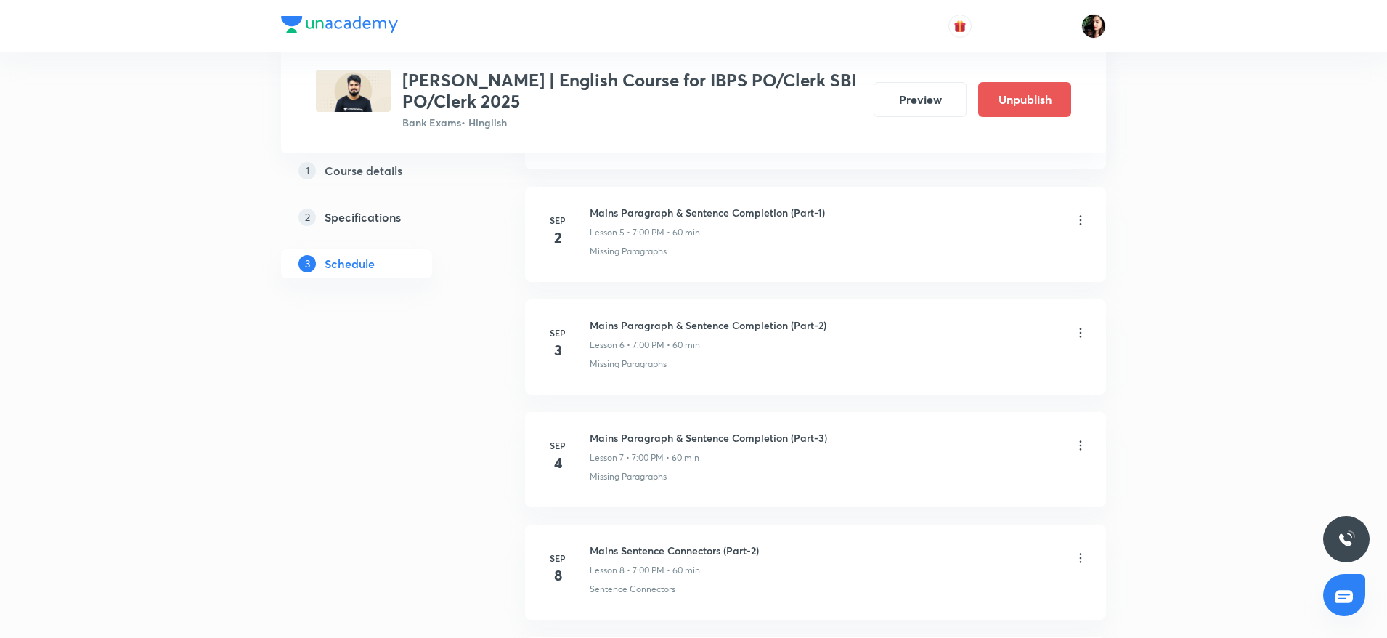
scroll to position [1264, 0]
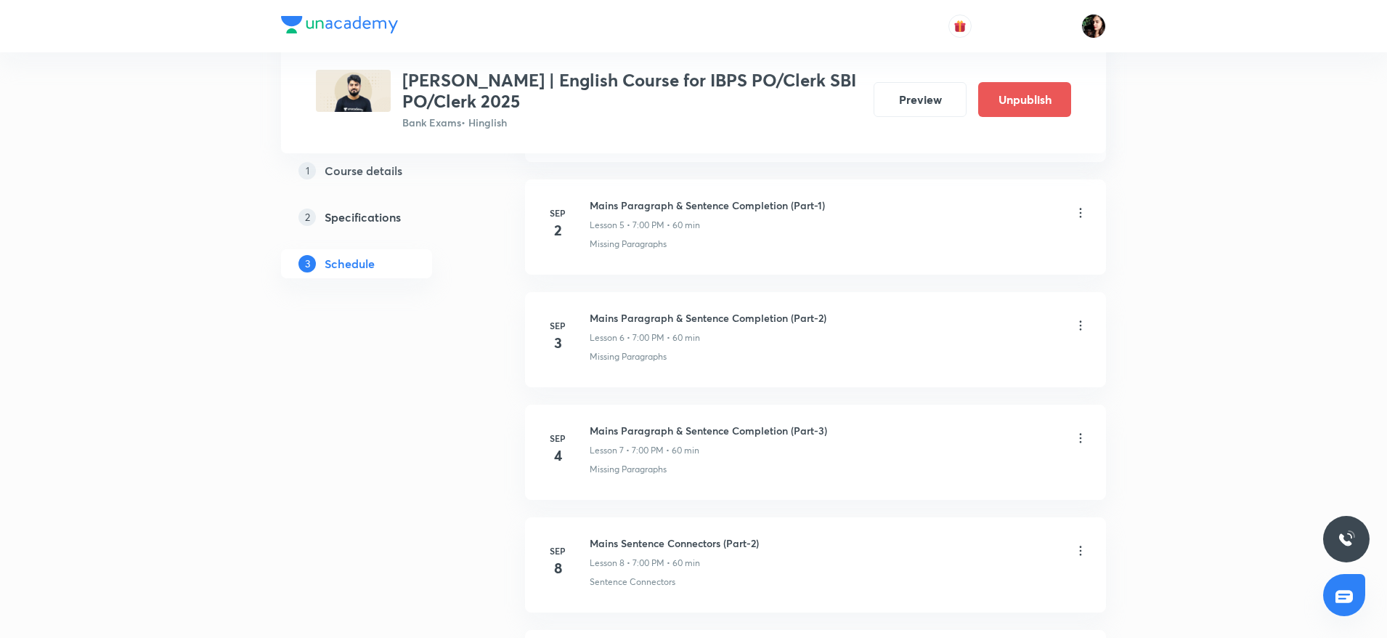
click at [1079, 444] on icon at bounding box center [1080, 438] width 15 height 15
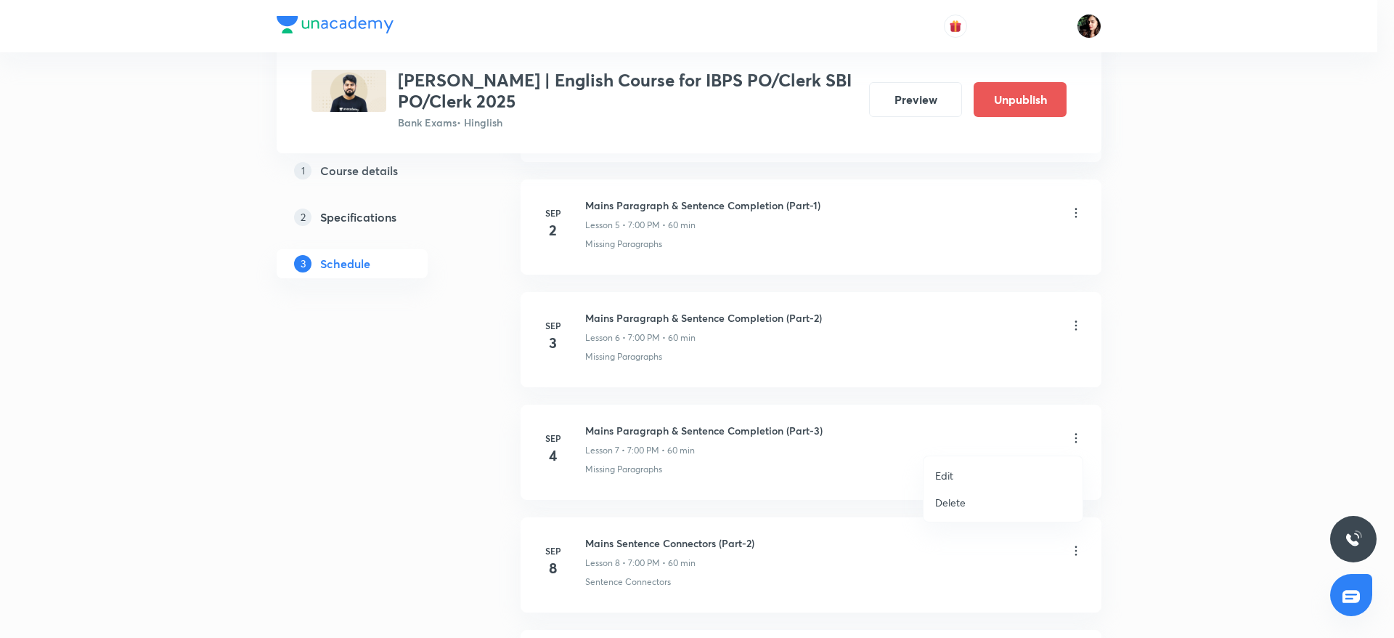
click at [966, 502] on li "Delete" at bounding box center [1003, 502] width 159 height 27
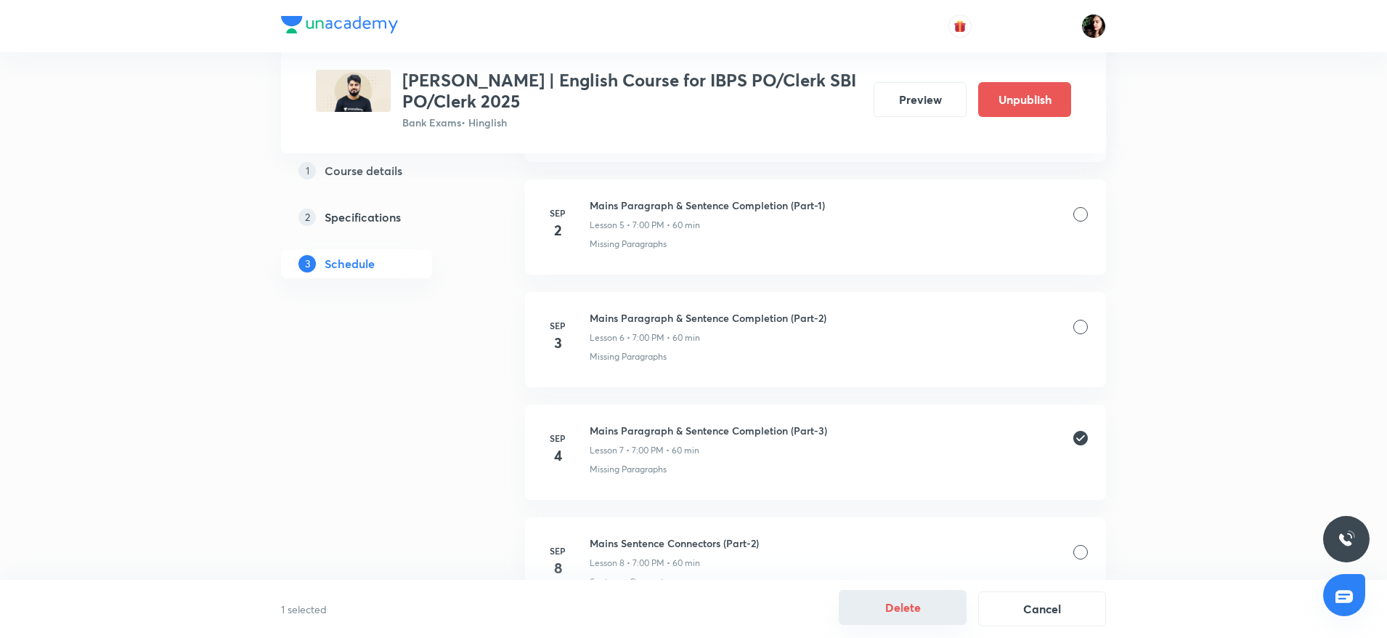
click at [920, 606] on button "Delete" at bounding box center [903, 607] width 128 height 35
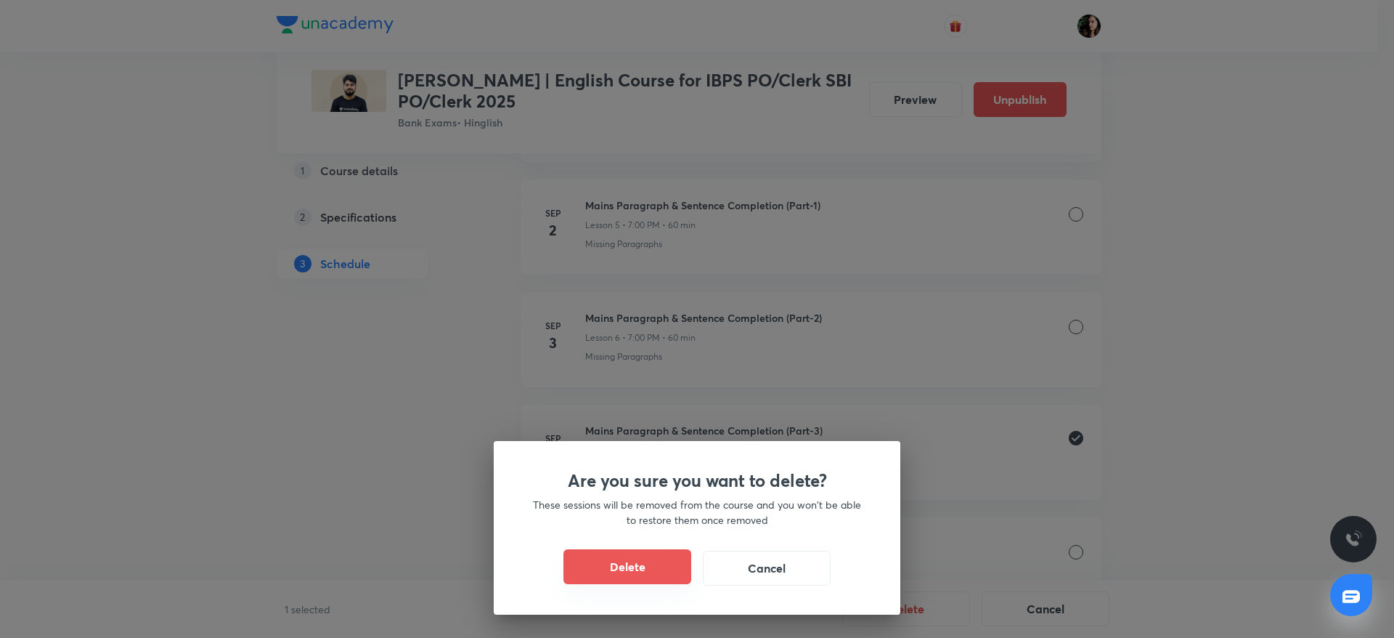
click at [624, 556] on button "Delete" at bounding box center [627, 566] width 128 height 35
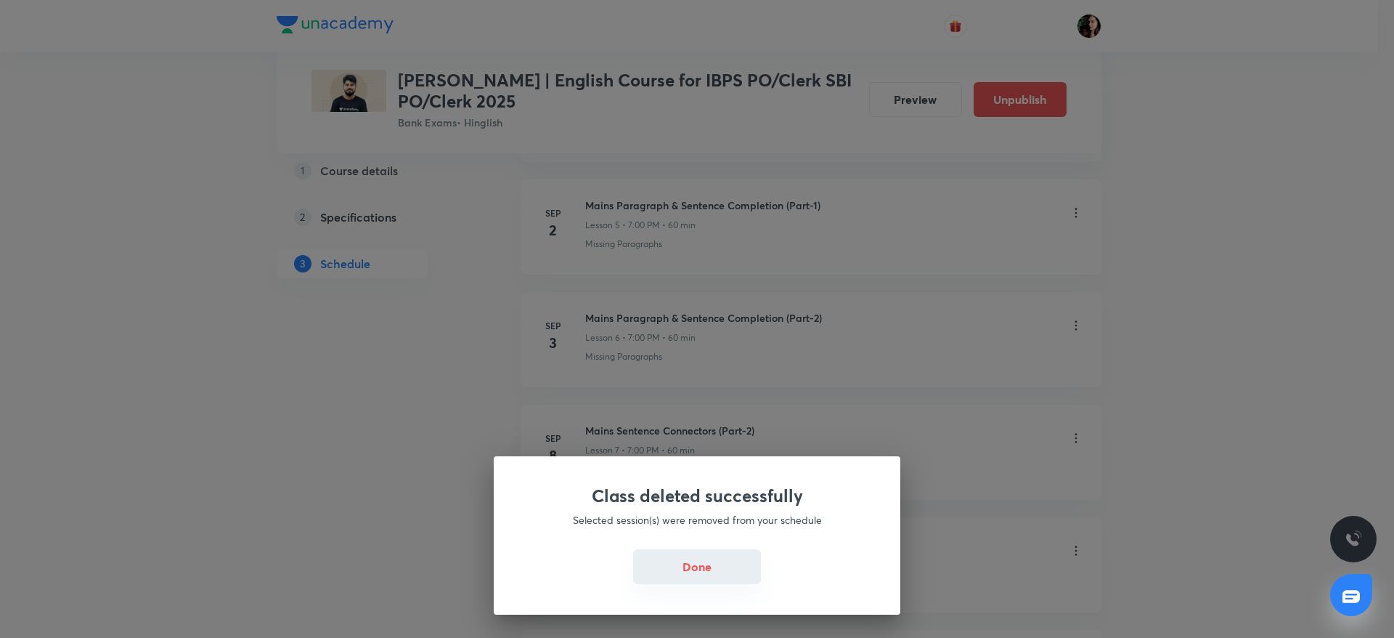
click at [678, 574] on button "Done" at bounding box center [697, 566] width 128 height 35
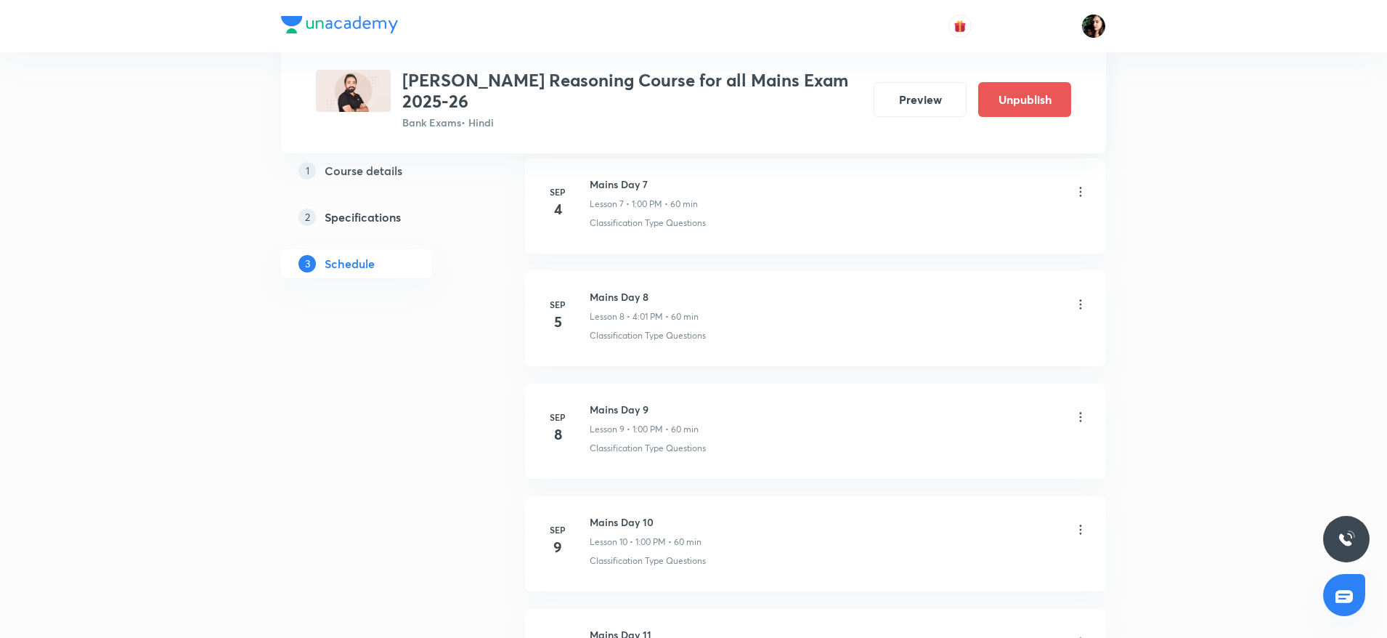
scroll to position [1520, 0]
click at [1078, 298] on icon at bounding box center [1080, 294] width 15 height 15
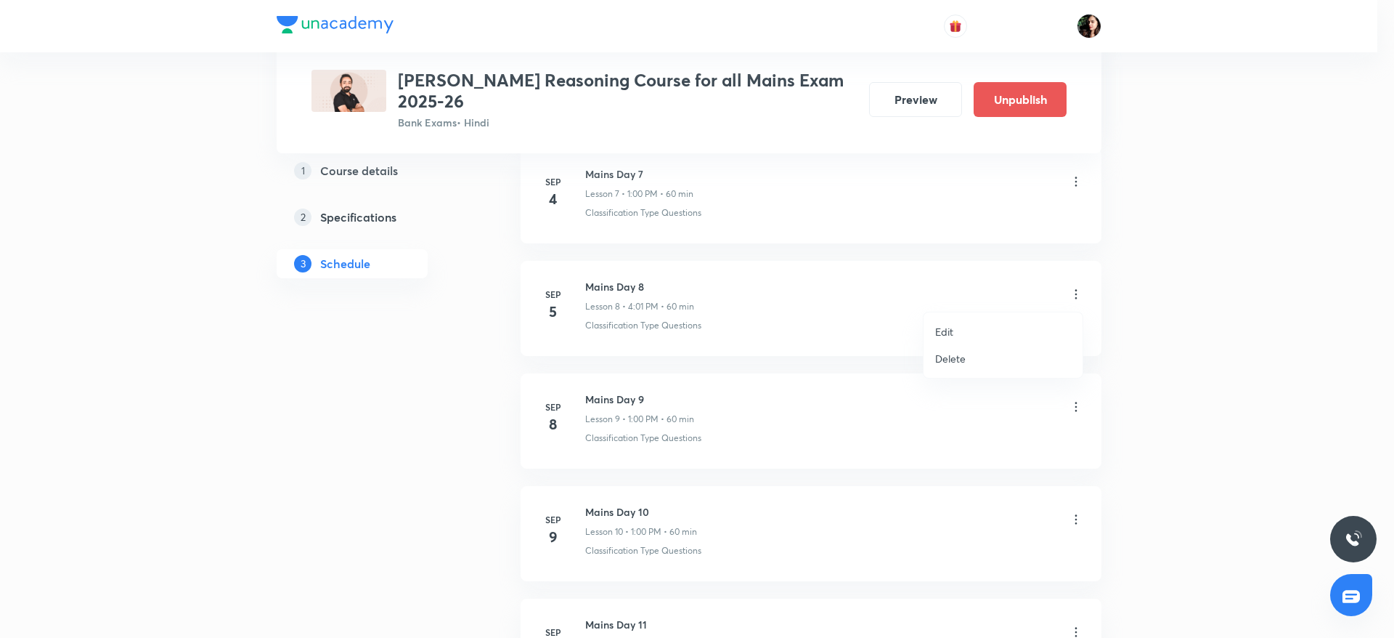
click at [940, 333] on p "Edit" at bounding box center [944, 331] width 18 height 15
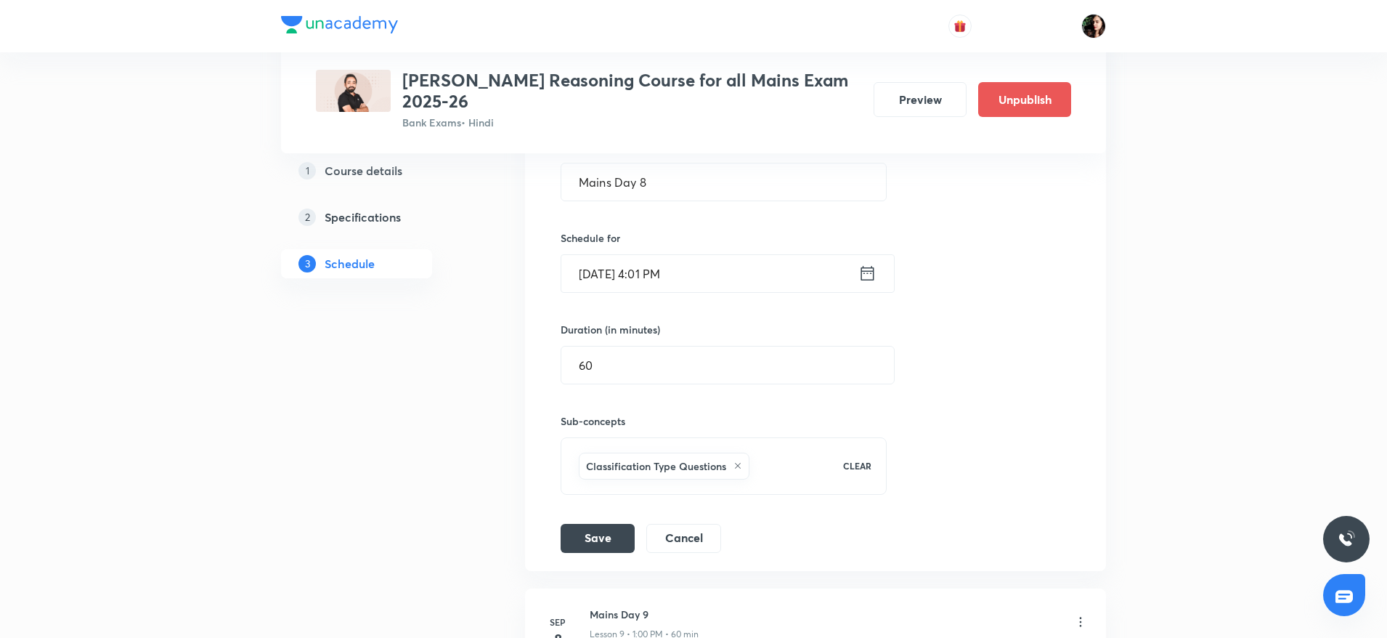
scroll to position [1145, 0]
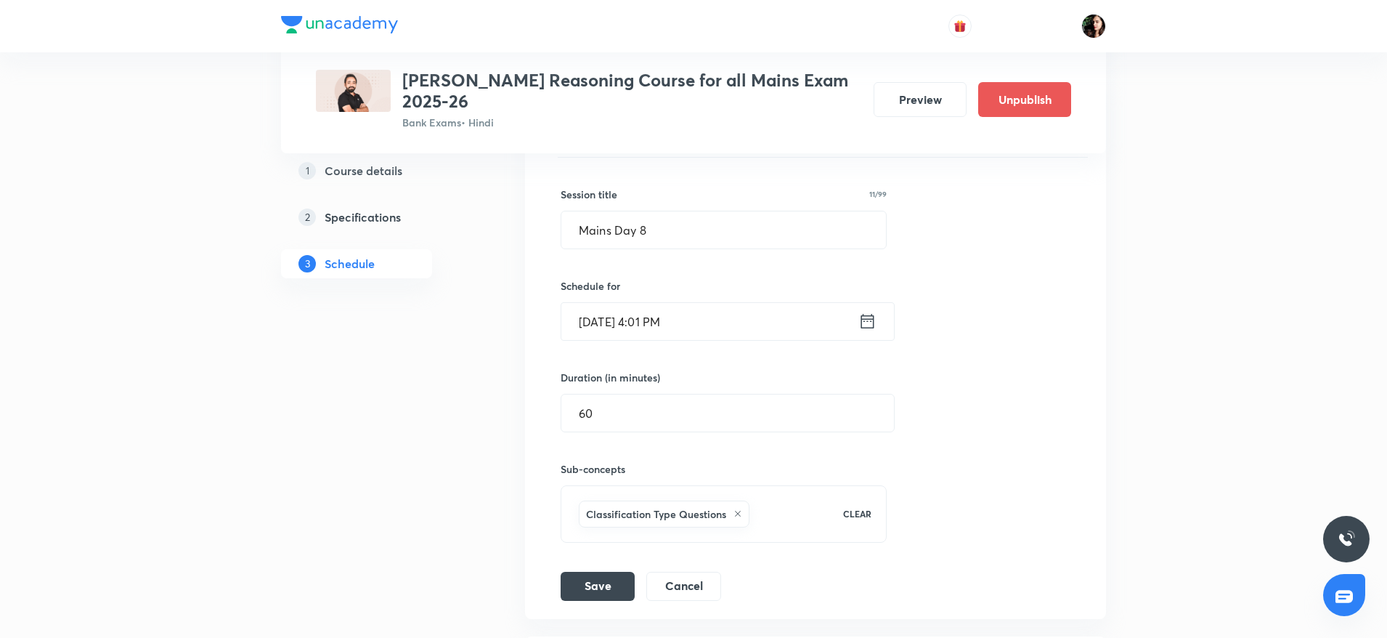
click at [600, 327] on input "[DATE] 4:01 PM" at bounding box center [709, 321] width 297 height 37
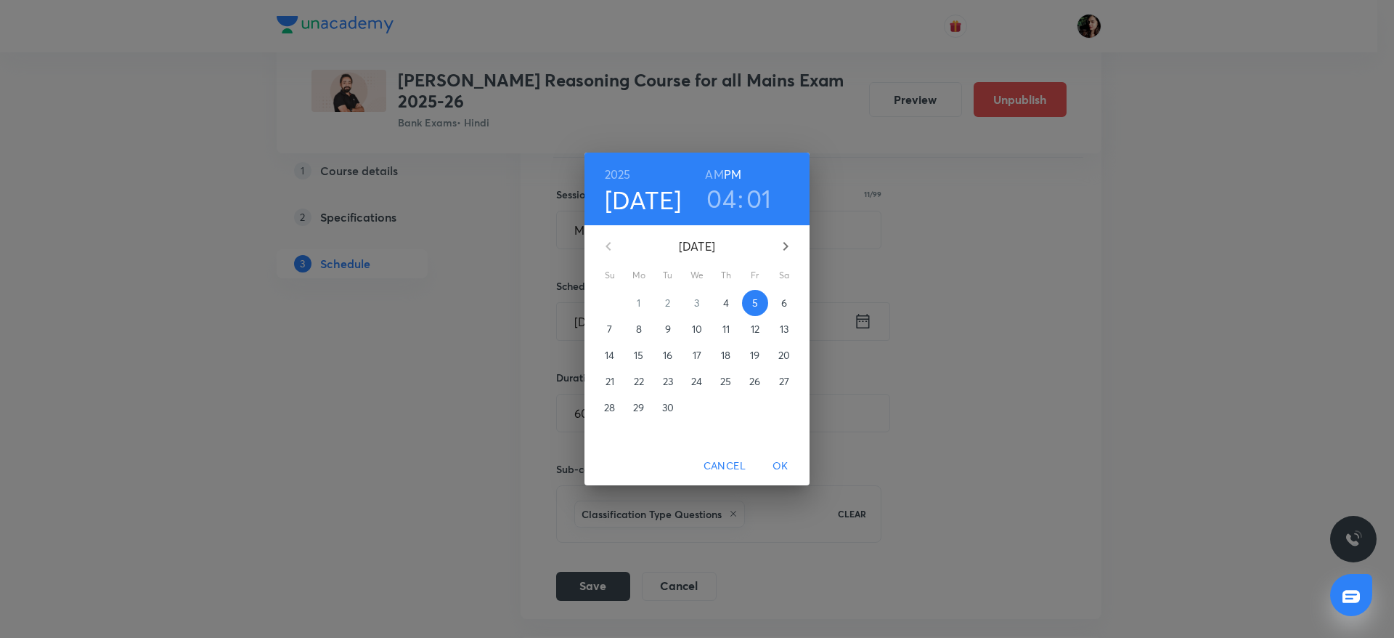
click at [609, 333] on p "7" at bounding box center [609, 329] width 5 height 15
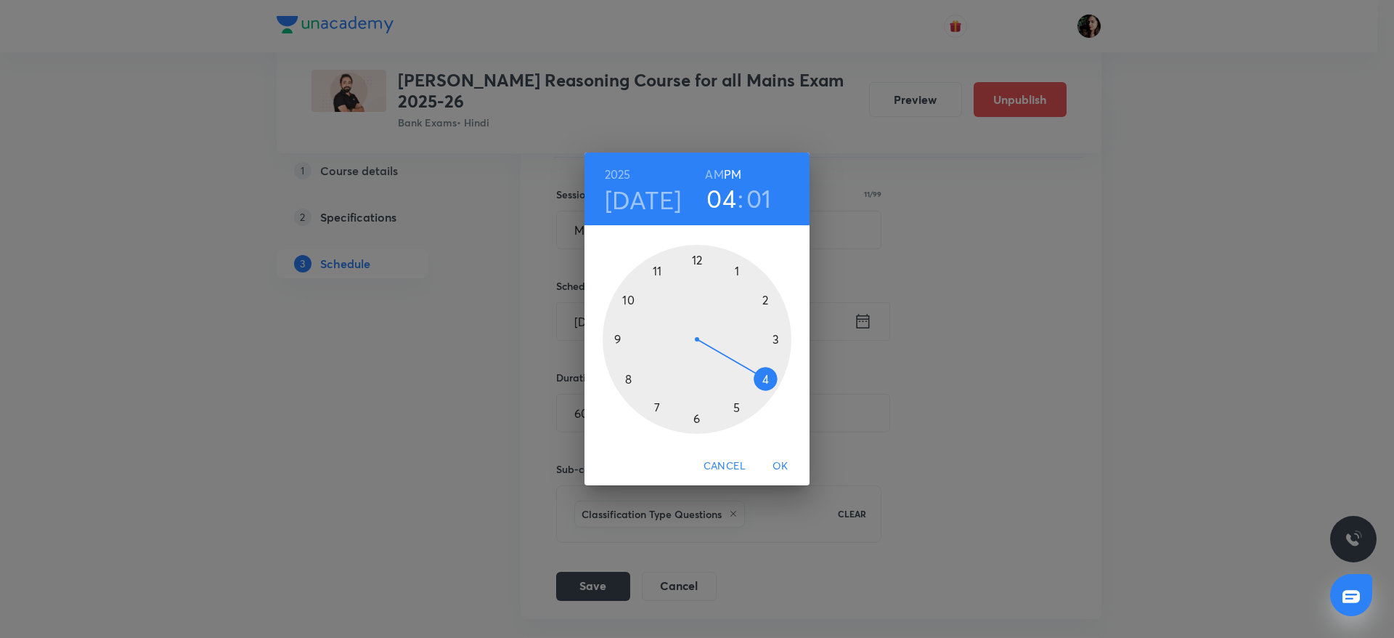
click at [780, 464] on span "OK" at bounding box center [780, 466] width 35 height 18
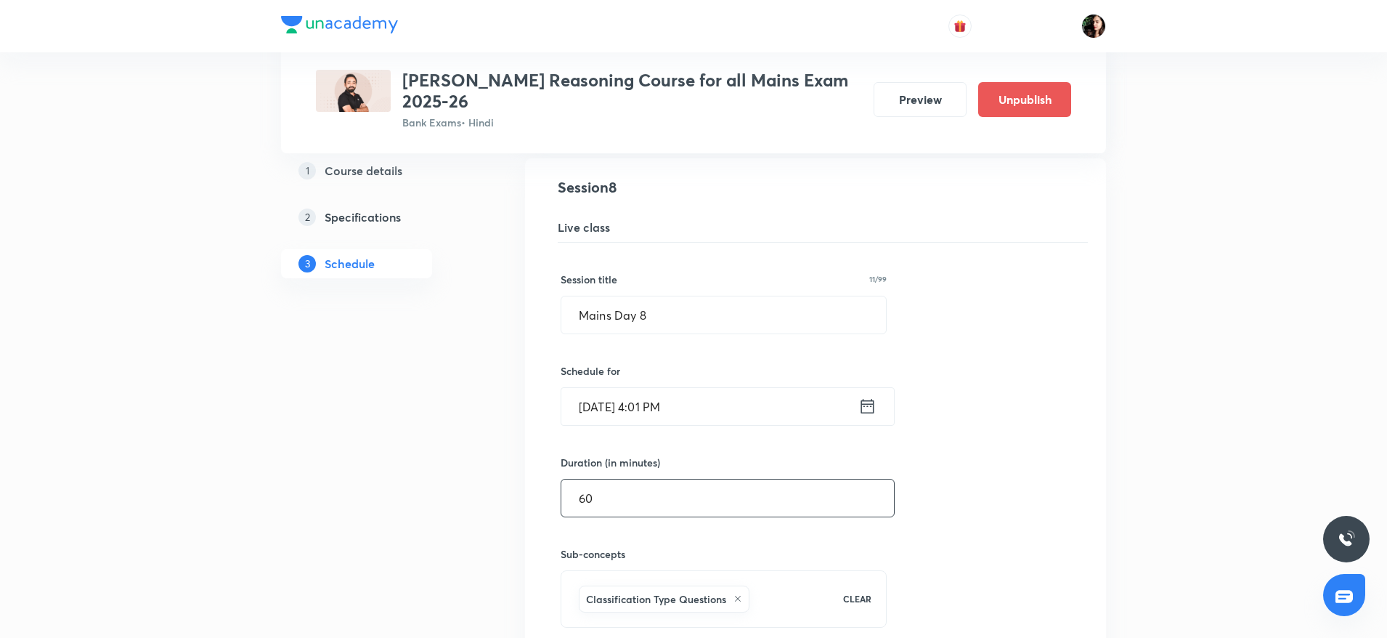
scroll to position [1234, 0]
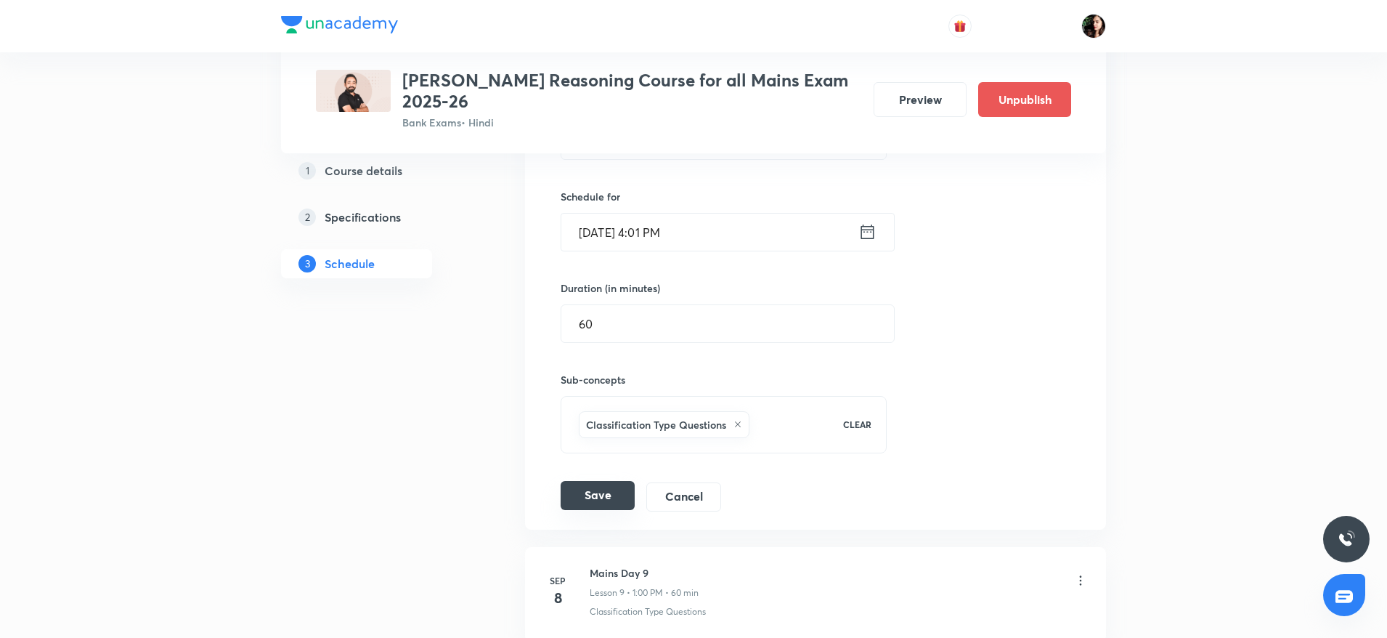
click at [606, 497] on button "Save" at bounding box center [598, 495] width 74 height 29
click at [606, 497] on button "Save" at bounding box center [598, 496] width 74 height 29
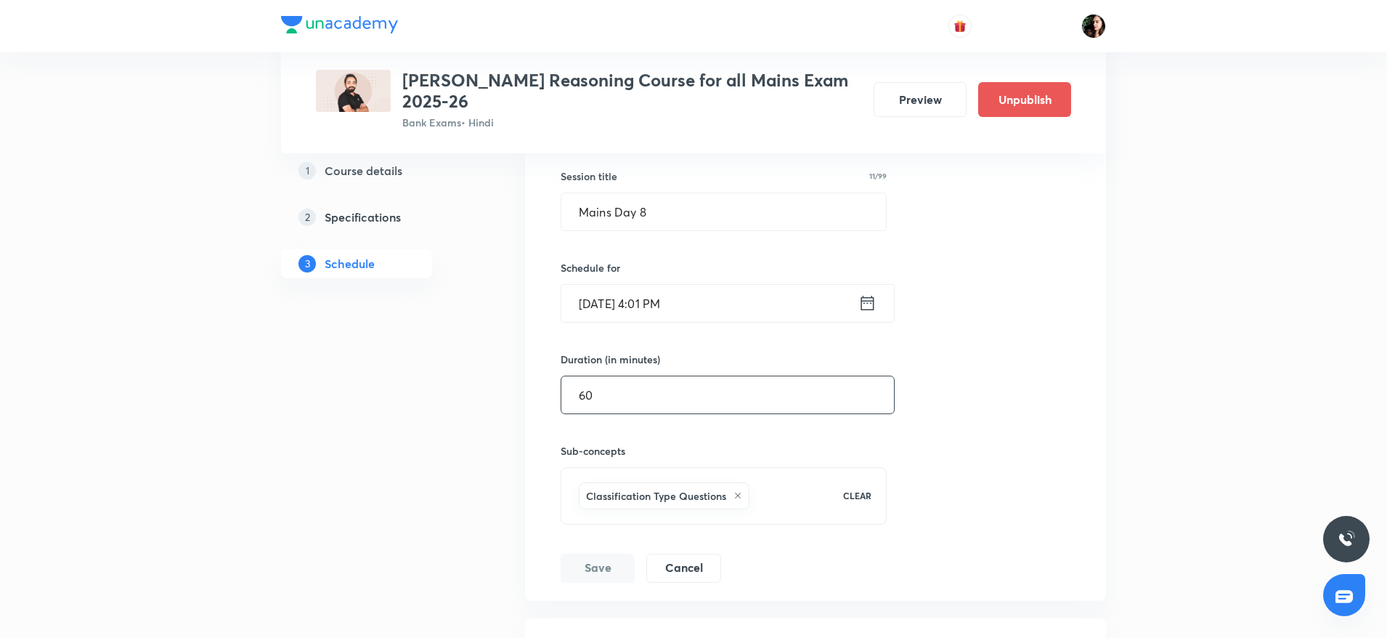
scroll to position [1163, 0]
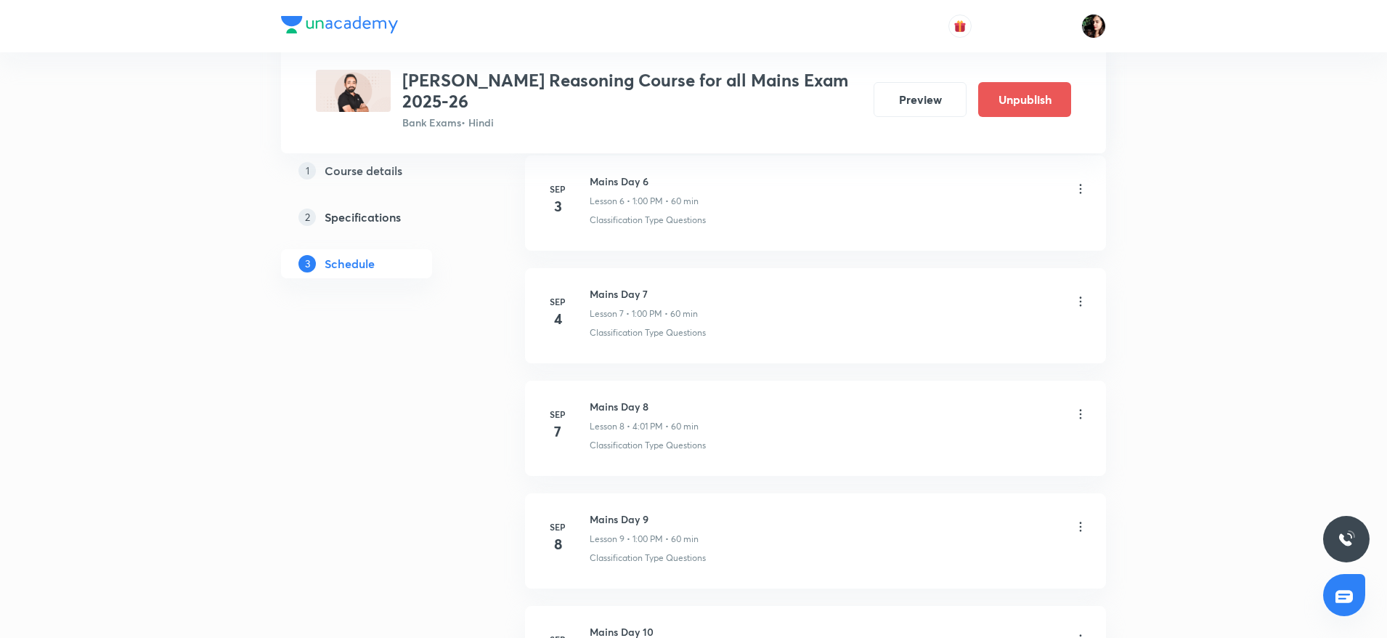
scroll to position [1424, 0]
